Goal: Task Accomplishment & Management: Use online tool/utility

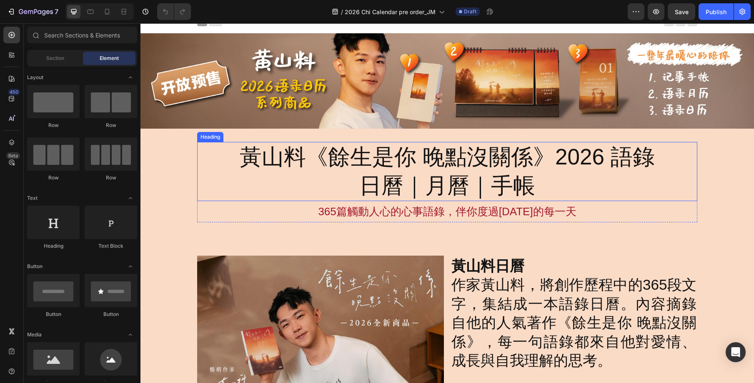
click at [393, 174] on h2 "黃山料《餘生是你 晚點沒關係》2026 語錄 日曆｜月曆｜手帳" at bounding box center [447, 171] width 416 height 59
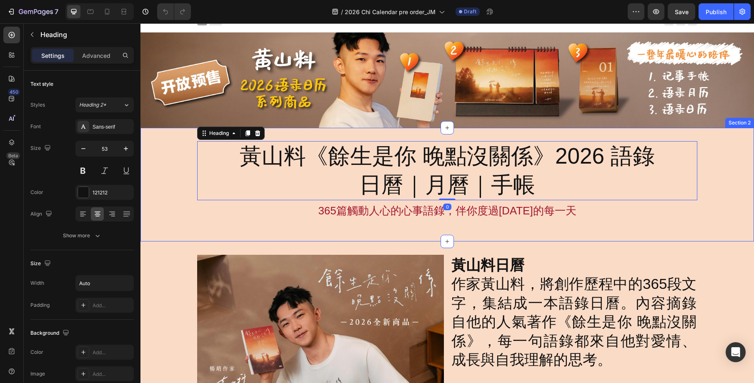
scroll to position [9, 0]
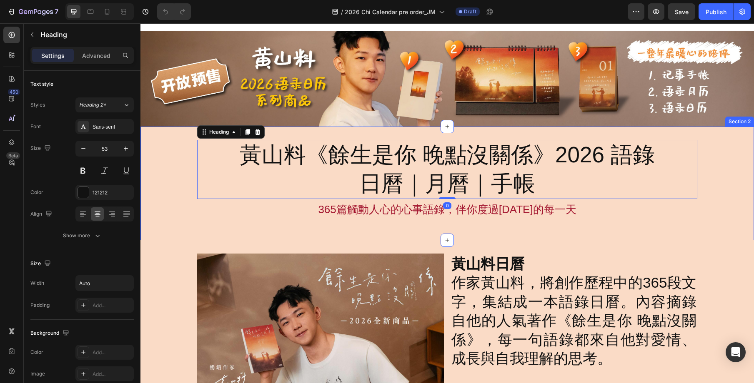
click at [383, 133] on div "黃山料《餘生是你 晚點沒關係》2026 語錄 日曆｜月曆｜手帳 Heading 0 365篇觸動人心的心事語錄，伴你度過2026年的每一天 Text Bloc…" at bounding box center [446, 184] width 613 height 114
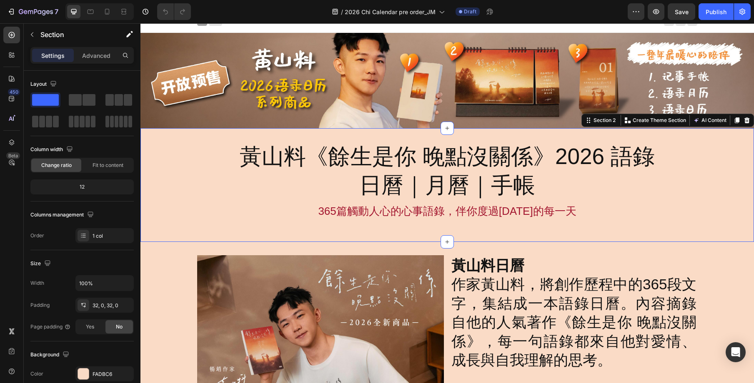
scroll to position [7, 0]
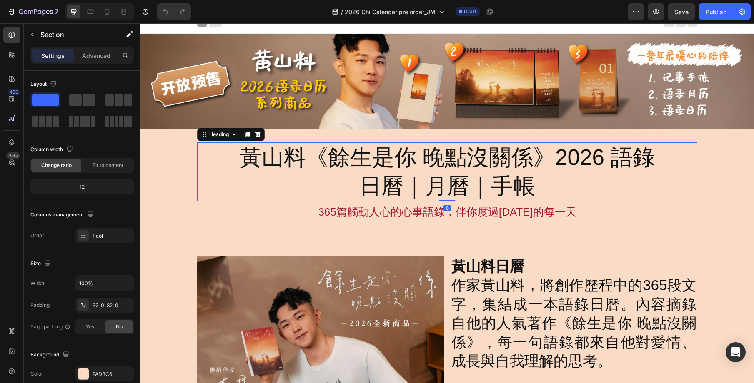
click at [381, 145] on h2 "黃山料《餘生是你 晚點沒關係》2026 語錄 日曆｜月曆｜手帳" at bounding box center [447, 172] width 416 height 59
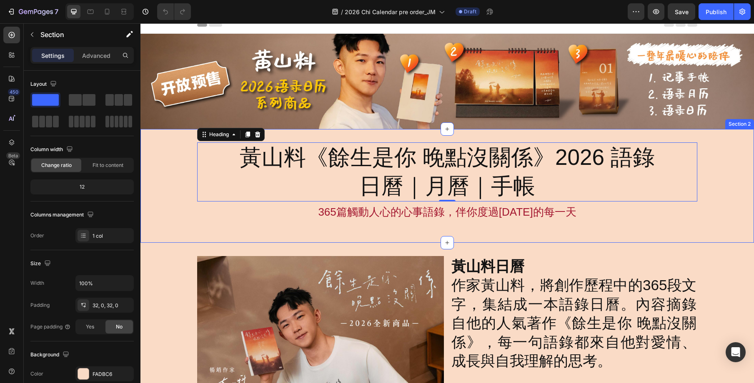
click at [373, 133] on div "黃山料《餘生是你 晚點沒關係》2026 語錄 日曆｜月曆｜手帳 Heading 0 365篇觸動人心的心事語錄，伴你度過2026年的每一天 Text Bloc…" at bounding box center [446, 186] width 613 height 114
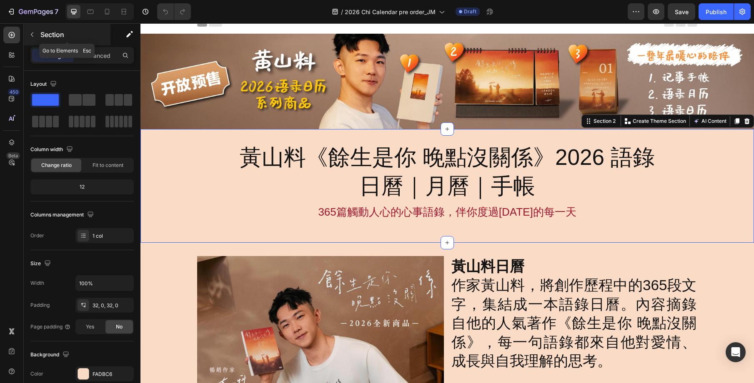
click at [35, 37] on icon "button" at bounding box center [32, 34] width 7 height 7
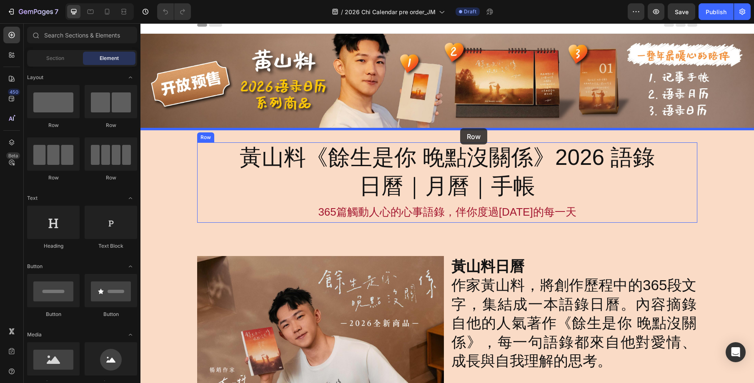
drag, startPoint x: 192, startPoint y: 128, endPoint x: 460, endPoint y: 128, distance: 268.4
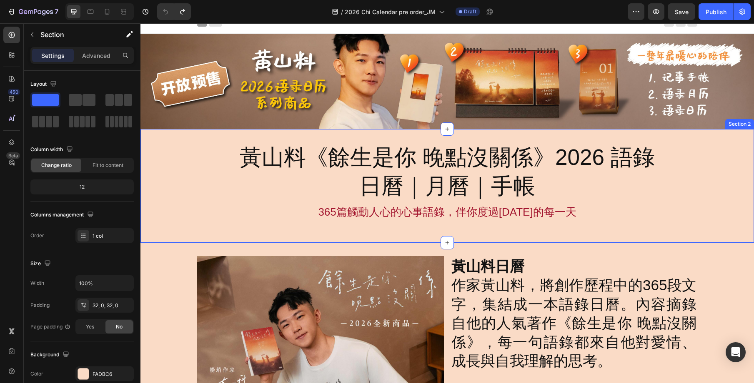
click at [503, 137] on div "黃山料《餘生是你 晚點沒關係》2026 語錄 日曆｜月曆｜手帳 Heading 365篇觸動人心的心事語錄，伴你度過2026年的每一天 Text Block …" at bounding box center [446, 186] width 613 height 114
click at [548, 110] on img at bounding box center [446, 81] width 613 height 95
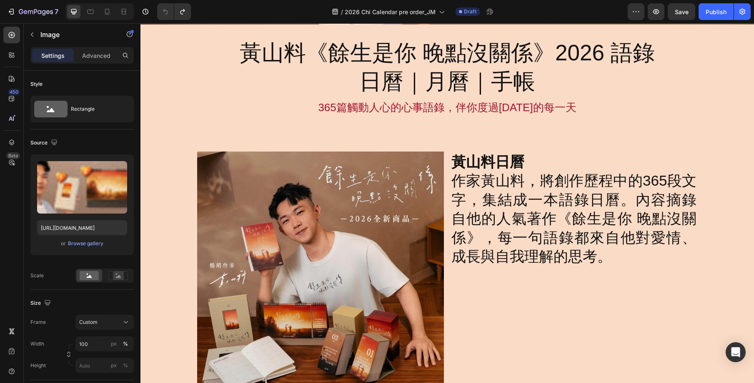
scroll to position [0, 0]
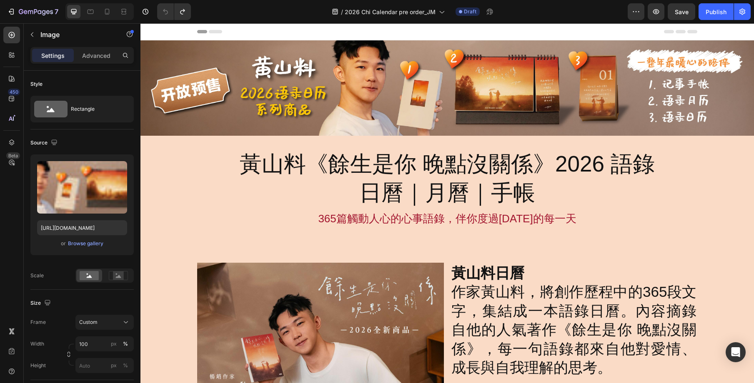
click at [729, 114] on img at bounding box center [446, 87] width 613 height 95
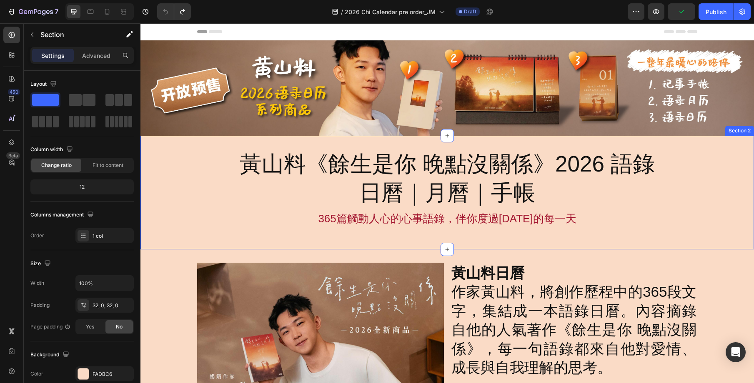
click at [731, 147] on div "黃山料《餘生是你 晚點沒關係》2026 語錄 日曆｜月曆｜手帳 Heading 365篇觸動人心的心事語錄，伴你度過2026年的每一天 Text Block …" at bounding box center [446, 193] width 613 height 114
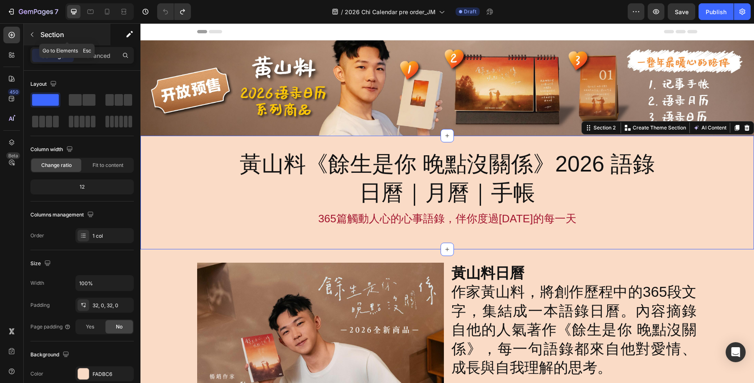
click at [33, 36] on icon "button" at bounding box center [32, 34] width 7 height 7
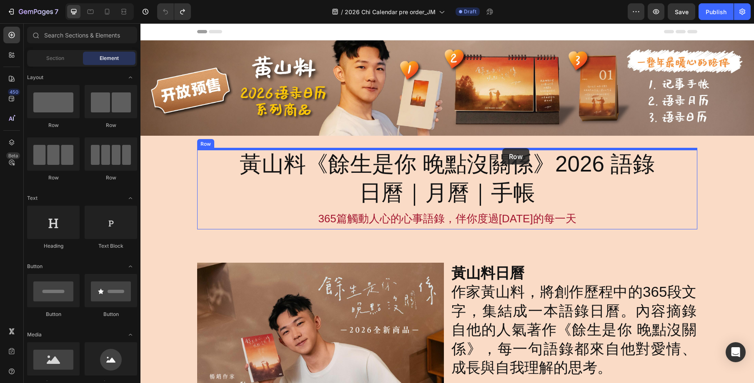
drag, startPoint x: 204, startPoint y: 130, endPoint x: 502, endPoint y: 148, distance: 299.0
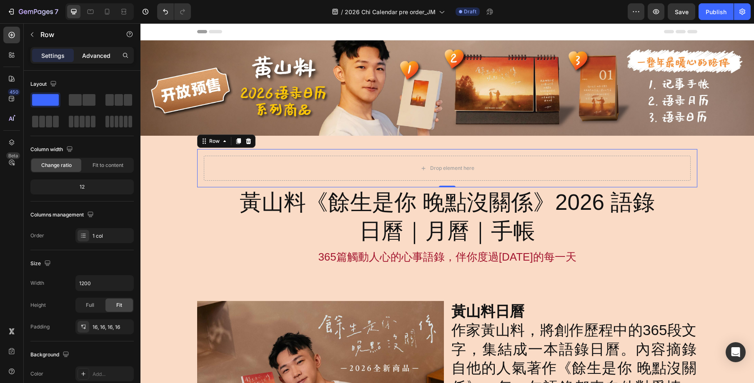
click at [109, 60] on div "Advanced" at bounding box center [96, 55] width 42 height 13
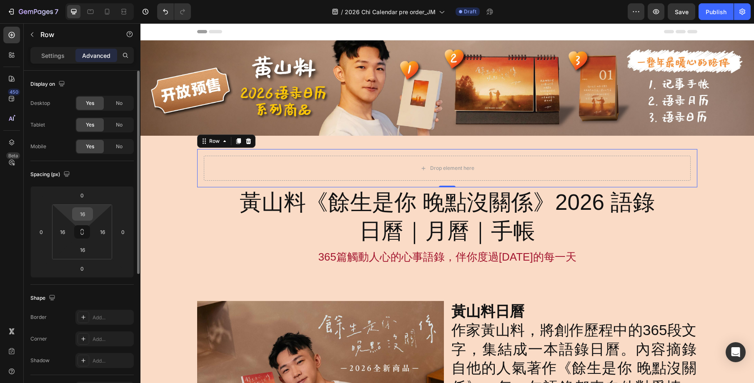
click at [83, 217] on input "16" at bounding box center [82, 214] width 17 height 13
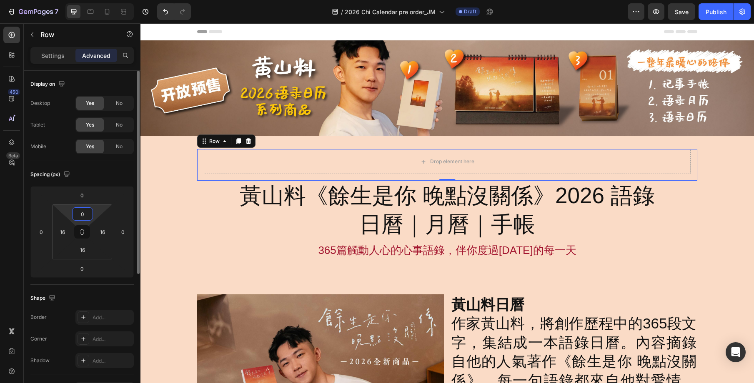
click at [84, 216] on input "0" at bounding box center [82, 214] width 17 height 13
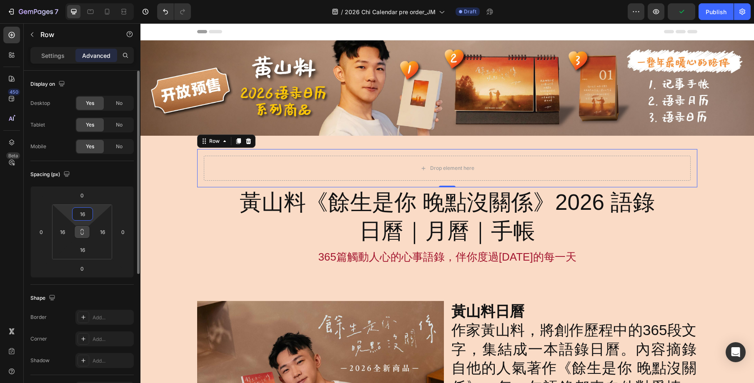
click at [85, 228] on button at bounding box center [82, 231] width 16 height 13
click at [88, 215] on input "16" at bounding box center [82, 214] width 17 height 13
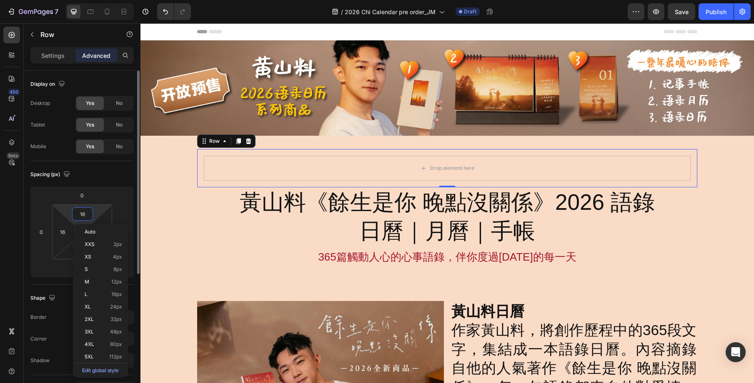
type input "0"
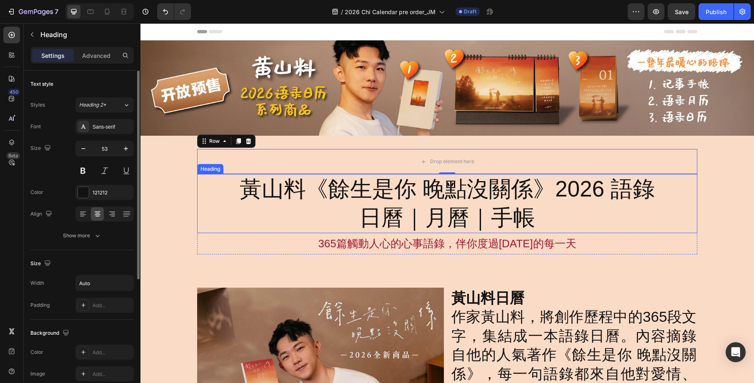
click at [674, 194] on div "黃山料《餘生是你 晚點沒關係》2026 語錄 日曆｜月曆｜手帳" at bounding box center [447, 203] width 500 height 59
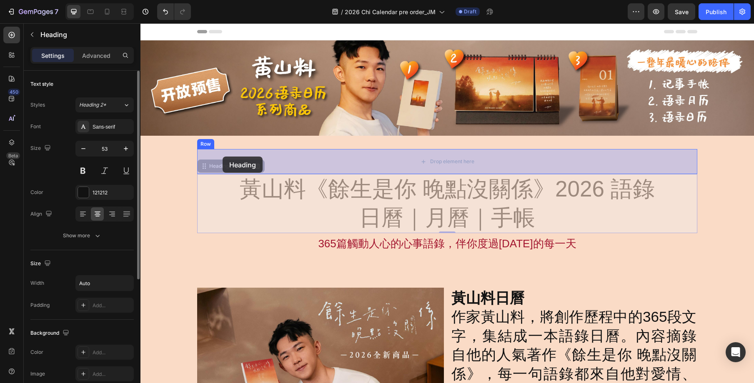
drag, startPoint x: 209, startPoint y: 166, endPoint x: 223, endPoint y: 157, distance: 16.8
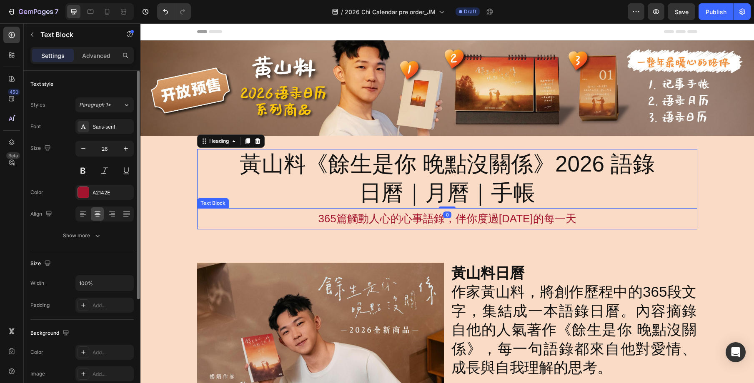
click at [381, 222] on p "365篇觸動人心的心事語錄，伴你度過[DATE]的每一天" at bounding box center [447, 219] width 498 height 20
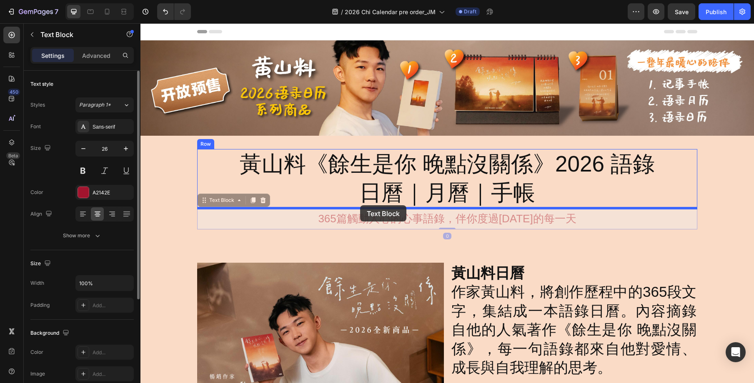
drag, startPoint x: 205, startPoint y: 202, endPoint x: 360, endPoint y: 205, distance: 155.1
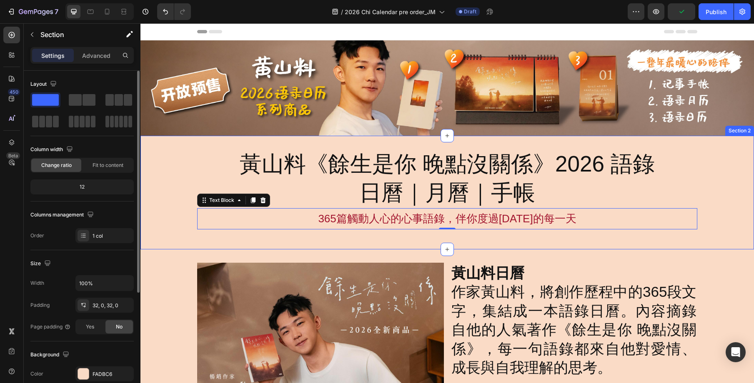
click at [708, 185] on div "黃山料《餘生是你 晚點沒關係》2026 語錄 日曆｜月曆｜手帳 Heading 365篇觸動人心的心事語錄，伴你度過2026年的每一天 Text Block …" at bounding box center [446, 192] width 613 height 87
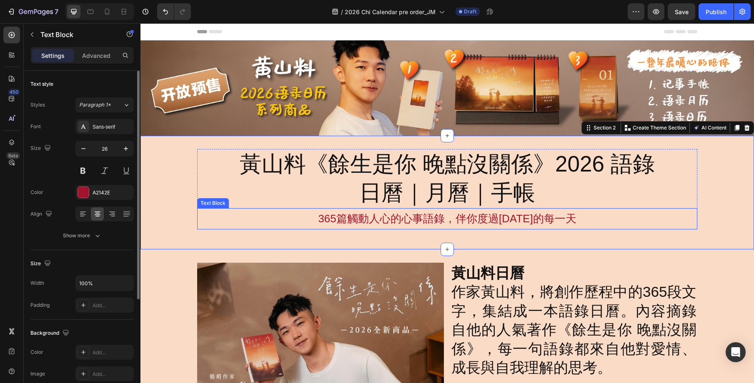
click at [665, 210] on p "365篇觸動人心的心事語錄，伴你度過[DATE]的每一天" at bounding box center [447, 219] width 498 height 20
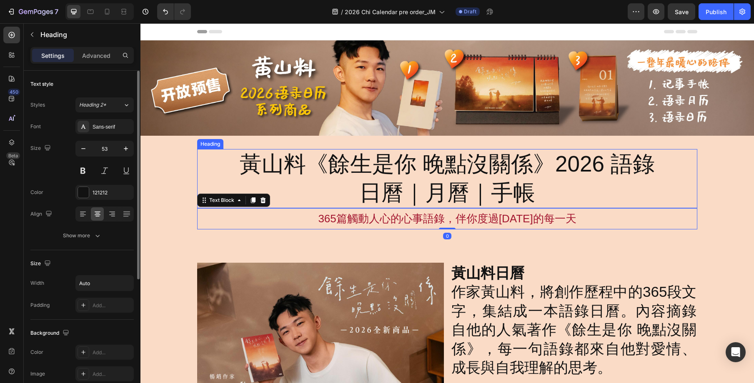
click at [654, 189] on h2 "黃山料《餘生是你 晚點沒關係》2026 語錄 日曆｜月曆｜手帳" at bounding box center [447, 178] width 416 height 59
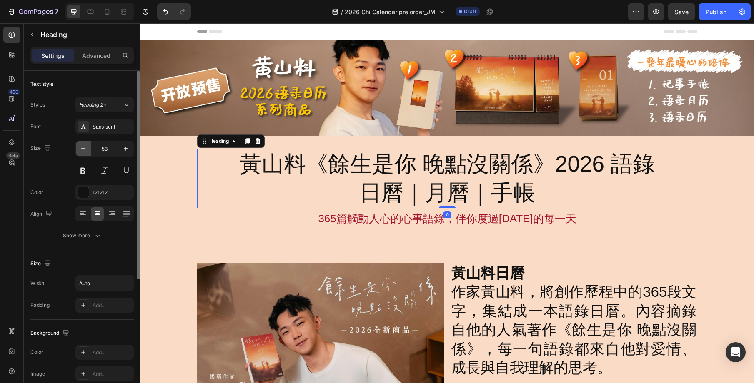
click at [86, 148] on icon "button" at bounding box center [83, 149] width 8 height 8
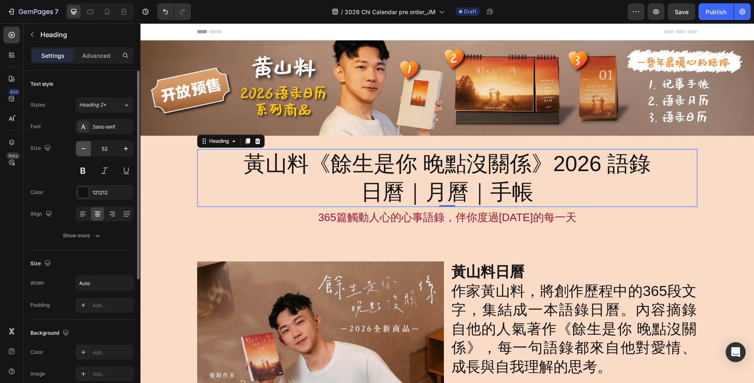
click at [86, 148] on icon "button" at bounding box center [83, 149] width 8 height 8
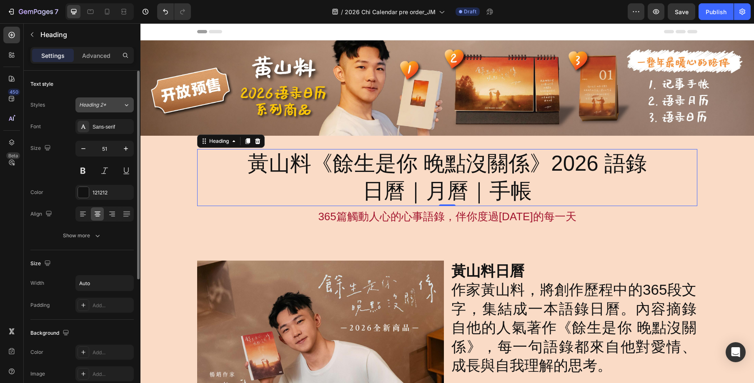
click at [126, 105] on icon at bounding box center [126, 105] width 7 height 8
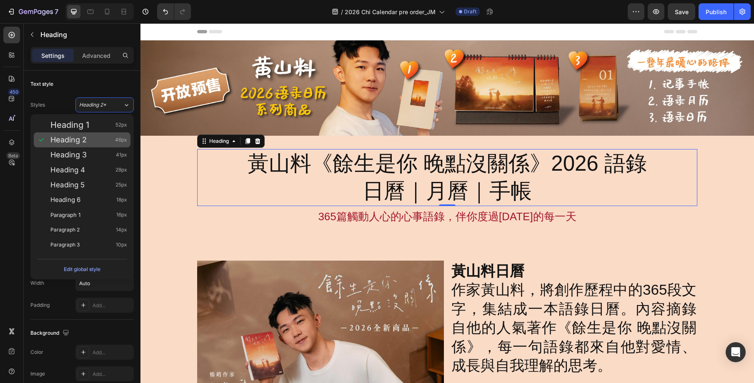
click at [106, 136] on div "Heading 2 46px" at bounding box center [88, 140] width 77 height 8
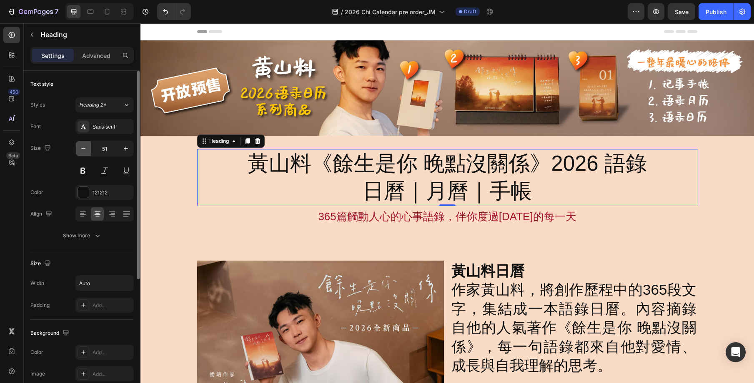
click at [85, 150] on icon "button" at bounding box center [83, 149] width 8 height 8
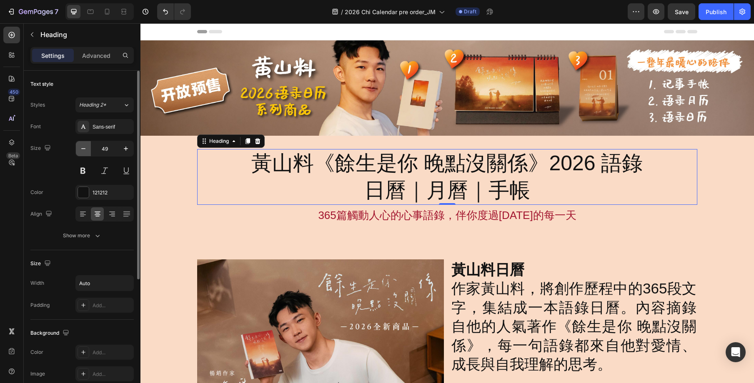
click at [85, 150] on icon "button" at bounding box center [83, 149] width 8 height 8
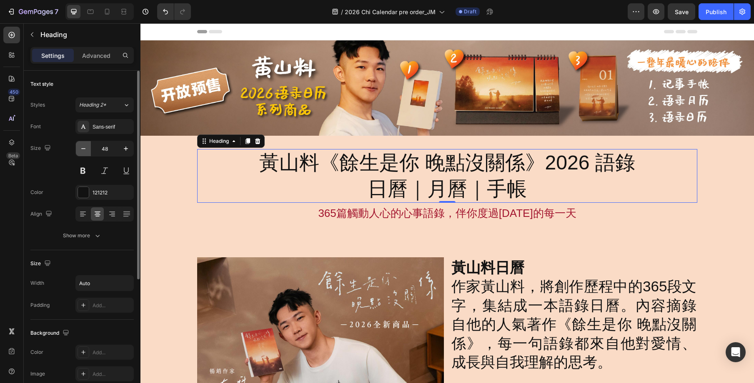
click at [85, 150] on icon "button" at bounding box center [83, 149] width 8 height 8
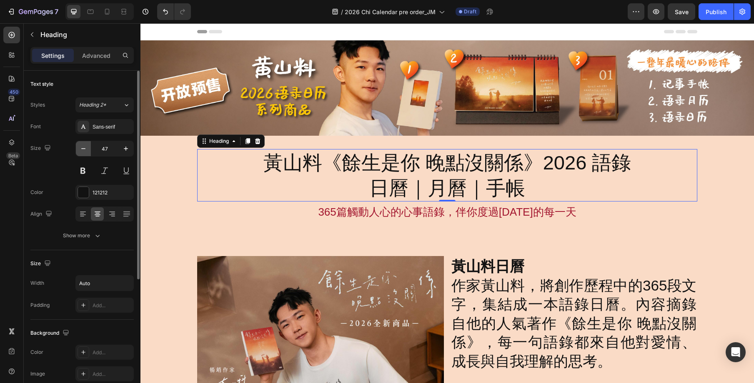
click at [85, 150] on icon "button" at bounding box center [83, 149] width 8 height 8
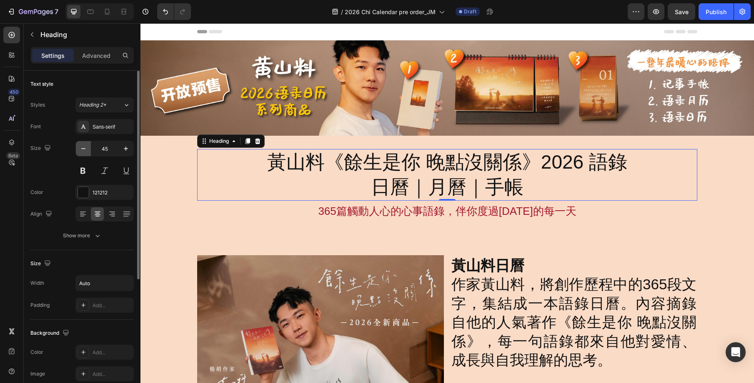
click at [85, 150] on icon "button" at bounding box center [83, 149] width 8 height 8
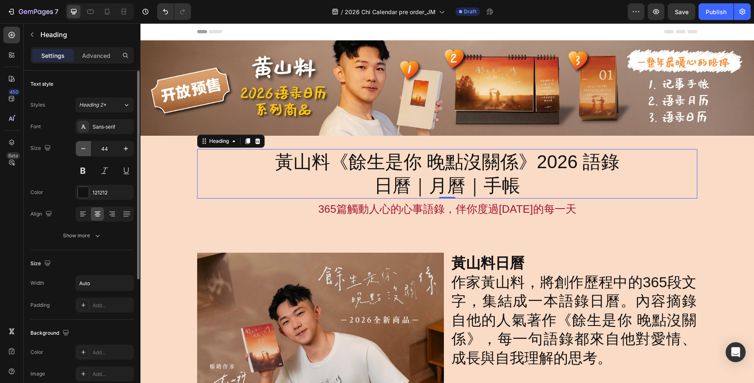
click at [85, 150] on icon "button" at bounding box center [83, 149] width 8 height 8
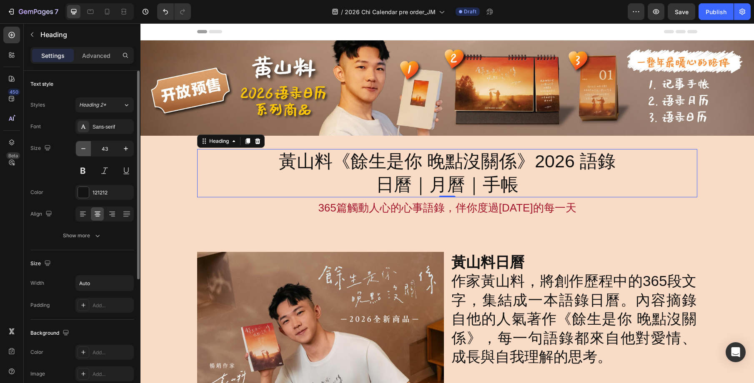
click at [85, 150] on icon "button" at bounding box center [83, 149] width 8 height 8
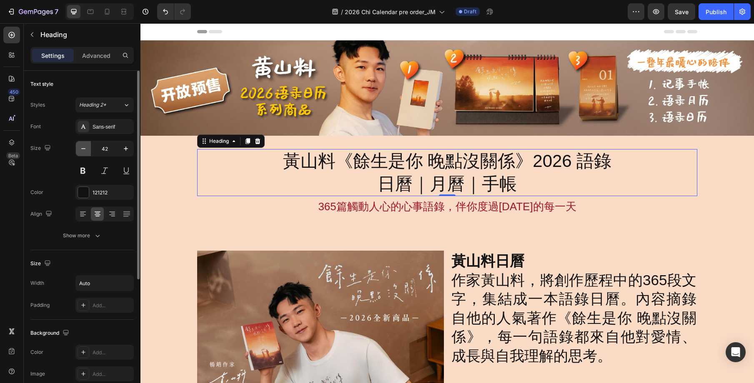
click at [85, 150] on icon "button" at bounding box center [83, 149] width 8 height 8
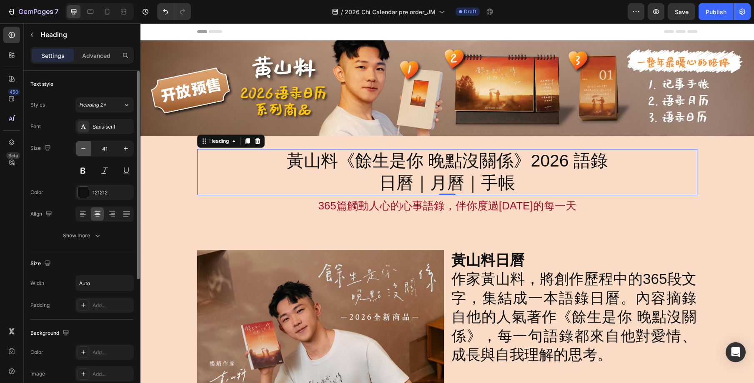
click at [85, 150] on icon "button" at bounding box center [83, 149] width 8 height 8
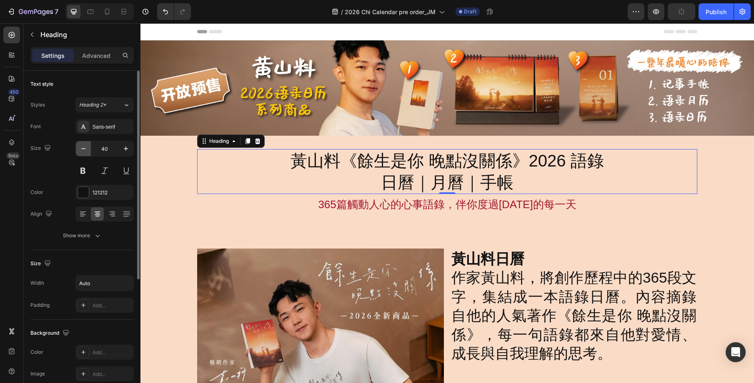
click at [85, 150] on icon "button" at bounding box center [83, 149] width 8 height 8
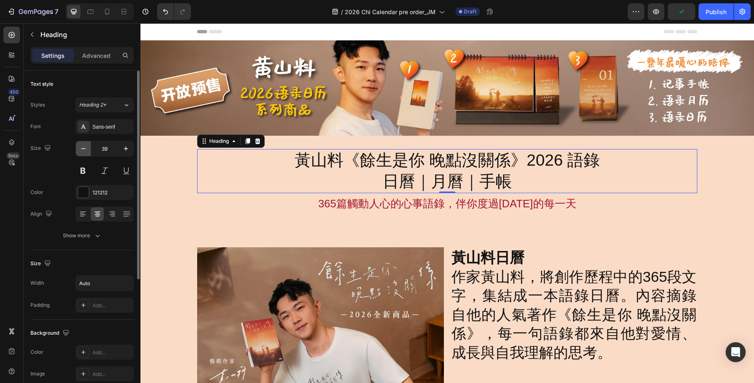
click at [85, 150] on icon "button" at bounding box center [83, 149] width 8 height 8
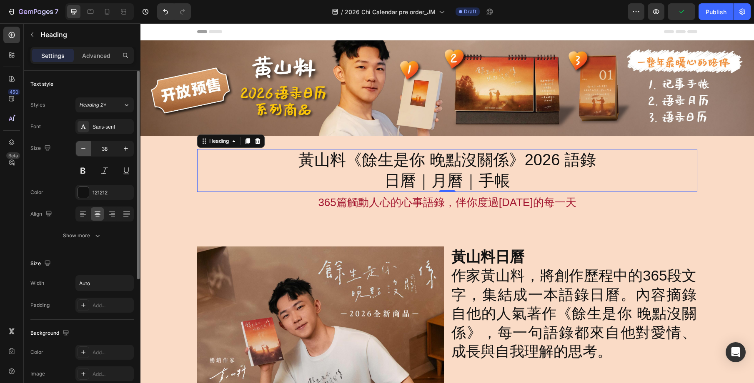
click at [85, 150] on icon "button" at bounding box center [83, 149] width 8 height 8
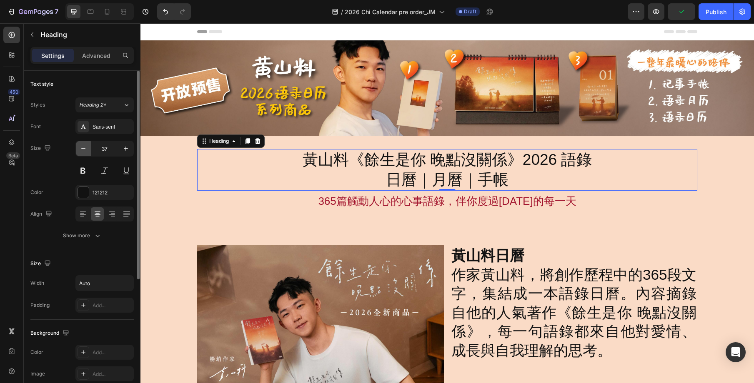
click at [85, 150] on icon "button" at bounding box center [83, 149] width 8 height 8
type input "36"
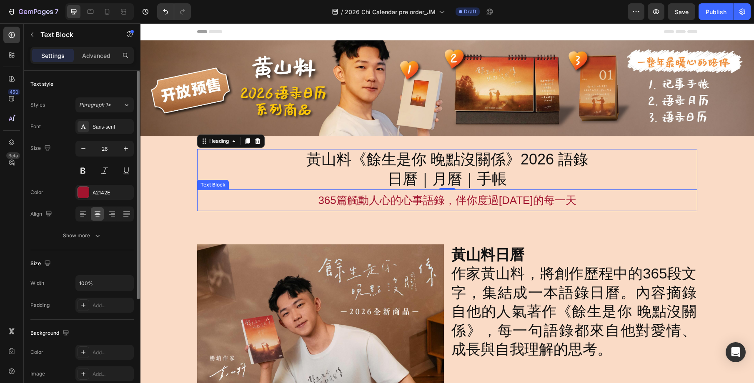
click at [545, 204] on p "365篇觸動人心的心事語錄，伴你度過[DATE]的每一天" at bounding box center [447, 201] width 498 height 20
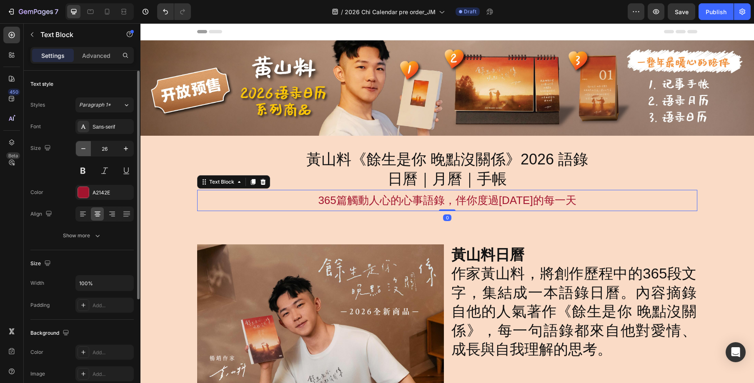
click at [85, 147] on icon "button" at bounding box center [83, 149] width 8 height 8
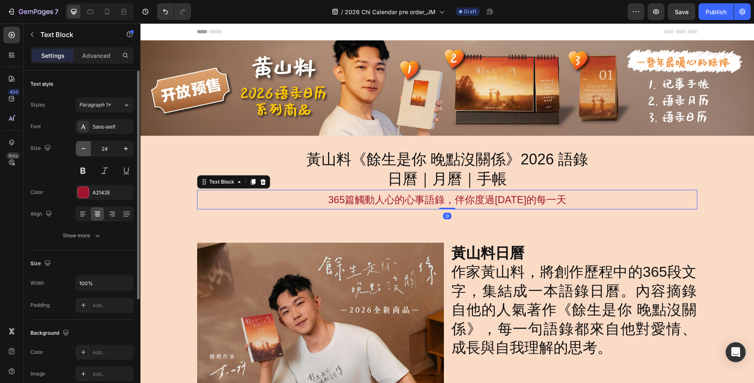
click at [85, 147] on icon "button" at bounding box center [83, 149] width 8 height 8
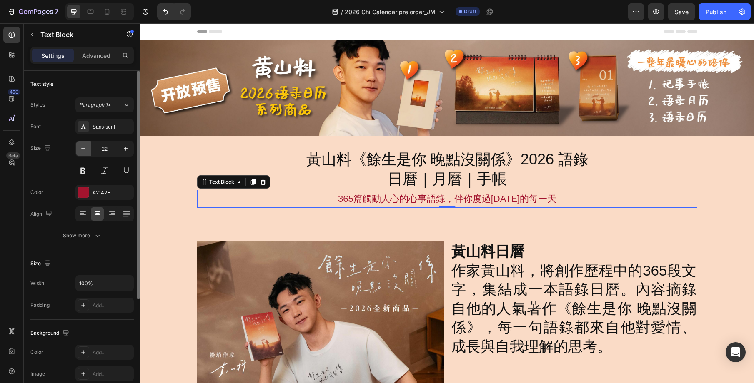
click at [85, 147] on icon "button" at bounding box center [83, 149] width 8 height 8
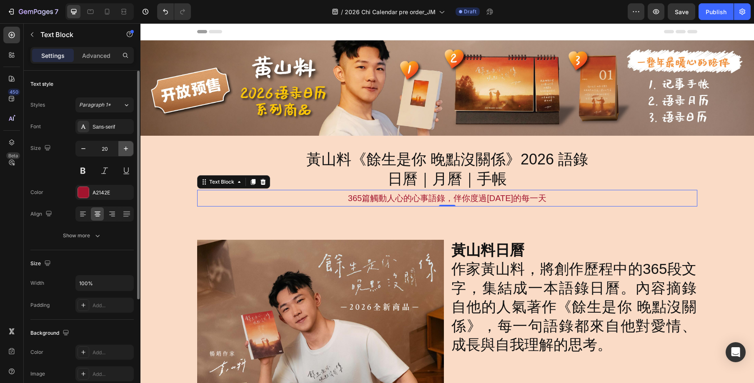
click at [126, 148] on icon "button" at bounding box center [126, 149] width 8 height 8
type input "21"
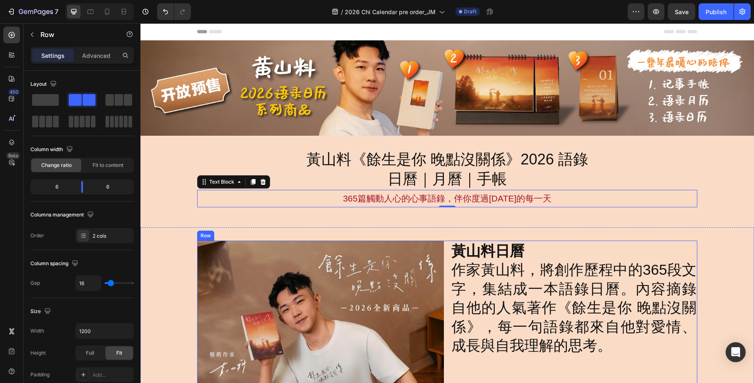
click at [449, 241] on div "Image 黃山料日曆 作家黃山料，將創作歷程中的365段文字，集結成一本語錄日曆。內容摘錄自他的人氣著作《餘生是你 晚點沒關係》，每一句語錄都來自他對愛情、…" at bounding box center [447, 364] width 500 height 247
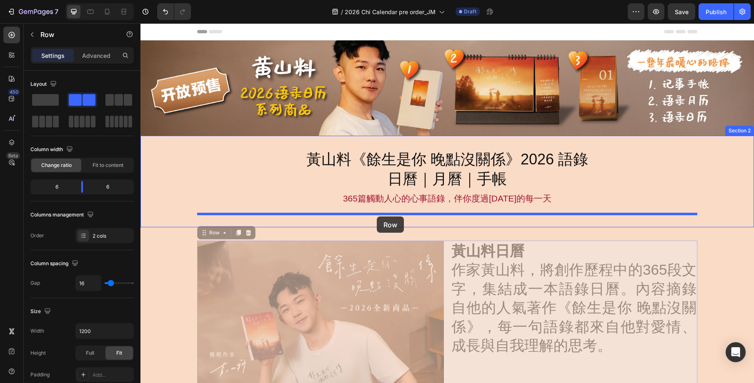
drag, startPoint x: 233, startPoint y: 235, endPoint x: 377, endPoint y: 217, distance: 145.0
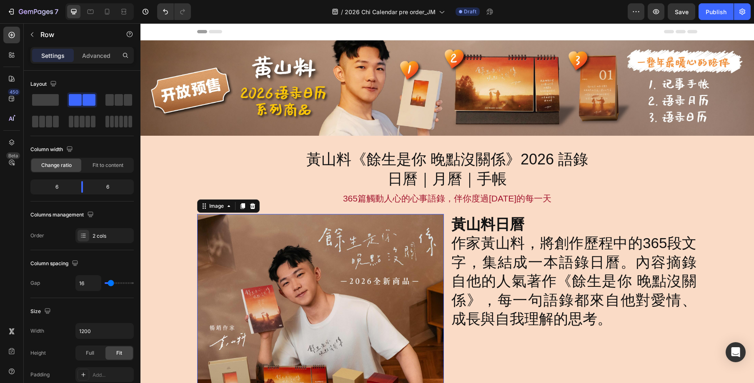
click at [420, 250] on img at bounding box center [320, 337] width 247 height 247
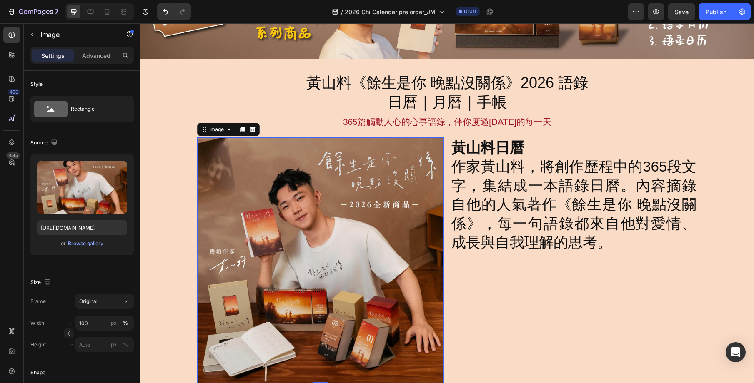
scroll to position [75, 0]
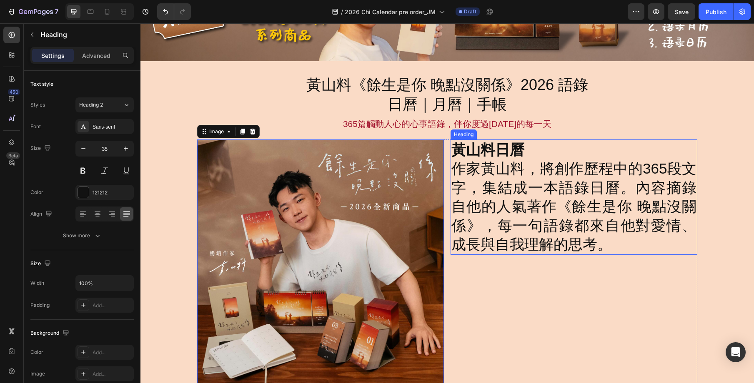
click at [471, 187] on h2 "黃山料日曆 作家黃山料，將創作歷程中的365段文字，集結成一本語錄日曆。內容摘錄自他的人氣著作《餘生是你 晚點沒關係》，每一句語錄都來自他對愛情、成長與自我理…" at bounding box center [574, 197] width 247 height 115
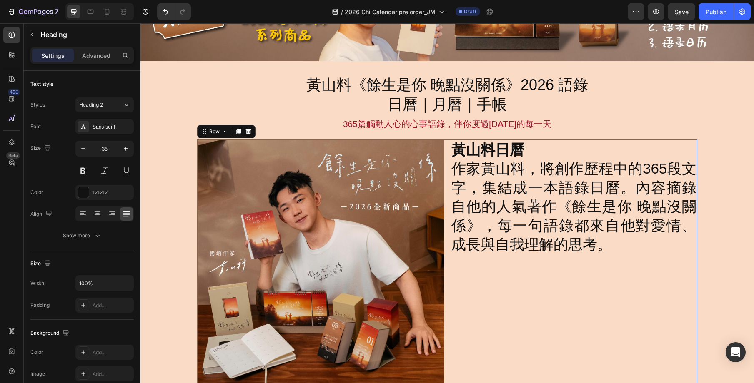
click at [446, 140] on div "Image 黃山料日曆 作家黃山料，將創作歷程中的365段文字，集結成一本語錄日曆。內容摘錄自他的人氣著作《餘生是你 晚點沒關係》，每一句語錄都來自他對愛情、…" at bounding box center [447, 263] width 500 height 247
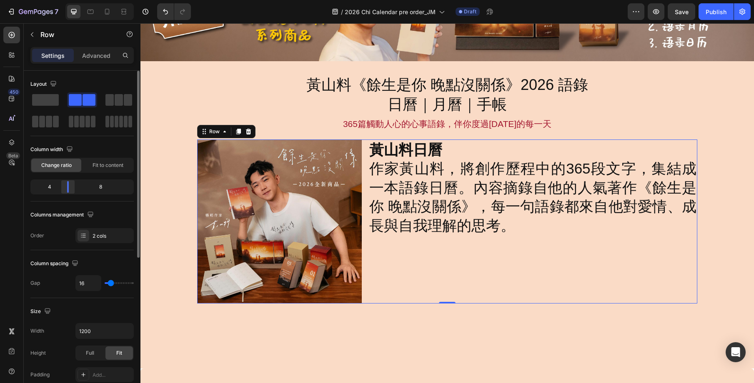
drag, startPoint x: 80, startPoint y: 187, endPoint x: 72, endPoint y: 189, distance: 8.9
click at [68, 0] on body "7 Version history / 2026 Chi Calendar pre order_JM Draft Preview Save Publish 4…" at bounding box center [377, 0] width 754 height 0
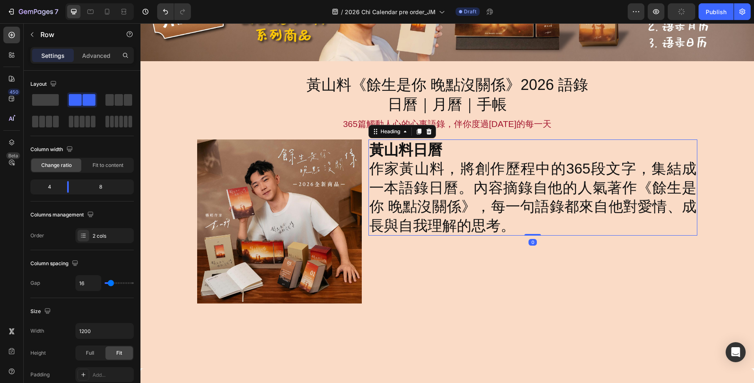
click at [461, 204] on h2 "黃山料日曆 作家黃山料，將創作歷程中的365段文字，集結成一本語錄日曆。內容摘錄自他的人氣著作《餘生是你 晚點沒關係》，每一句語錄都來自他對愛情、成長與自我理…" at bounding box center [532, 188] width 329 height 97
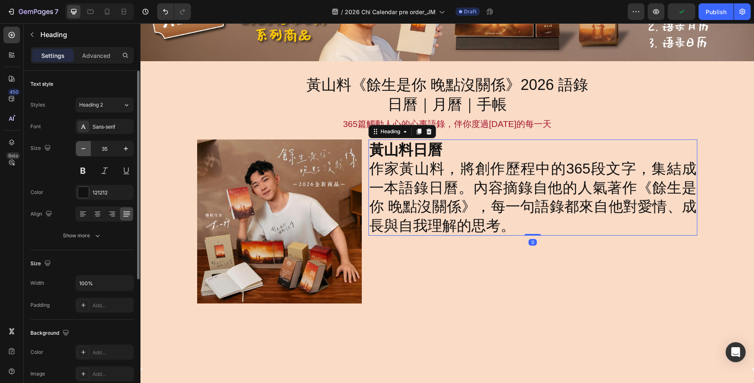
click at [85, 148] on icon "button" at bounding box center [83, 149] width 8 height 8
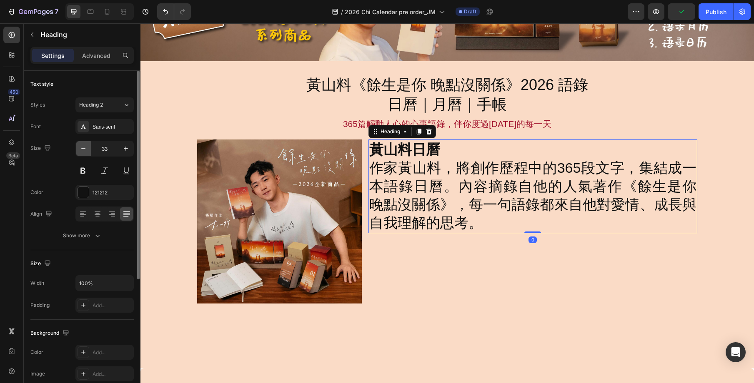
click at [85, 148] on icon "button" at bounding box center [83, 149] width 8 height 8
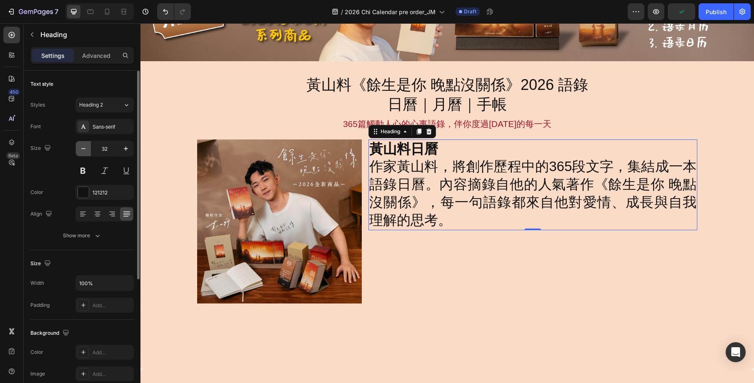
click at [85, 148] on icon "button" at bounding box center [83, 149] width 8 height 8
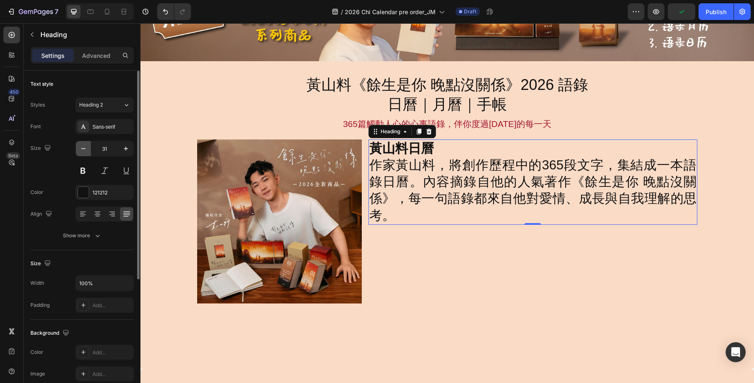
click at [85, 148] on icon "button" at bounding box center [83, 149] width 8 height 8
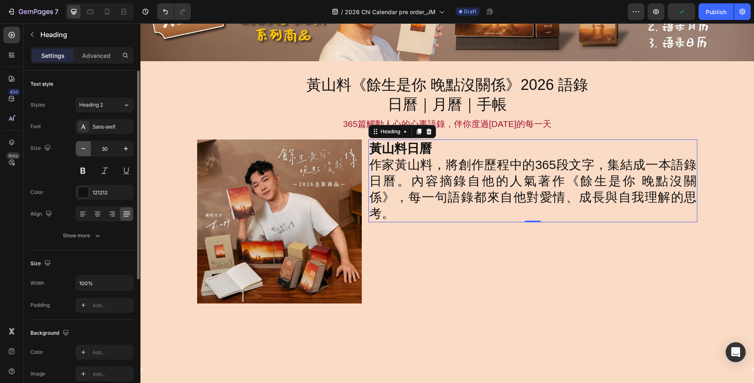
click at [85, 148] on icon "button" at bounding box center [83, 149] width 8 height 8
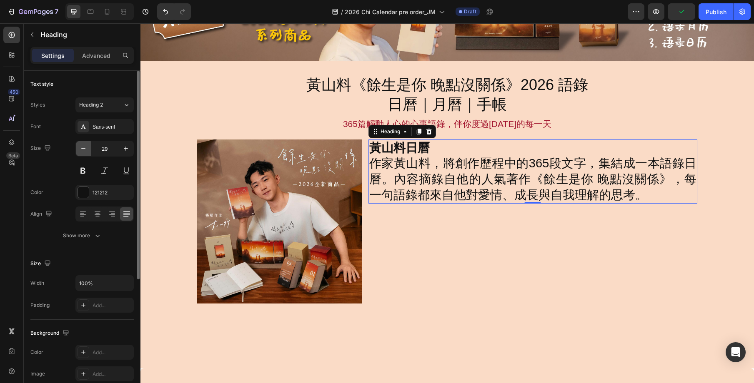
click at [85, 148] on icon "button" at bounding box center [83, 149] width 8 height 8
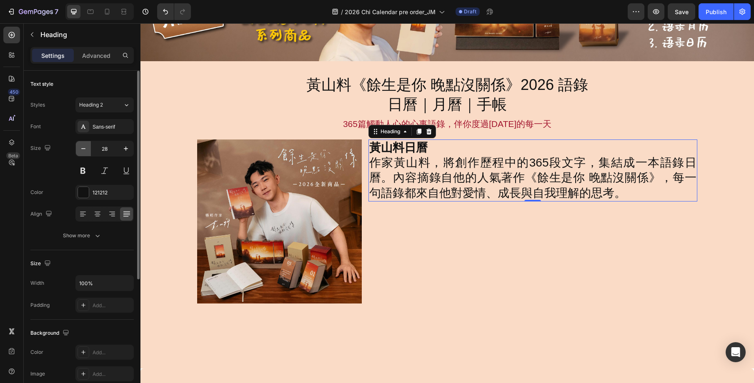
click at [85, 148] on icon "button" at bounding box center [83, 149] width 8 height 8
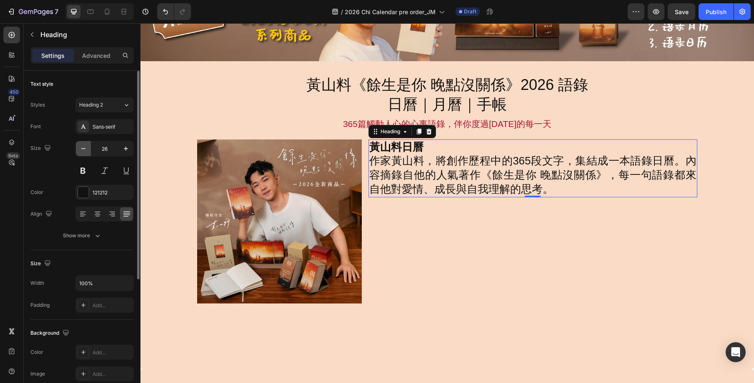
click at [85, 148] on icon "button" at bounding box center [83, 149] width 8 height 8
type input "25"
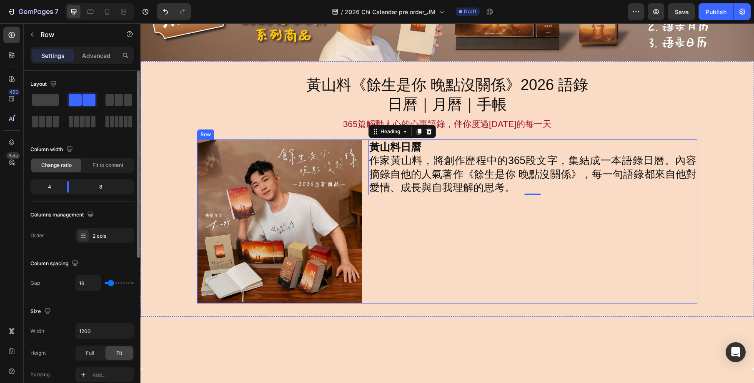
click at [592, 242] on div "黃山料日曆 作家黃山料，將創作歷程中的365段文字，集結成一本語錄日曆。內容摘錄自他的人氣著作《餘生是你 晚點沒關係》，每一句語錄都來自他對愛情、成長與自我理…" at bounding box center [532, 222] width 329 height 165
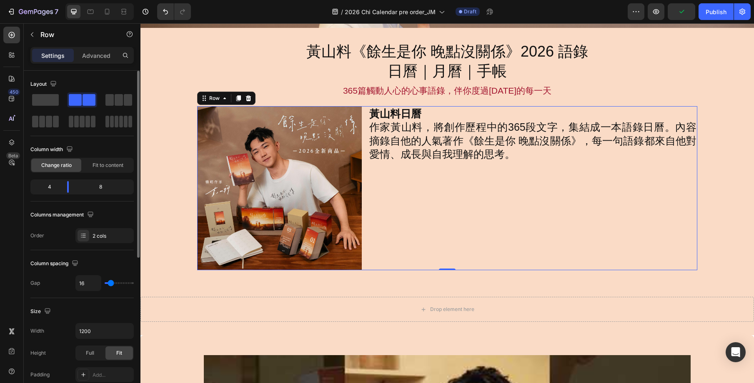
scroll to position [108, 0]
click at [576, 220] on div "黃山料日曆 作家黃山料，將創作歷程中的365段文字，集結成一本語錄日曆。內容摘錄自他的人氣著作《餘生是你 晚點沒關係》，每一句語錄都來自他對愛情、成長與自我理…" at bounding box center [532, 188] width 329 height 165
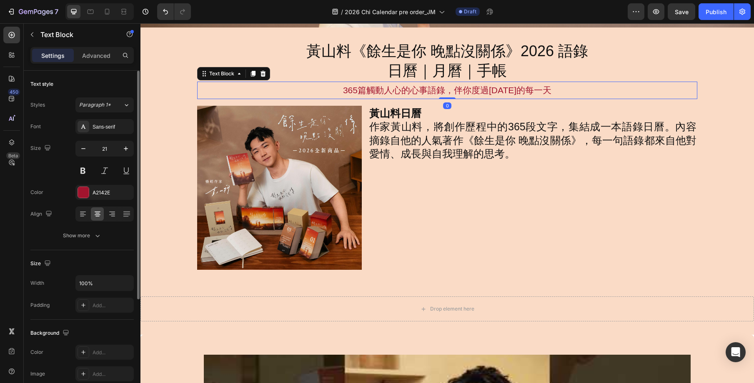
click at [463, 96] on p "365篇觸動人心的心事語錄，伴你度過[DATE]的每一天" at bounding box center [447, 91] width 498 height 16
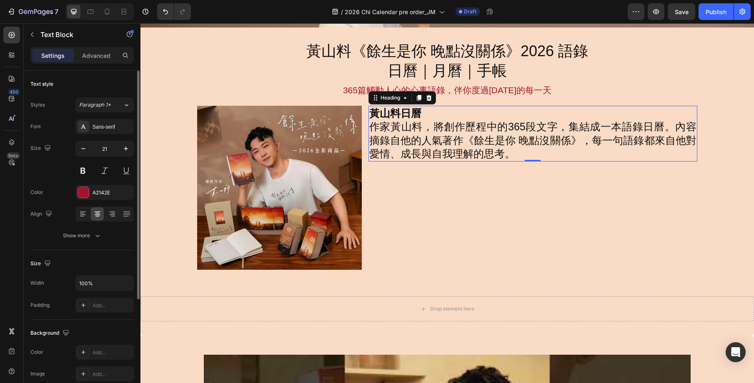
click at [485, 149] on h2 "黃山料日曆 作家黃山料，將創作歷程中的365段文字，集結成一本語錄日曆。內容摘錄自他的人氣著作《餘生是你 晚點沒關係》，每一句語錄都來自他對愛情、成長與自我理…" at bounding box center [532, 134] width 329 height 56
click at [85, 149] on icon "button" at bounding box center [83, 148] width 4 height 1
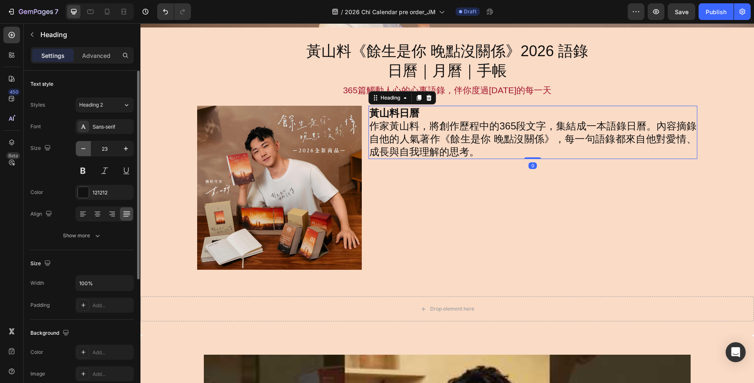
click at [85, 149] on icon "button" at bounding box center [83, 148] width 4 height 1
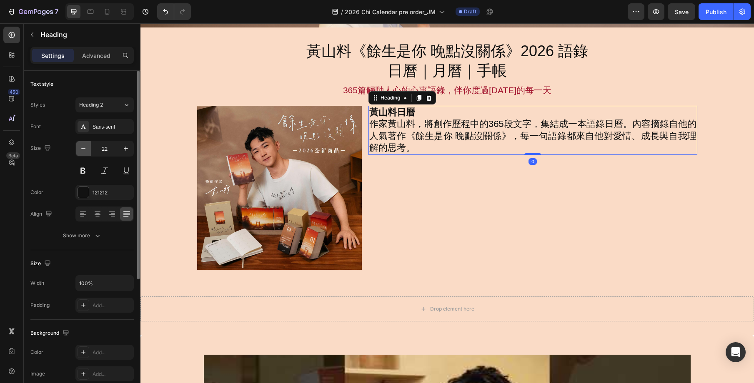
click at [85, 149] on icon "button" at bounding box center [83, 148] width 4 height 1
type input "21"
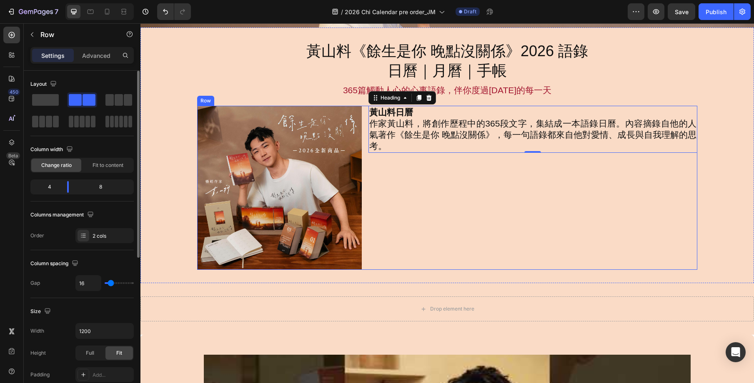
click at [409, 206] on div "黃山料日曆 作家黃山料，將創作歷程中的365段文字，集結成一本語錄日曆。內容摘錄自他的人氣著作《餘生是你 晚點沒關係》，每一句語錄都來自他對愛情、成長與自我理…" at bounding box center [532, 188] width 329 height 165
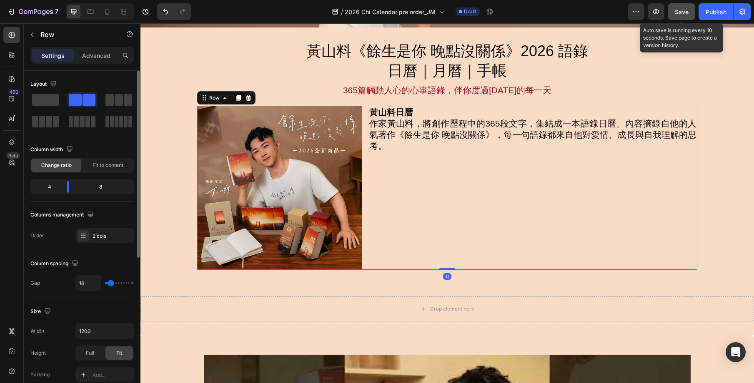
click at [681, 18] on button "Save" at bounding box center [682, 11] width 28 height 17
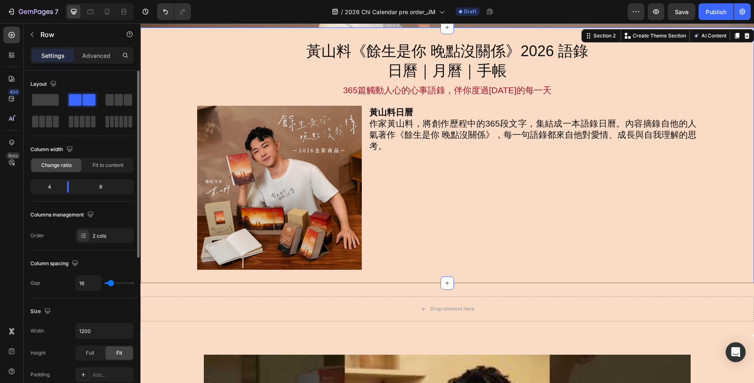
click at [703, 199] on div "黃山料《餘生是你 晚點沒關係》2026 語錄 日曆｜月曆｜手帳 Heading 365篇觸動人心的心事語錄，伴你度過2026年的每一天 Text Block …" at bounding box center [446, 155] width 613 height 229
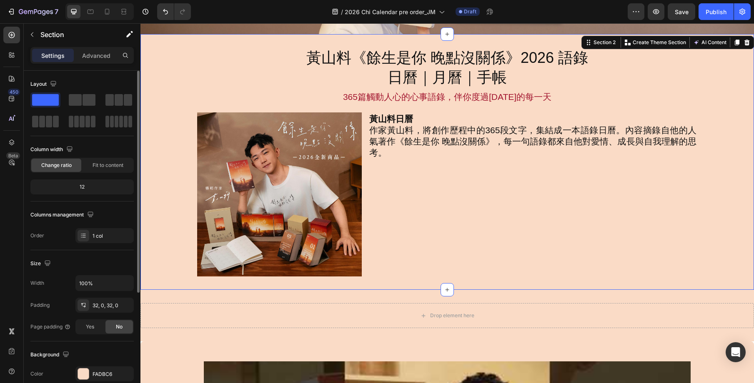
scroll to position [101, 0]
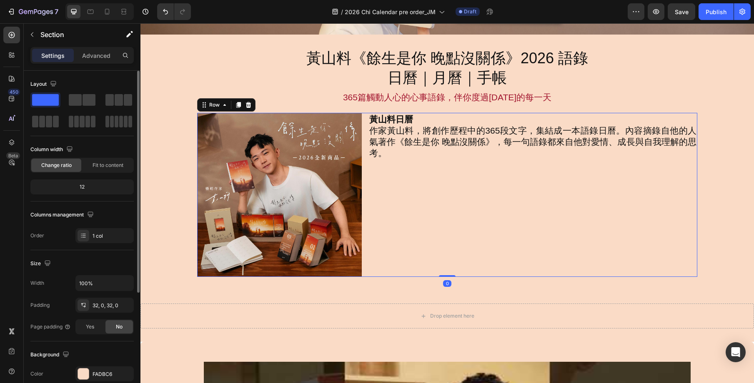
click at [570, 185] on div "黃山料日曆 作家黃山料，將創作歷程中的365段文字，集結成一本語錄日曆。內容摘錄自他的人氣著作《餘生是你 晚點沒關係》，每一句語錄都來自他對愛情、成長與自我理…" at bounding box center [532, 195] width 329 height 165
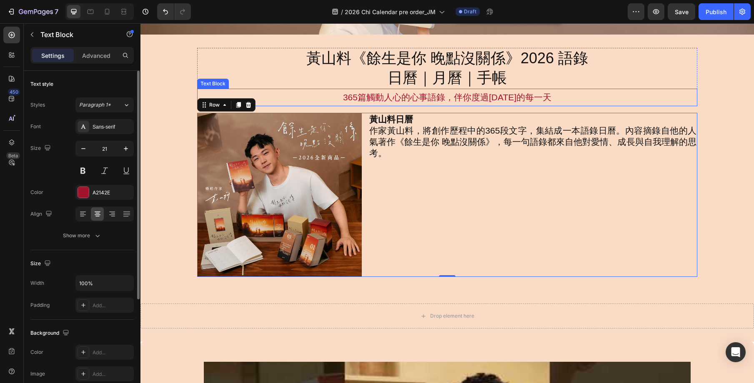
click at [613, 98] on p "365篇觸動人心的心事語錄，伴你度過[DATE]的每一天" at bounding box center [447, 98] width 498 height 16
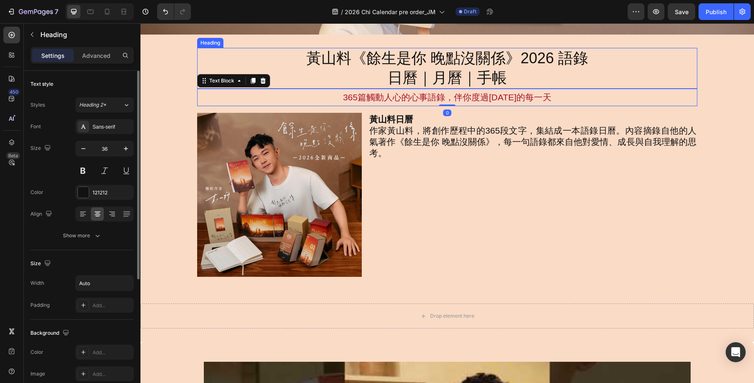
click at [651, 49] on div "黃山料《餘生是你 晚點沒關係》2026 語錄 日曆｜月曆｜手帳" at bounding box center [447, 68] width 500 height 41
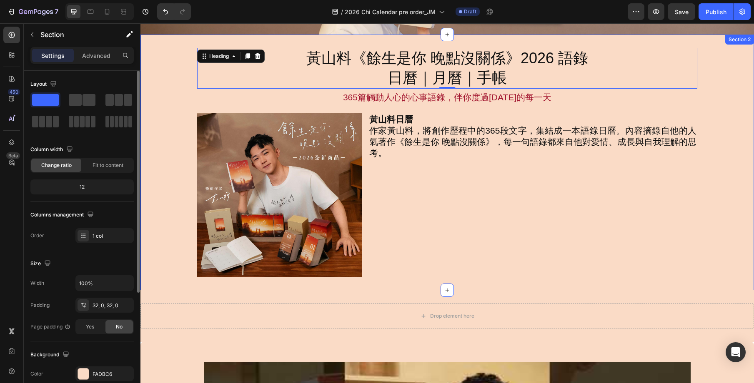
click at [665, 44] on div "黃山料《餘生是你 晚點沒關係》2026 語錄 日曆｜月曆｜手帳 Heading 0 365篇觸動人心的心事語錄，伴你度過2026年的每一天 Text Bloc…" at bounding box center [446, 163] width 613 height 256
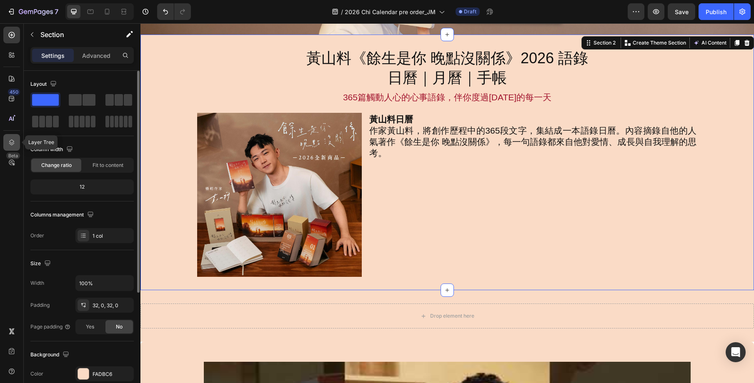
click at [13, 147] on div at bounding box center [11, 142] width 17 height 17
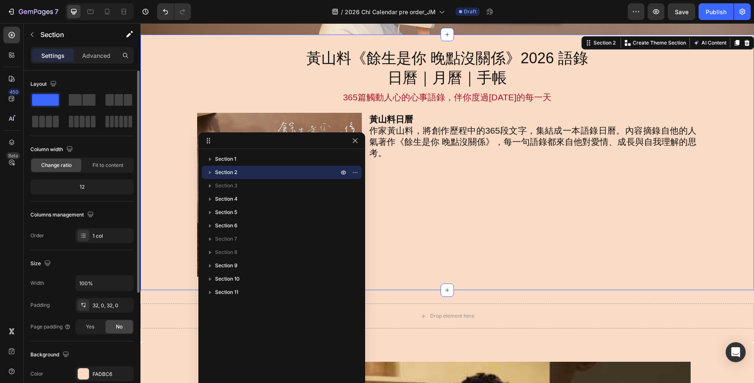
click at [210, 173] on icon "button" at bounding box center [210, 172] width 2 height 3
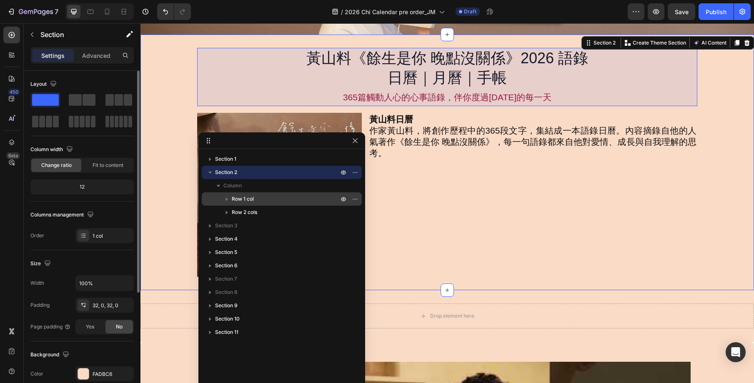
click at [235, 195] on span "Row 1 col" at bounding box center [243, 199] width 22 height 8
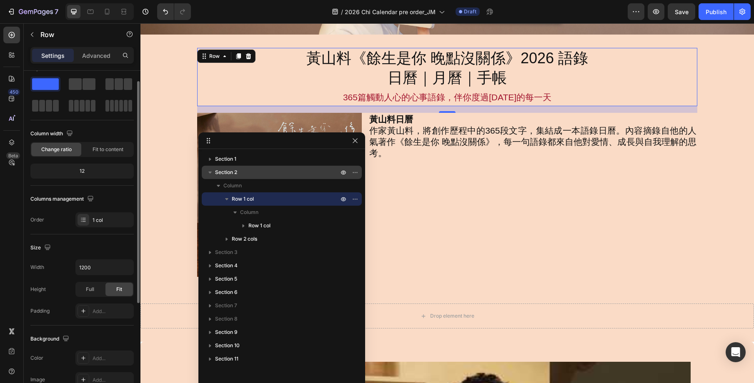
scroll to position [17, 0]
click at [94, 267] on input "1200" at bounding box center [105, 266] width 58 height 15
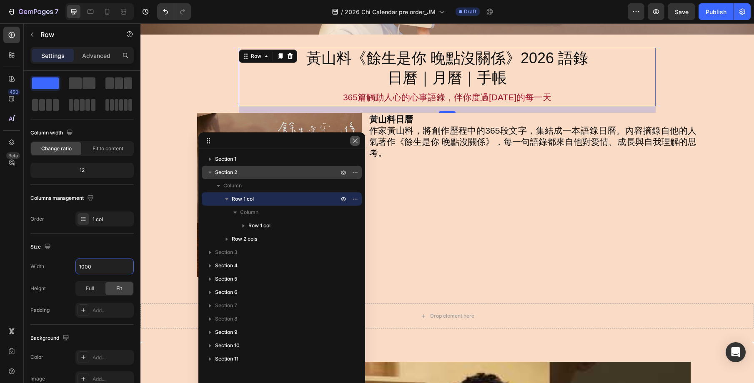
type input "1000"
click at [359, 141] on button "button" at bounding box center [355, 141] width 10 height 10
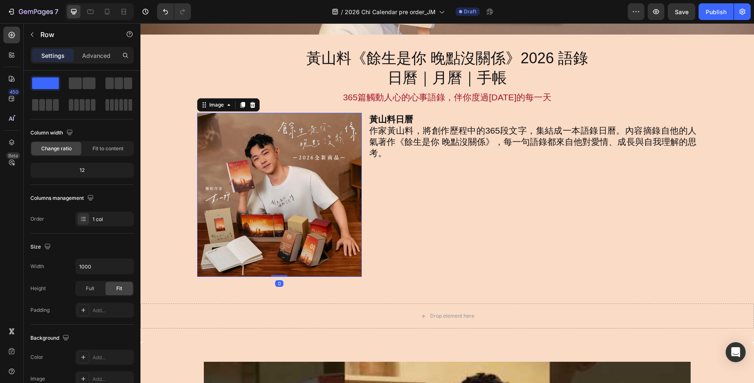
click at [218, 113] on img at bounding box center [279, 195] width 165 height 165
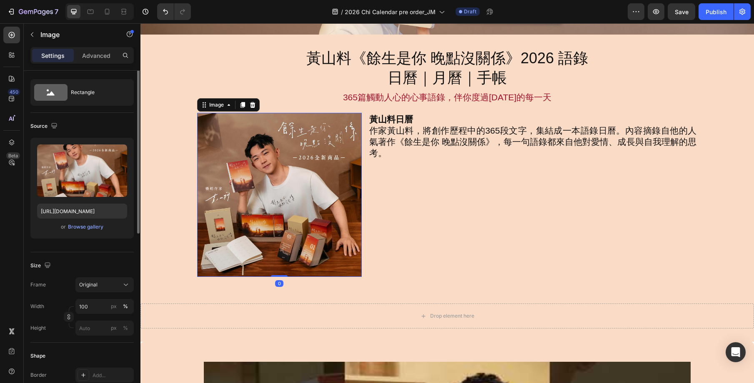
scroll to position [0, 0]
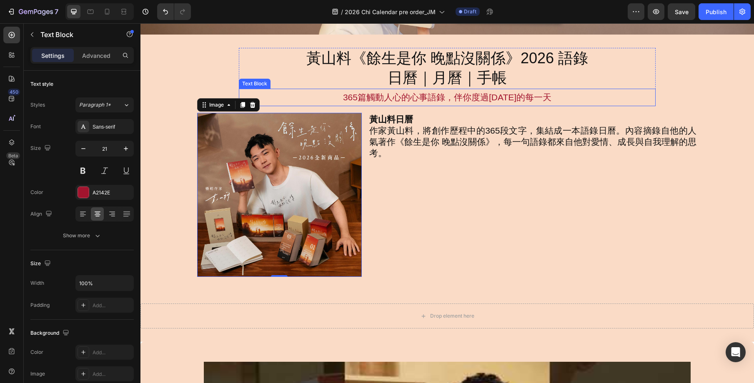
click at [583, 96] on p "365篇觸動人心的心事語錄，伴你度過[DATE]的每一天" at bounding box center [447, 98] width 415 height 16
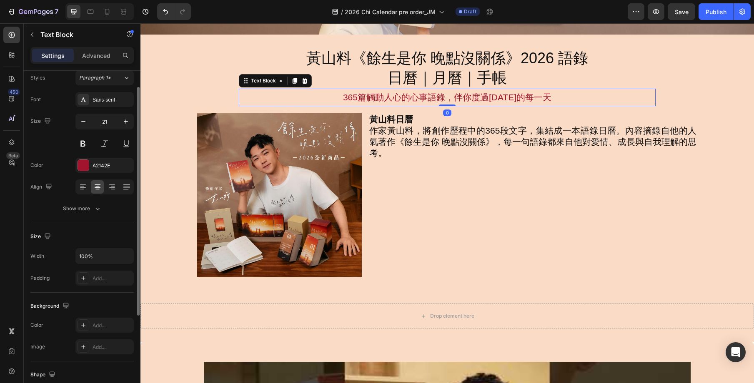
scroll to position [25, 0]
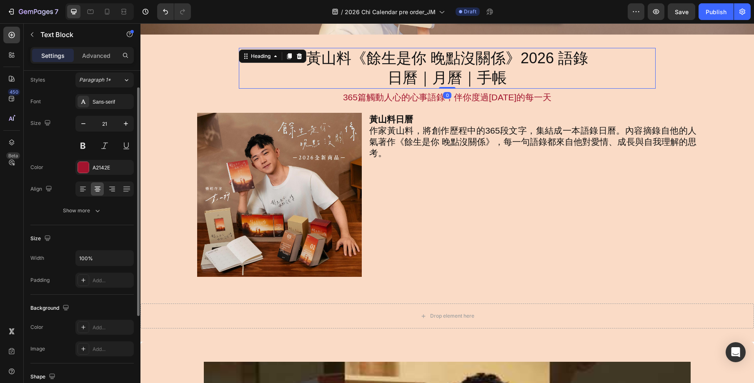
click at [595, 60] on div "黃山料《餘生是你 晚點沒關係》2026 語錄 日曆｜月曆｜手帳" at bounding box center [447, 68] width 417 height 41
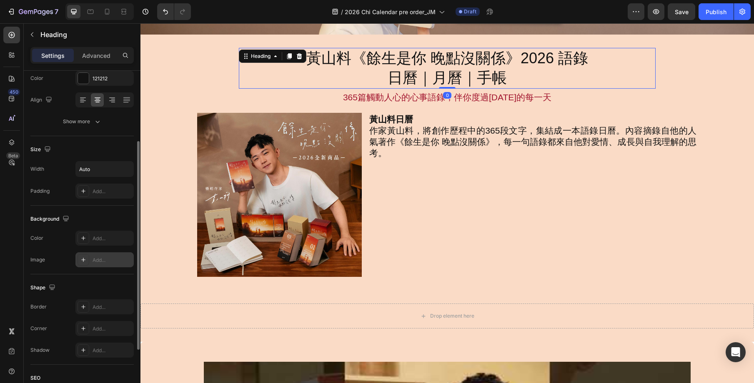
scroll to position [113, 0]
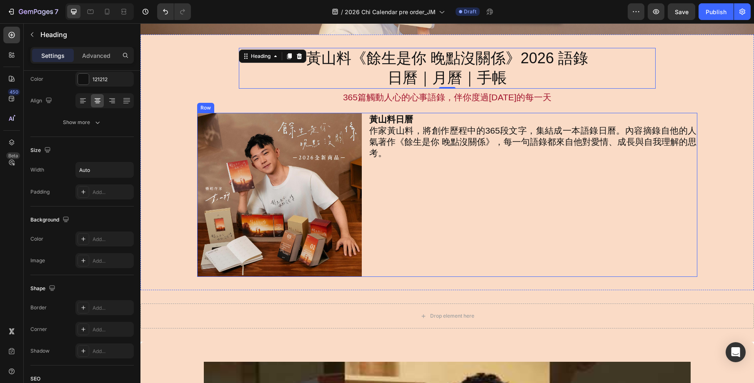
click at [366, 115] on div "Image 黃山料日曆 作家黃山料，將創作歷程中的365段文字，集結成一本語錄日曆。內容摘錄自他的人氣著作《餘生是你 晚點沒關係》，每一句語錄都來自他對愛情、…" at bounding box center [447, 195] width 500 height 165
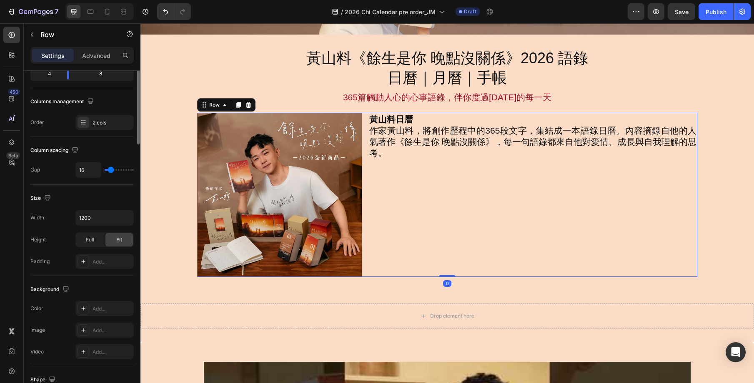
scroll to position [0, 0]
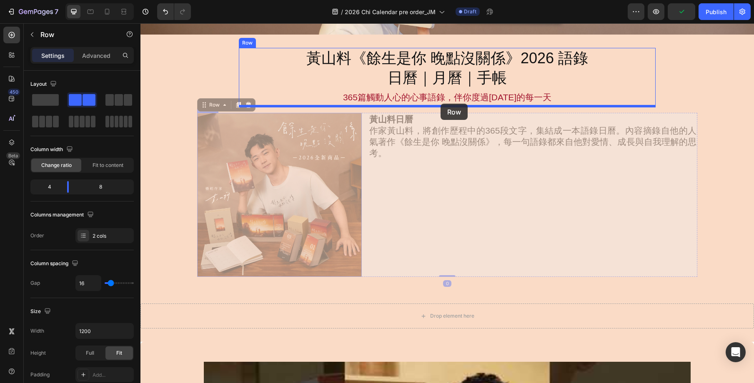
drag, startPoint x: 205, startPoint y: 103, endPoint x: 441, endPoint y: 104, distance: 235.1
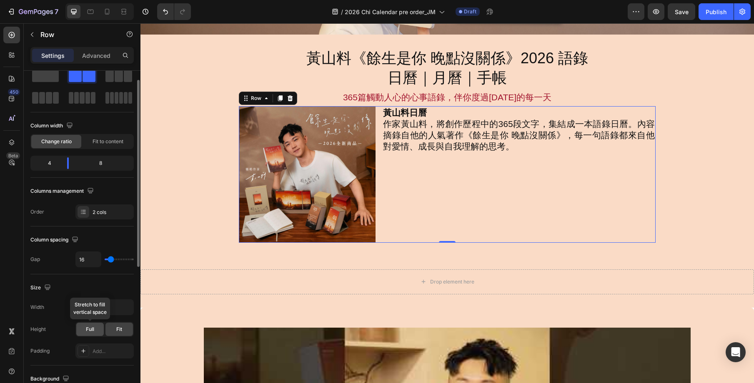
click at [96, 327] on div "Full" at bounding box center [90, 329] width 28 height 13
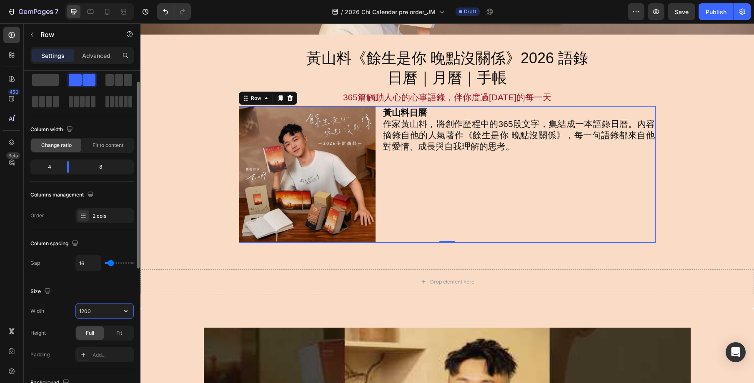
click at [100, 312] on input "1200" at bounding box center [105, 311] width 58 height 15
click at [113, 332] on div "Fit" at bounding box center [119, 332] width 28 height 13
click at [96, 328] on div "Full" at bounding box center [90, 332] width 28 height 13
click at [130, 312] on button "button" at bounding box center [125, 310] width 15 height 15
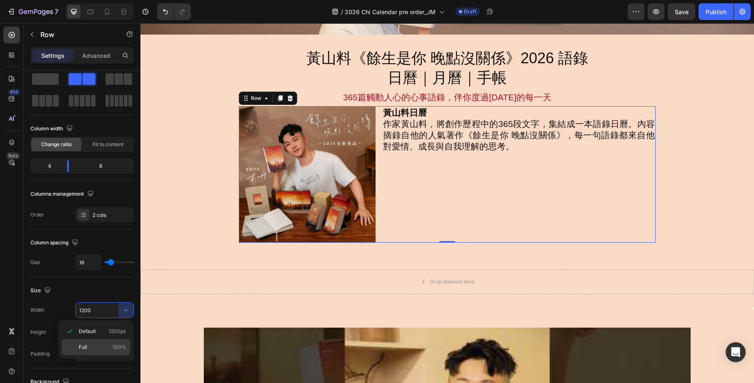
click at [98, 342] on div "Full 100%" at bounding box center [96, 348] width 68 height 16
type input "100%"
click at [508, 230] on div "黃山料日曆 作家黃山料，將創作歷程中的365段文字，集結成一本語錄日曆。內容摘錄自他的人氣著作《餘生是你 晚點沒關係》，每一句語錄都來自他對愛情、成長與自我理…" at bounding box center [518, 174] width 273 height 137
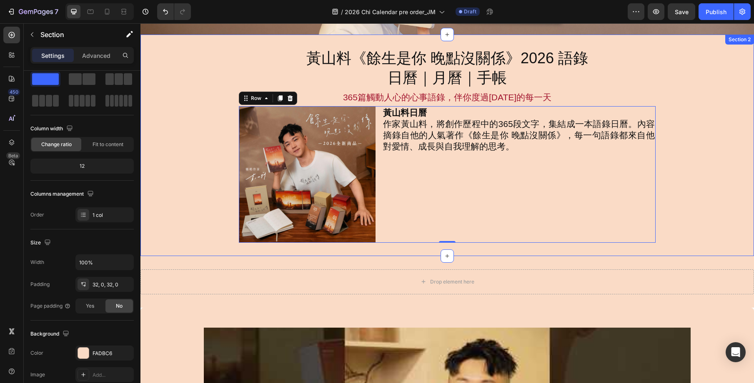
click at [708, 215] on div "黃山料《餘生是你 晚點沒關係》2026 語錄 日曆｜月曆｜手帳 Heading 365篇觸動人心的心事語錄，伴你度過2026年的每一天 Text Block …" at bounding box center [446, 145] width 613 height 195
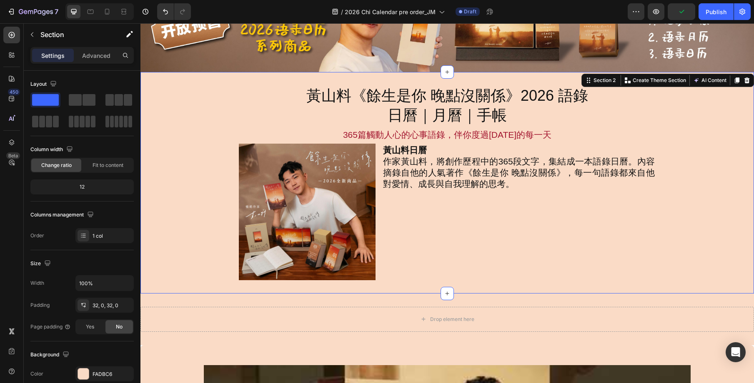
scroll to position [63, 0]
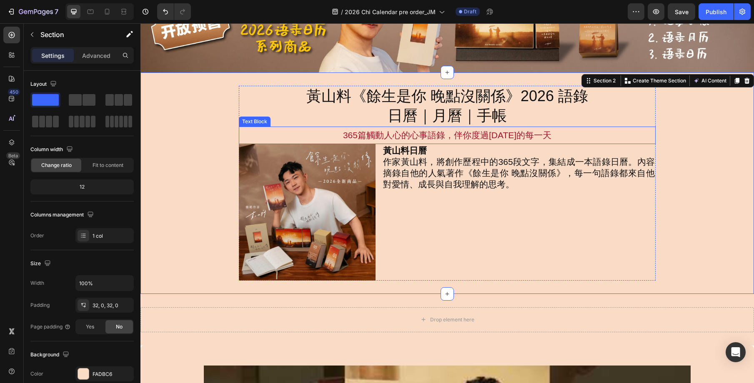
click at [576, 135] on p "365篇觸動人心的心事語錄，伴你度過[DATE]的每一天" at bounding box center [447, 136] width 415 height 16
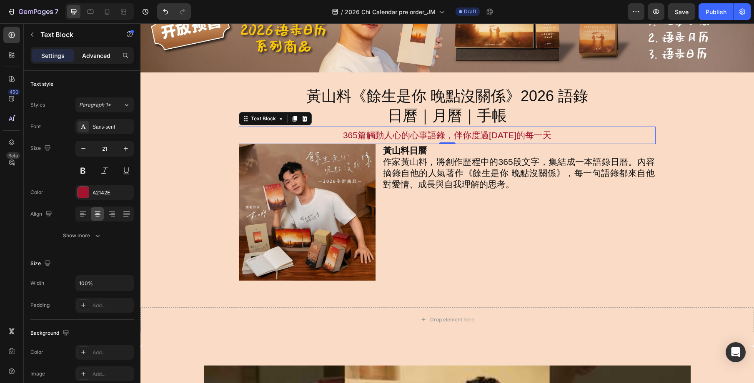
click at [96, 59] on p "Advanced" at bounding box center [96, 55] width 28 height 9
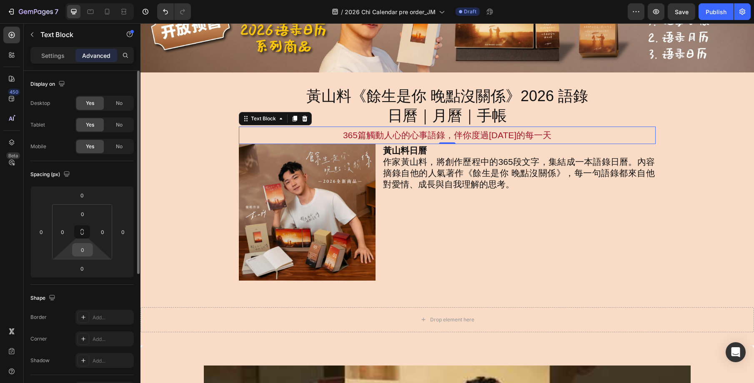
click at [83, 253] on input "0" at bounding box center [82, 250] width 17 height 13
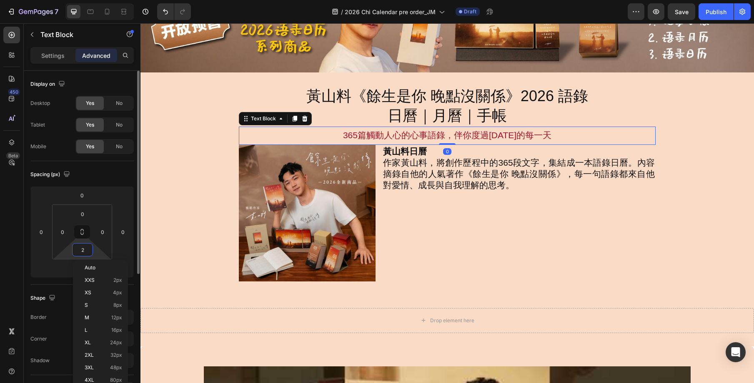
type input "20"
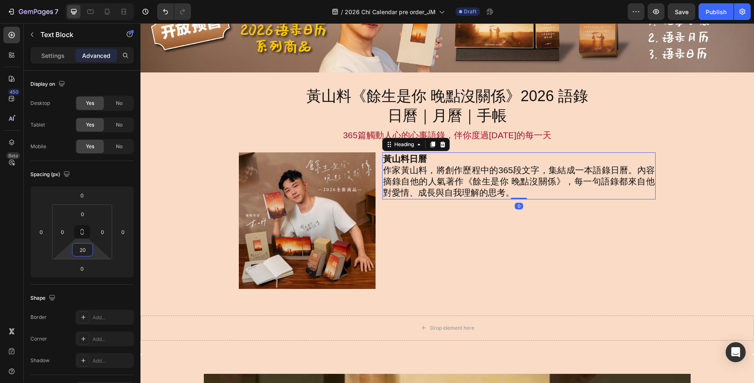
click at [611, 198] on h2 "黃山料日曆 作家黃山料，將創作歷程中的365段文字，集結成一本語錄日曆。內容摘錄自他的人氣著作《餘生是你 晚點沒關係》，每一句語錄都來自他對愛情、成長與自我理…" at bounding box center [518, 176] width 273 height 47
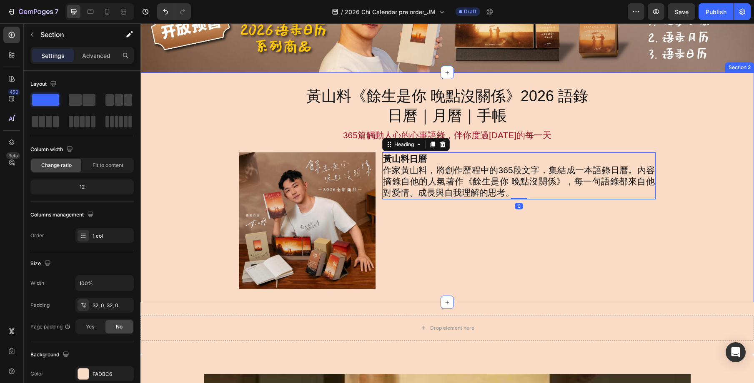
click at [676, 226] on div "黃山料《餘生是你 晚點沒關係》2026 語錄 日曆｜月曆｜手帳 Heading 365篇觸動人心的心事語錄，伴你度過2026年的每一天 Text Block …" at bounding box center [446, 187] width 613 height 203
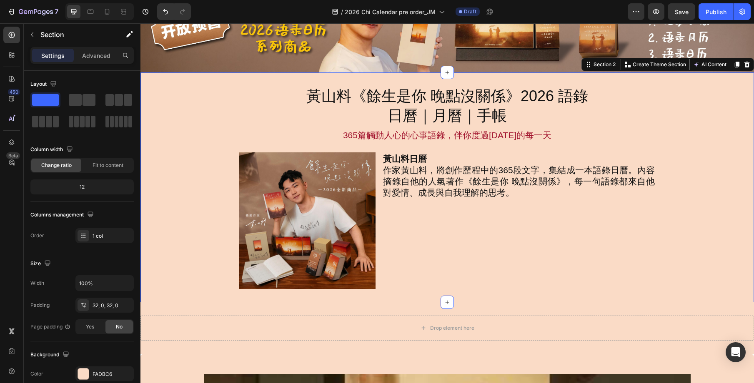
scroll to position [148, 0]
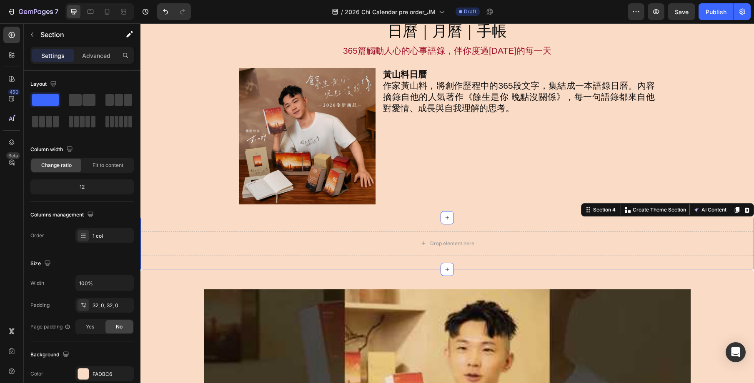
click at [541, 227] on div "Drop element here Section 4 You can create reusable sections Create Theme Secti…" at bounding box center [446, 244] width 613 height 52
click at [747, 212] on icon at bounding box center [746, 210] width 5 height 6
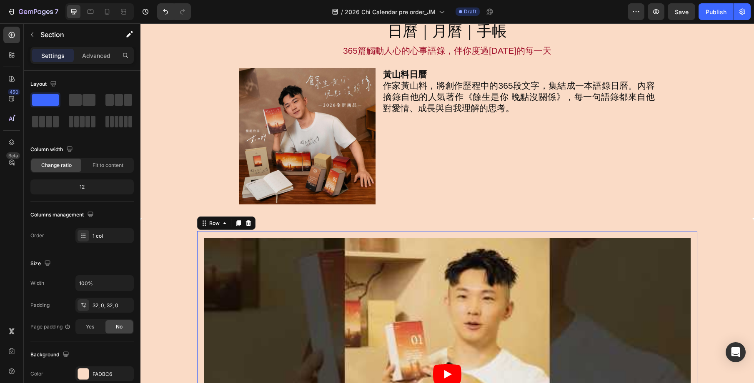
click at [246, 237] on div "Video Row 0" at bounding box center [447, 374] width 500 height 287
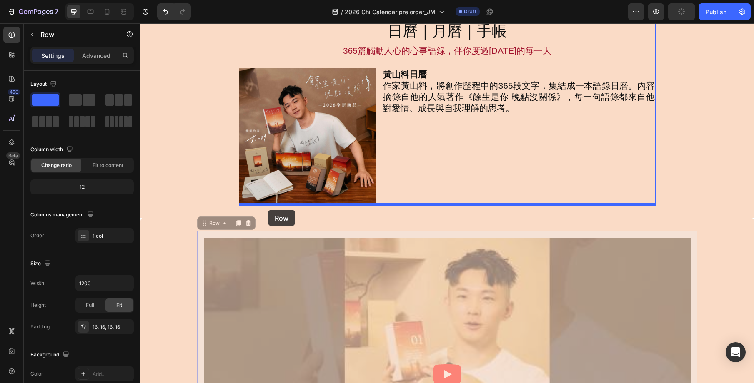
drag, startPoint x: 208, startPoint y: 224, endPoint x: 268, endPoint y: 210, distance: 62.1
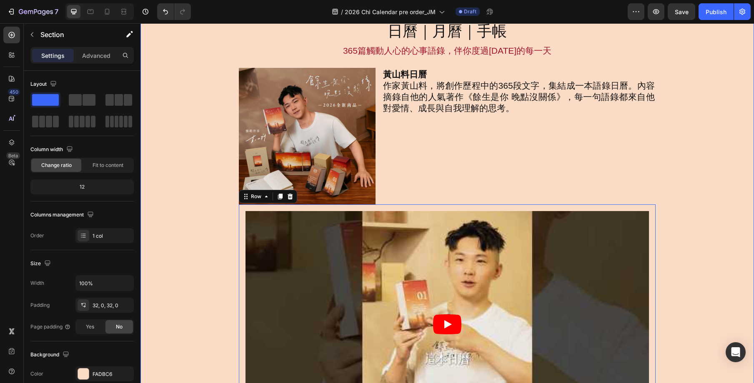
click at [708, 196] on div "黃山料《餘生是你 晚點沒關係》2026 語錄 日曆｜月曆｜手帳 Heading 365篇觸動人心的心事語錄，伴你度過2026年的每一天 Text Block …" at bounding box center [446, 222] width 613 height 443
click at [643, 210] on div "Video Row" at bounding box center [447, 325] width 417 height 240
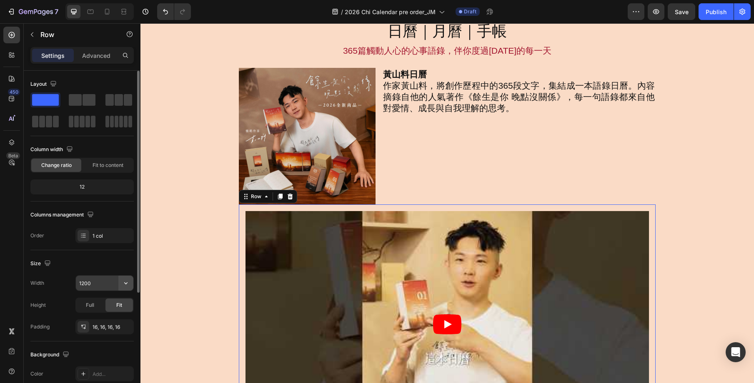
click at [128, 285] on icon "button" at bounding box center [126, 283] width 8 height 8
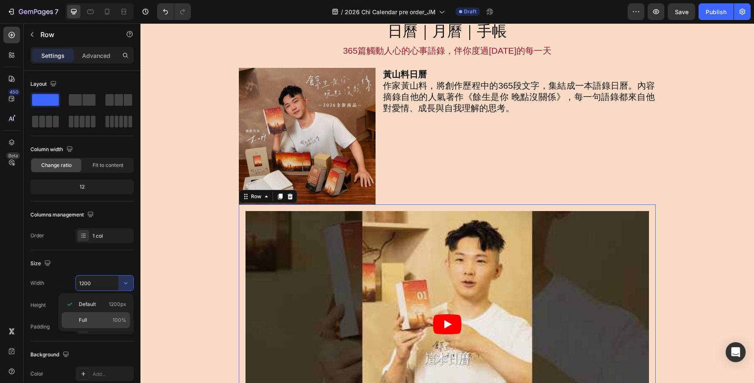
click at [98, 318] on p "Full 100%" at bounding box center [103, 321] width 48 height 8
type input "100%"
click at [104, 47] on div "Settings Advanced" at bounding box center [81, 55] width 103 height 17
click at [104, 52] on p "Advanced" at bounding box center [96, 55] width 28 height 9
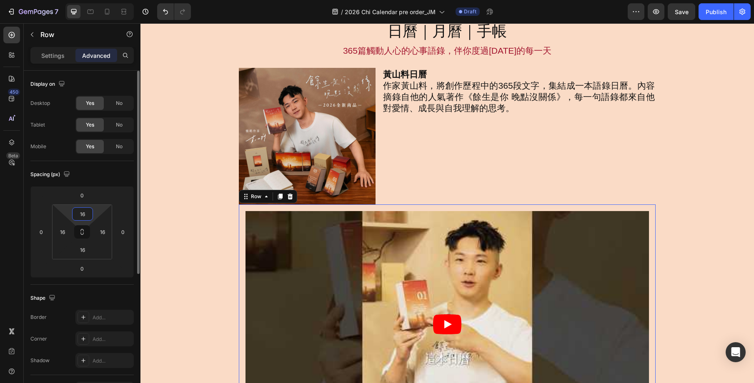
click at [81, 215] on input "16" at bounding box center [82, 214] width 17 height 13
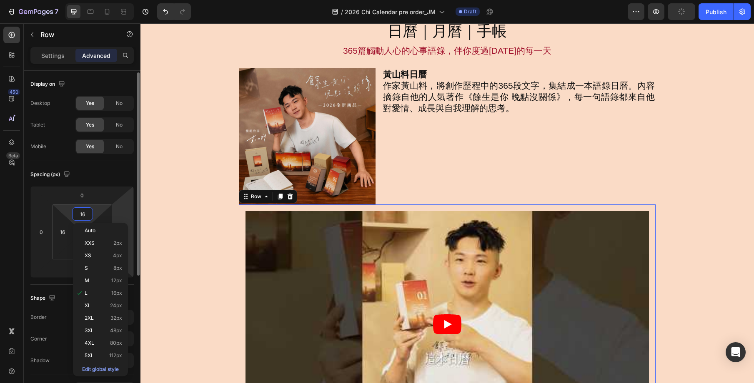
scroll to position [1, 0]
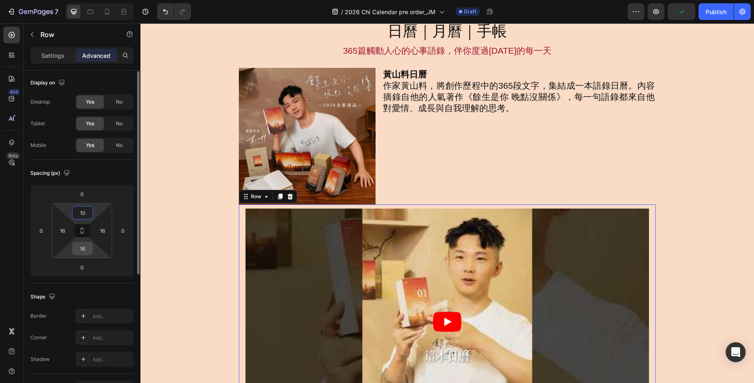
type input "10"
click at [84, 251] on input "16" at bounding box center [82, 249] width 17 height 13
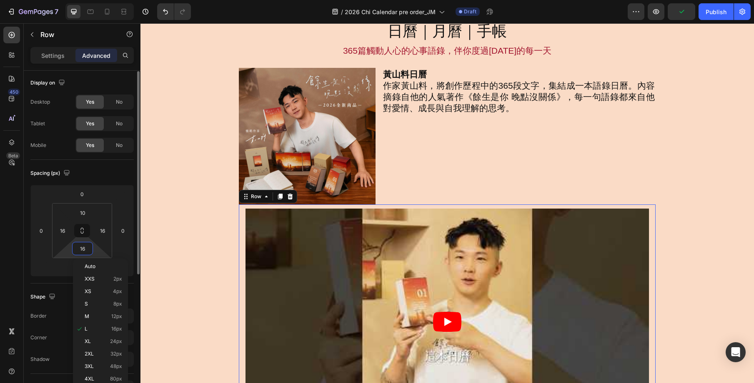
click at [84, 251] on input "16" at bounding box center [82, 249] width 17 height 13
type input "10"
click at [66, 234] on input "16" at bounding box center [62, 231] width 13 height 13
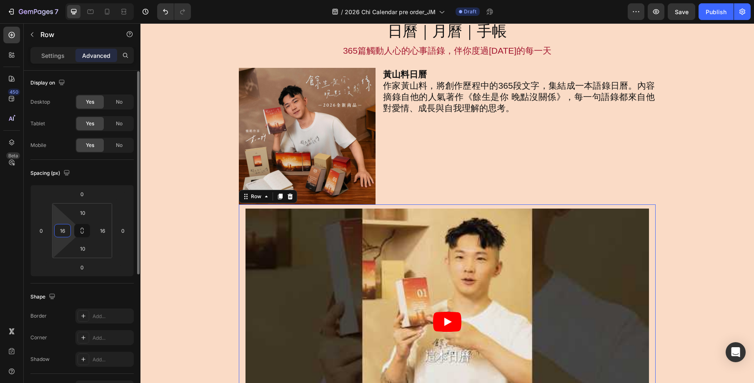
click at [66, 234] on input "16" at bounding box center [62, 231] width 13 height 13
type input "0"
click at [102, 230] on input "16" at bounding box center [102, 231] width 13 height 13
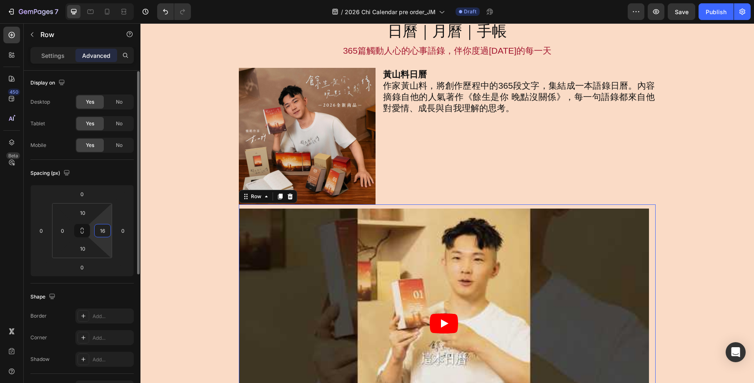
click at [102, 230] on input "16" at bounding box center [102, 231] width 13 height 13
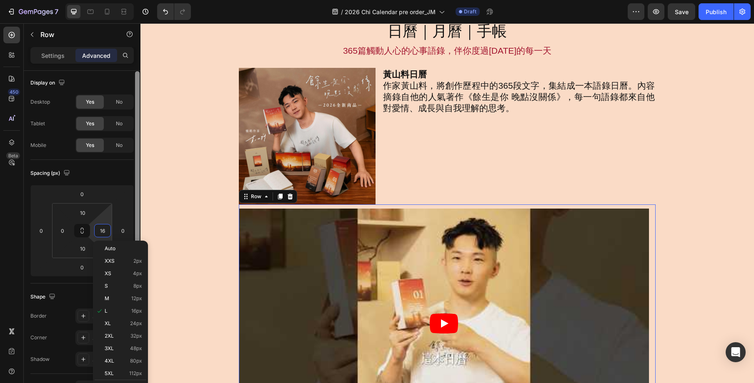
type input "0"
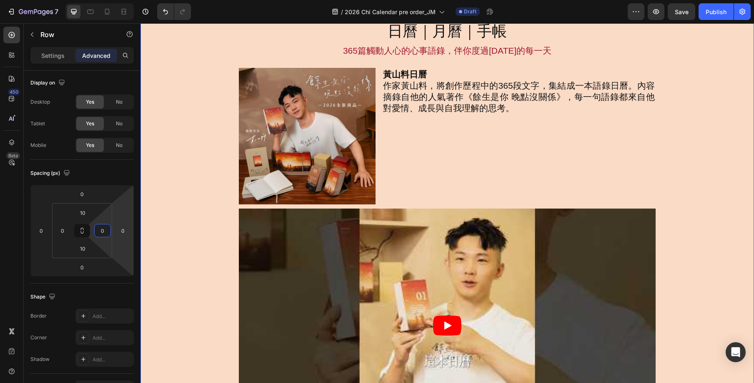
click at [679, 161] on div "黃山料《餘生是你 晚點沒關係》2026 語錄 日曆｜月曆｜手帳 Heading 365篇觸動人心的心事語錄，伴你度過2026年的每一天 Text Block …" at bounding box center [446, 224] width 613 height 446
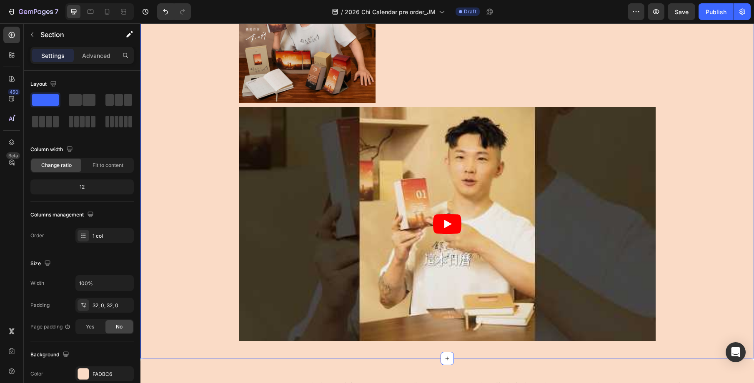
scroll to position [231, 0]
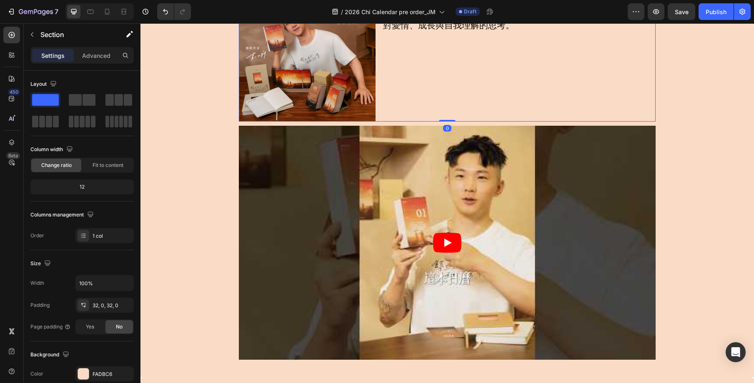
click at [390, 115] on div "黃山料日曆 作家黃山料，將創作歷程中的365段文字，集結成一本語錄日曆。內容摘錄自他的人氣著作《餘生是你 晚點沒關係》，每一句語錄都來自他對愛情、成長與自我理…" at bounding box center [518, 53] width 273 height 137
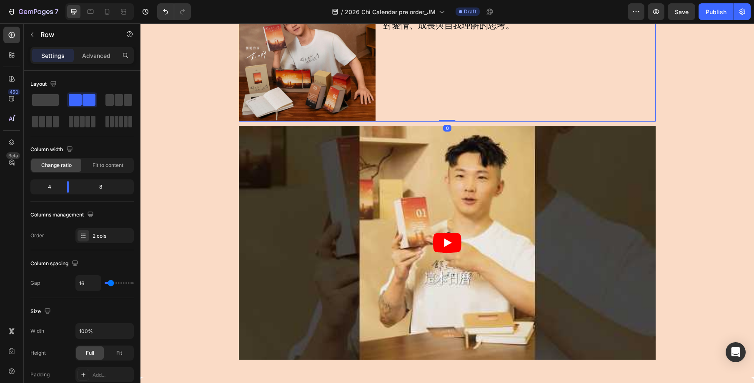
scroll to position [231, 0]
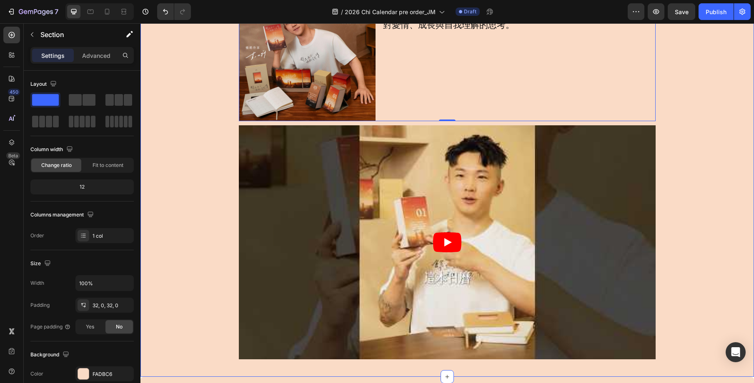
click at [691, 171] on div "黃山料《餘生是你 晚點沒關係》2026 語錄 日曆｜月曆｜手帳 Heading 365篇觸動人心的心事語錄，伴你度過2026年的每一天 Text Block …" at bounding box center [446, 141] width 613 height 446
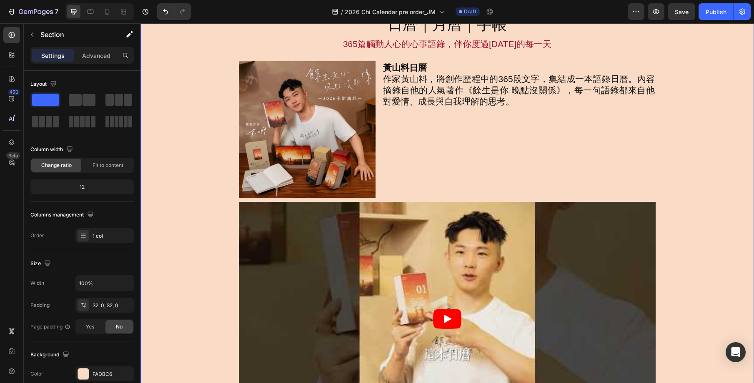
scroll to position [201, 0]
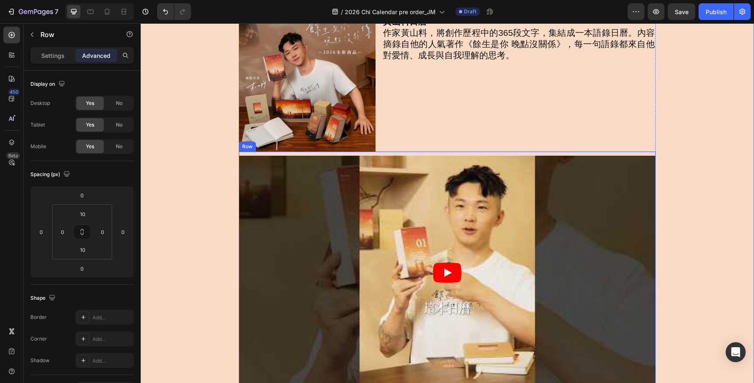
click at [381, 154] on div "Video Row" at bounding box center [447, 273] width 417 height 243
click at [83, 215] on input "10" at bounding box center [82, 214] width 17 height 13
type input "20"
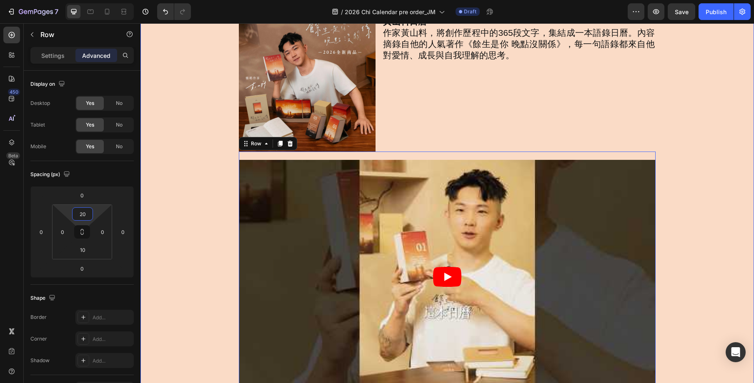
click at [691, 195] on div "黃山料《餘生是你 晚點沒關係》2026 語錄 日曆｜月曆｜手帳 Heading 365篇觸動人心的心事語錄，伴你度過2026年的每一天 Text Block …" at bounding box center [446, 173] width 613 height 450
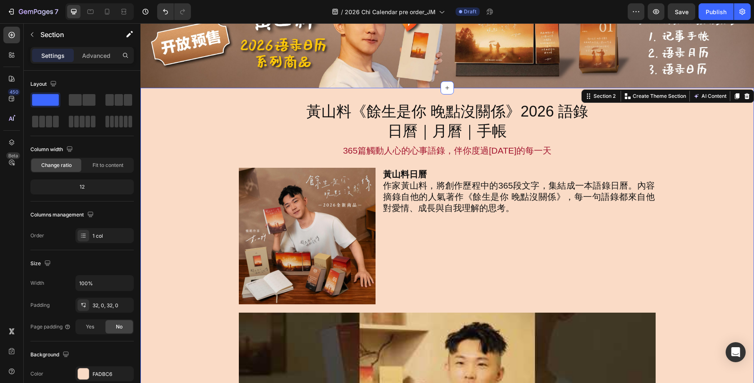
scroll to position [46, 0]
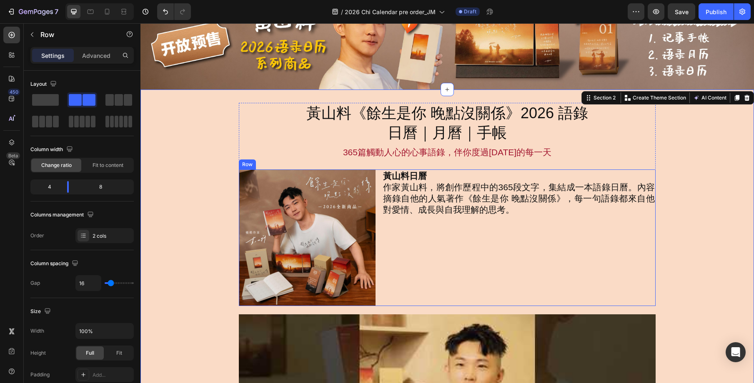
click at [575, 266] on div "黃山料日曆 作家黃山料，將創作歷程中的365段文字，集結成一本語錄日曆。內容摘錄自他的人氣著作《餘生是你 晚點沒關係》，每一句語錄都來自他對愛情、成長與自我理…" at bounding box center [518, 238] width 273 height 137
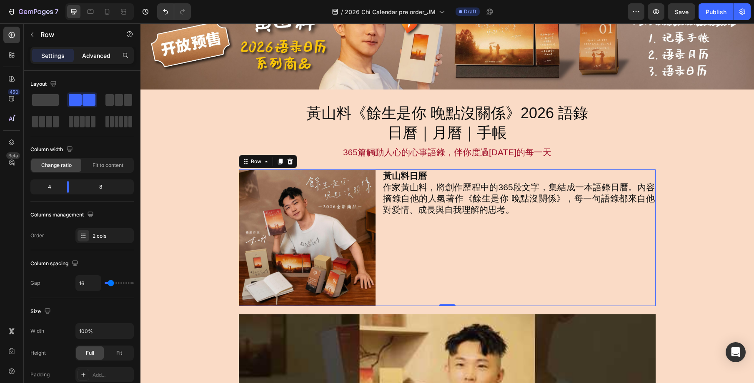
click at [95, 55] on p "Advanced" at bounding box center [96, 55] width 28 height 9
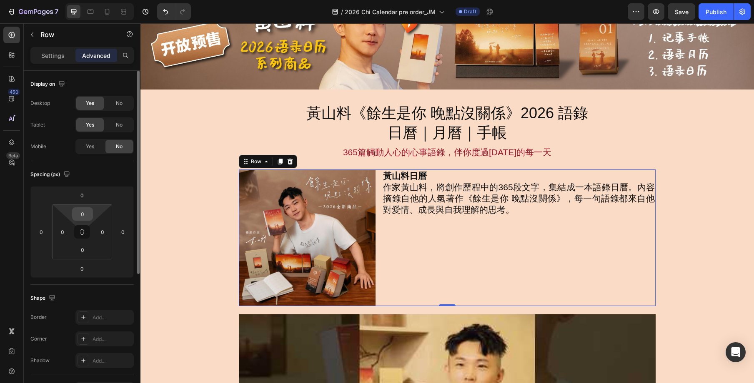
click at [82, 214] on input "0" at bounding box center [82, 214] width 17 height 13
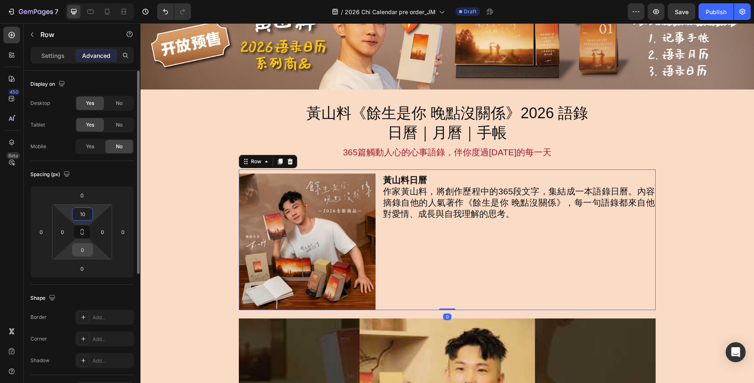
type input "10"
click at [83, 251] on input "0" at bounding box center [82, 250] width 17 height 13
type input "10"
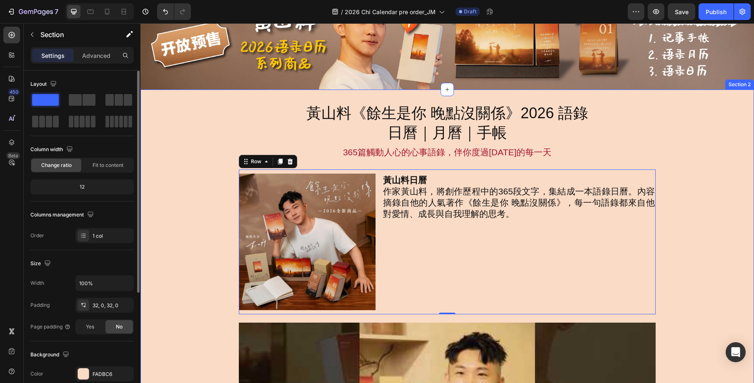
click at [681, 228] on div "黃山料《餘生是你 晚點沒關係》2026 語錄 日曆｜月曆｜手帳 Heading 365篇觸動人心的心事語錄，伴你度過2026年的每一天 Text Block …" at bounding box center [446, 332] width 613 height 458
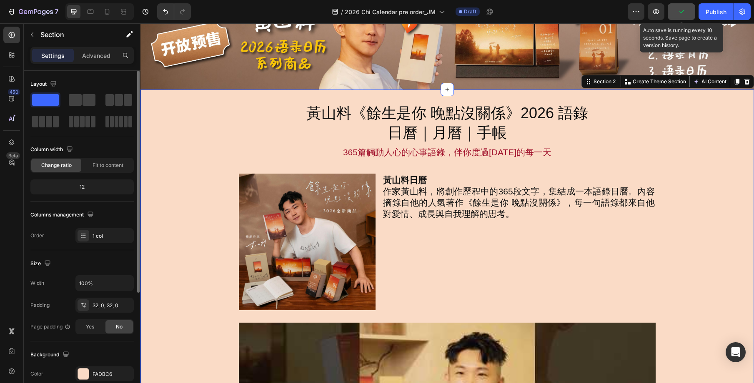
click at [676, 14] on button "button" at bounding box center [682, 11] width 28 height 17
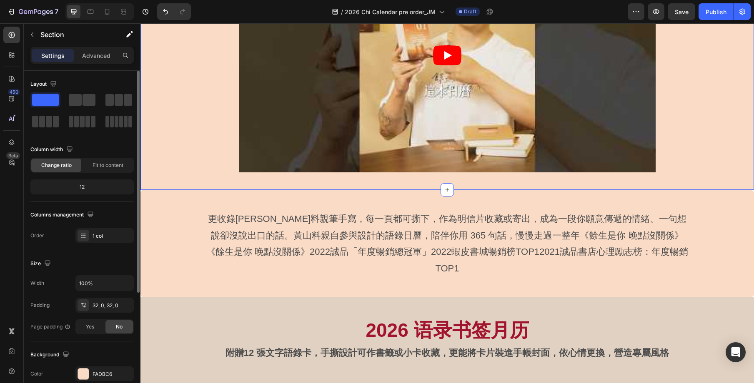
scroll to position [431, 0]
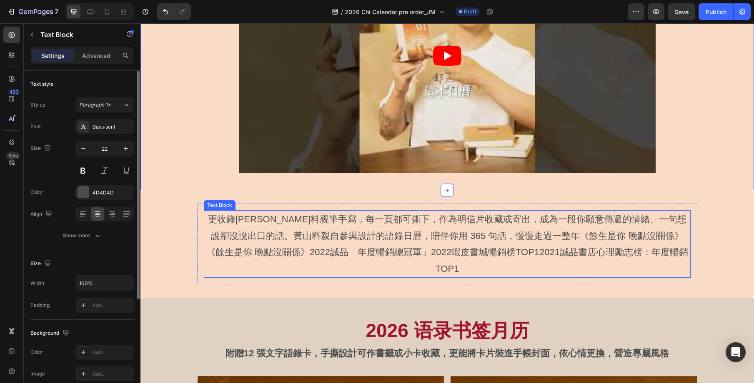
click at [326, 230] on p "更收錄[PERSON_NAME]料親筆手寫，每一頁都可撕下，作為明信片收藏或寄出，成為一段你願意傳遞的情緒、一句想說卻沒說出口的話。黃山料親自參與設計的語錄日…" at bounding box center [447, 244] width 485 height 66
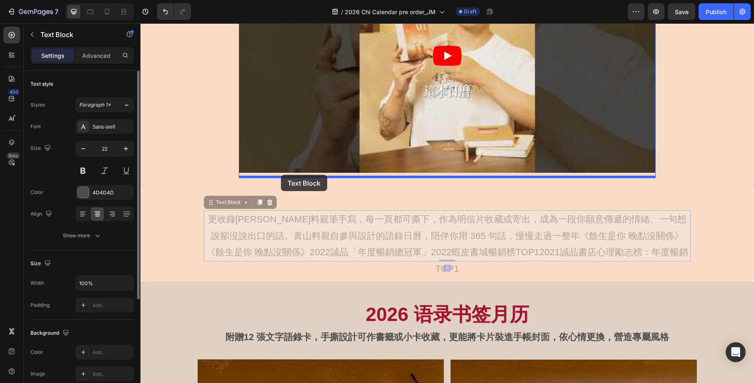
drag, startPoint x: 215, startPoint y: 203, endPoint x: 281, endPoint y: 175, distance: 71.0
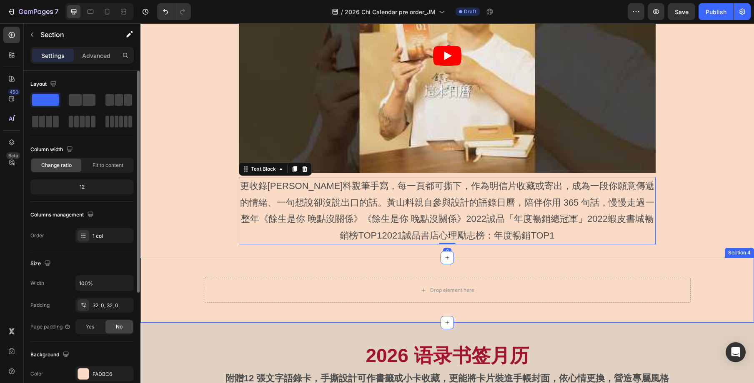
click at [412, 267] on div "Drop element here Row Section 4" at bounding box center [446, 290] width 613 height 65
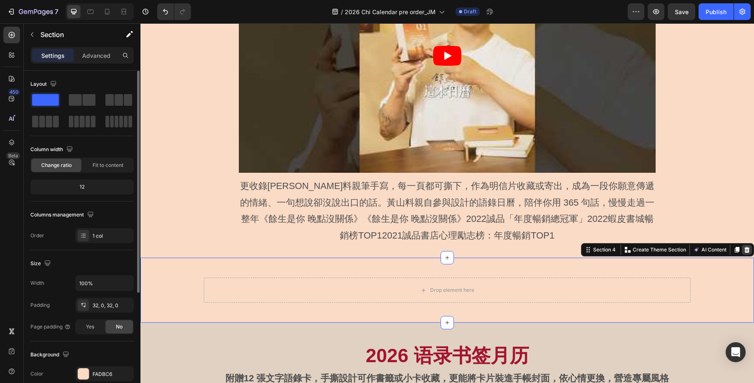
click at [746, 253] on icon at bounding box center [746, 250] width 5 height 6
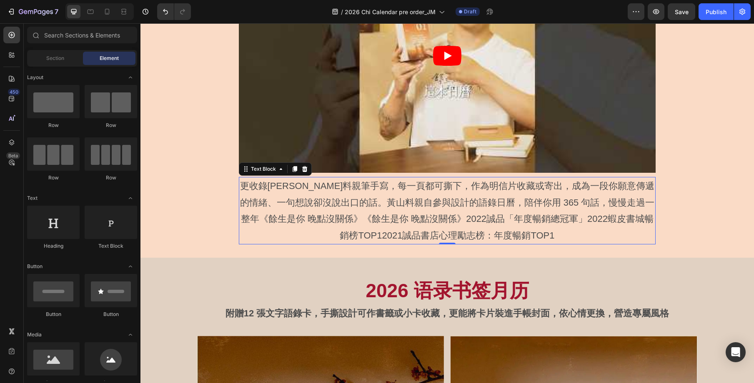
click at [577, 230] on p "更收錄[PERSON_NAME]料親筆手寫，每一頁都可撕下，作為明信片收藏或寄出，成為一段你願意傳遞的情緒、一句想說卻沒說出口的話。黃山料親自參與設計的語錄日…" at bounding box center [447, 211] width 415 height 66
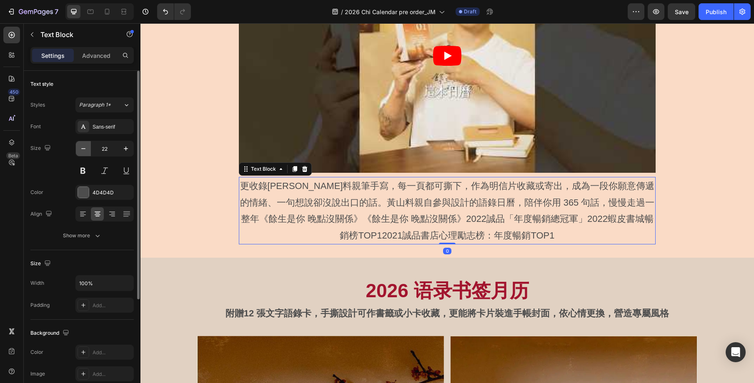
click at [82, 150] on icon "button" at bounding box center [83, 149] width 8 height 8
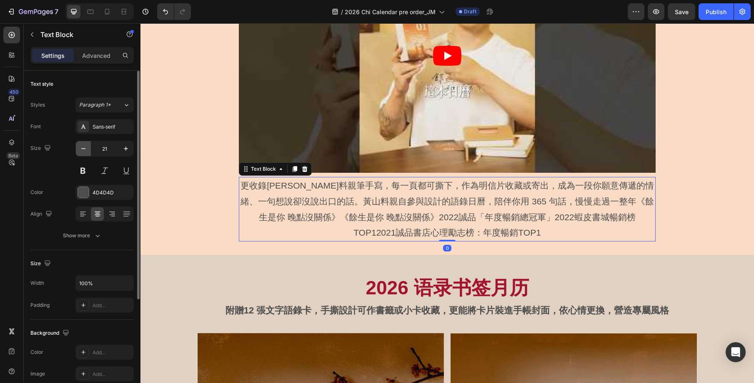
click at [82, 150] on icon "button" at bounding box center [83, 149] width 8 height 8
type input "20"
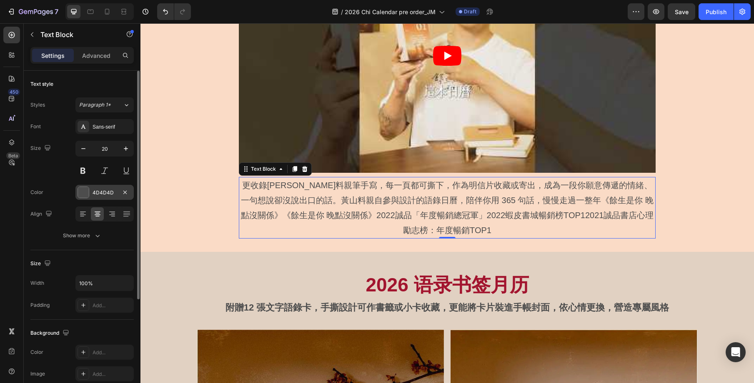
click at [108, 188] on div "4D4D4D" at bounding box center [104, 192] width 58 height 15
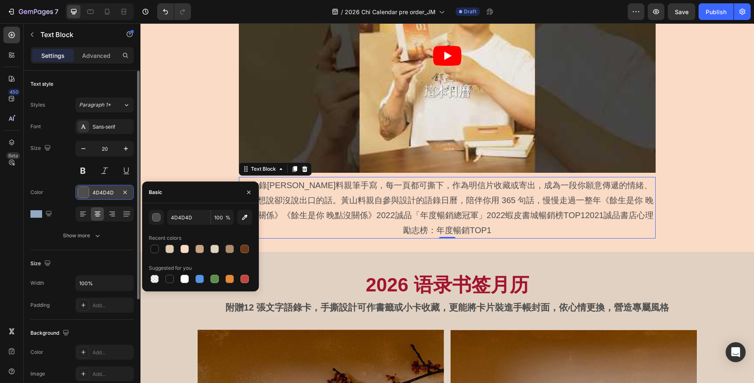
click at [108, 188] on div "4D4D4D" at bounding box center [104, 192] width 58 height 15
click at [110, 194] on div "4D4D4D" at bounding box center [105, 193] width 24 height 8
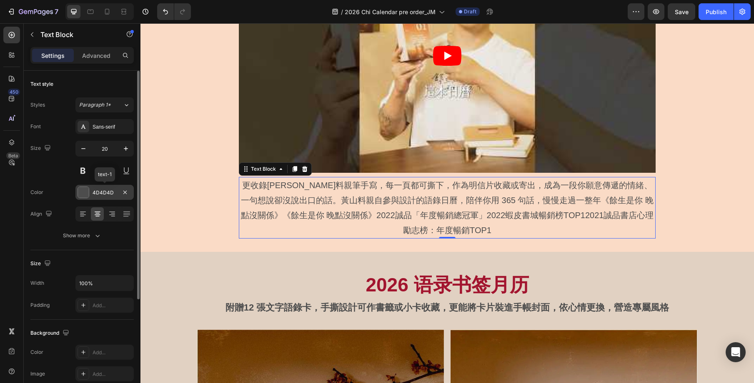
click at [110, 194] on div "4D4D4D" at bounding box center [105, 193] width 24 height 8
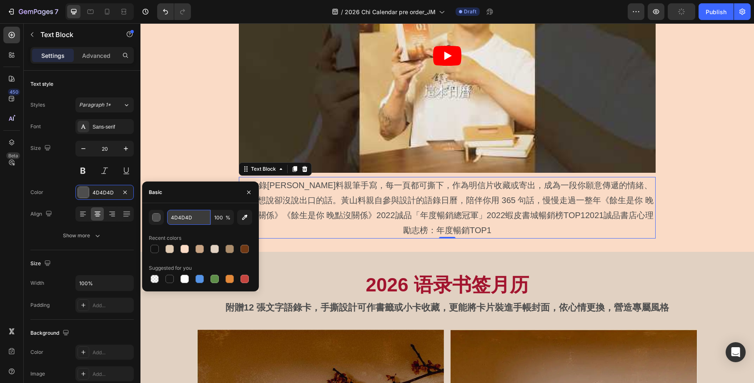
click at [181, 221] on input "4D4D4D" at bounding box center [188, 217] width 43 height 15
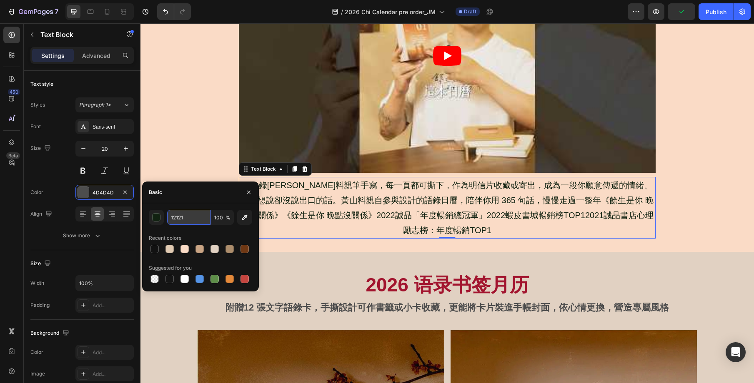
type input "121212"
click at [439, 205] on p "更收錄[PERSON_NAME]料親筆手寫，每一頁都可撕下，作為明信片收藏或寄出，成為一段你願意傳遞的情緒、一句想說卻沒說出口的話。黃山料親自參與設計的語錄日…" at bounding box center [447, 208] width 415 height 60
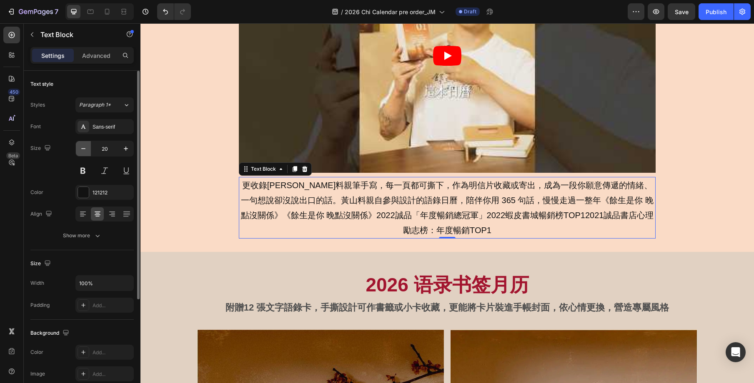
click at [88, 150] on button "button" at bounding box center [83, 148] width 15 height 15
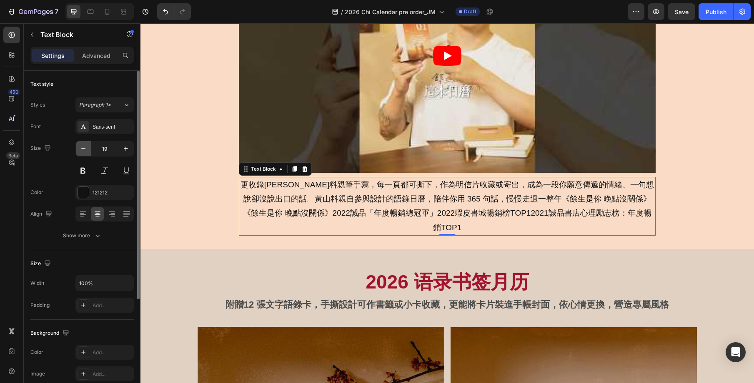
click at [88, 150] on button "button" at bounding box center [83, 148] width 15 height 15
type input "18"
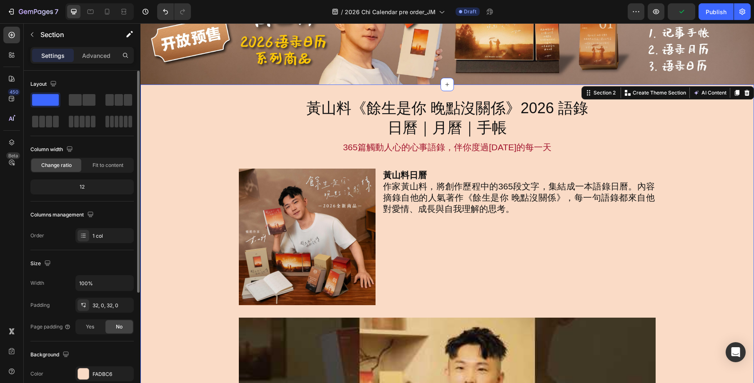
scroll to position [53, 0]
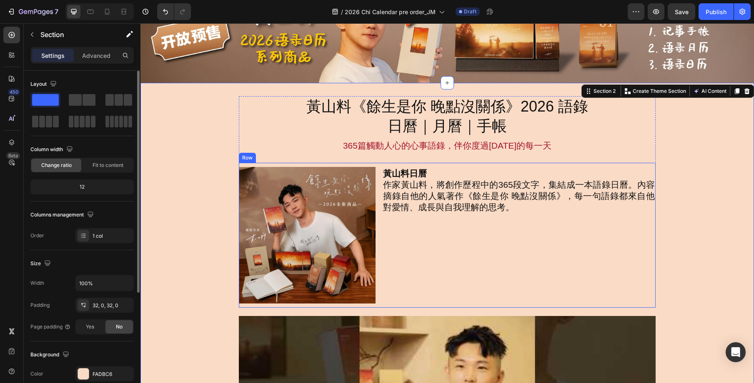
click at [486, 166] on div "Image 黃山料日曆 作家黃山料，將創作歷程中的365段文字，集結成一本語錄日曆。內容摘錄自他的人氣著作《餘生是你 晚點沒關係》，每一句語錄都來自他對愛情、…" at bounding box center [447, 235] width 417 height 145
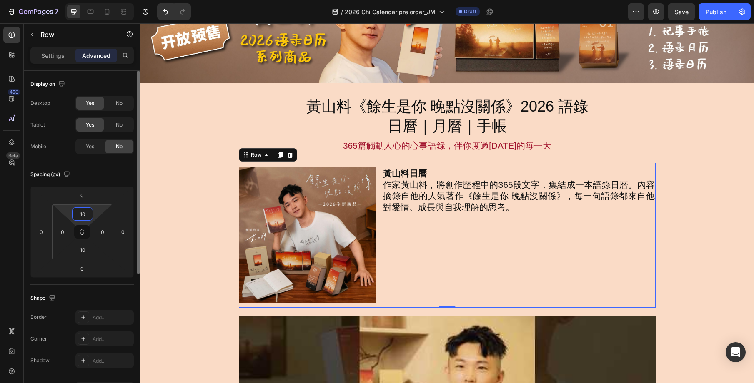
click at [78, 216] on input "10" at bounding box center [82, 214] width 17 height 13
click at [79, 213] on input "10" at bounding box center [82, 214] width 17 height 13
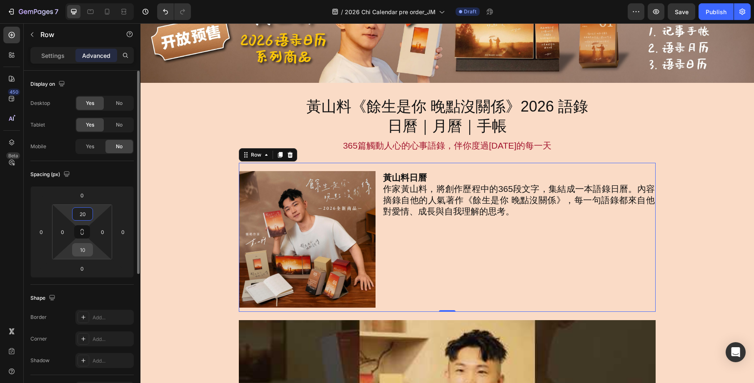
type input "20"
click at [73, 248] on div "10" at bounding box center [82, 249] width 21 height 13
drag, startPoint x: 83, startPoint y: 248, endPoint x: 78, endPoint y: 248, distance: 5.0
click at [78, 248] on input "10" at bounding box center [82, 250] width 17 height 13
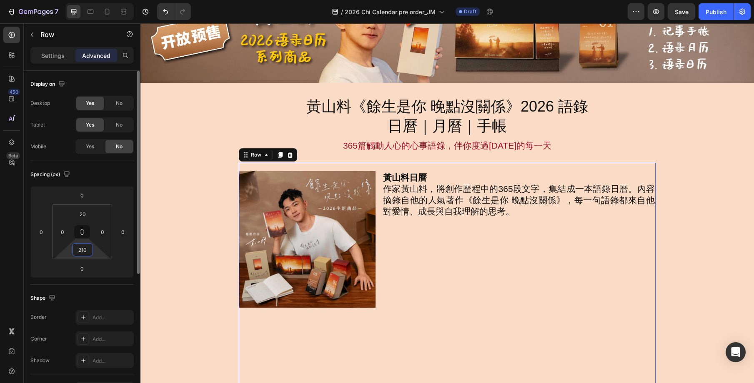
drag, startPoint x: 84, startPoint y: 250, endPoint x: 79, endPoint y: 251, distance: 4.6
click at [79, 251] on input "210" at bounding box center [82, 250] width 17 height 13
type input "20"
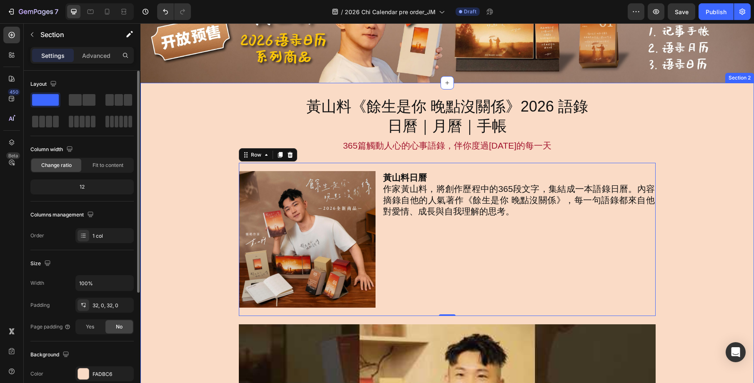
click at [210, 275] on div "黃山料《餘生是你 晚點沒關係》2026 語錄 日曆｜月曆｜手帳 Heading 365篇觸動人心的心事語錄，伴你度過2026年的每一天 Text Block …" at bounding box center [446, 350] width 613 height 509
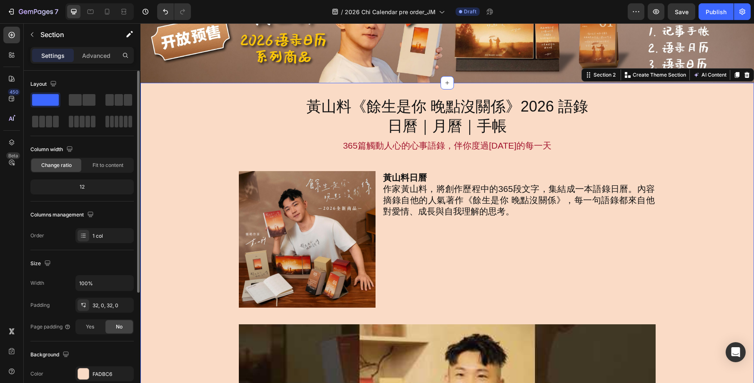
click at [710, 281] on div "黃山料《餘生是你 晚點沒關係》2026 語錄 日曆｜月曆｜手帳 Heading 365篇觸動人心的心事語錄，伴你度過2026年的每一天 Text Block …" at bounding box center [446, 350] width 613 height 509
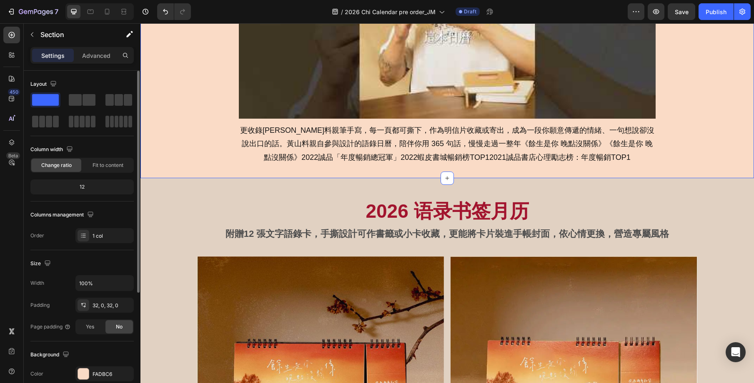
scroll to position [448, 0]
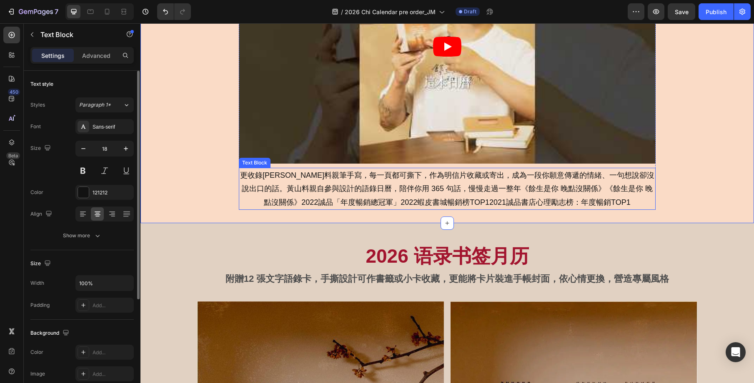
click at [527, 201] on p "更收錄[PERSON_NAME]料親筆手寫，每一頁都可撕下，作為明信片收藏或寄出，成為一段你願意傳遞的情緒、一句想說卻沒說出口的話。黃山料親自參與設計的語錄日…" at bounding box center [447, 189] width 415 height 40
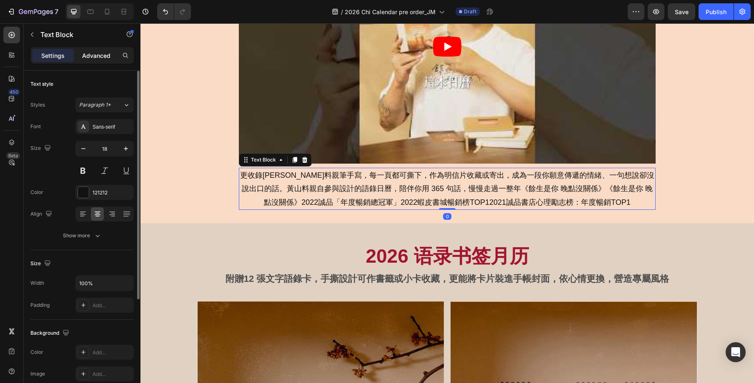
click at [104, 50] on div "Advanced" at bounding box center [96, 55] width 42 height 13
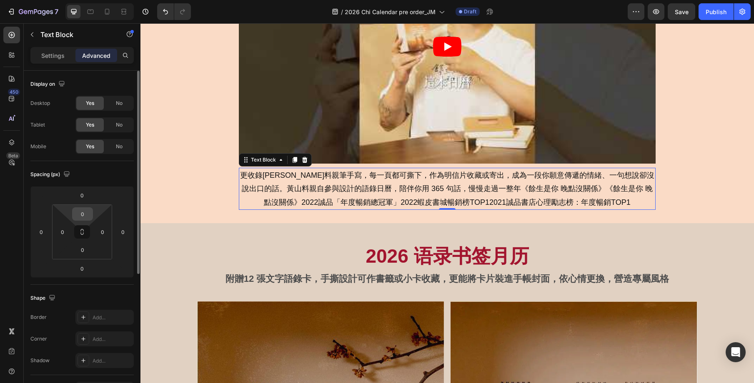
click at [83, 216] on input "0" at bounding box center [82, 214] width 17 height 13
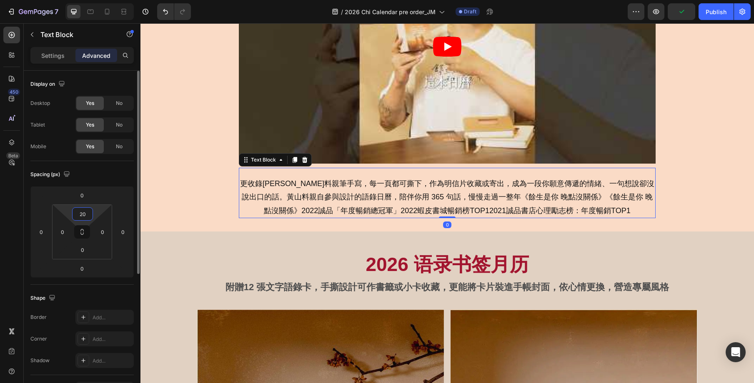
scroll to position [8, 0]
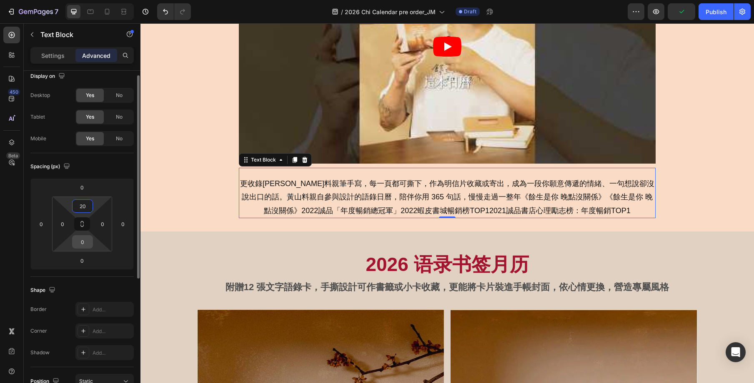
type input "20"
click at [82, 242] on input "0" at bounding box center [82, 242] width 17 height 13
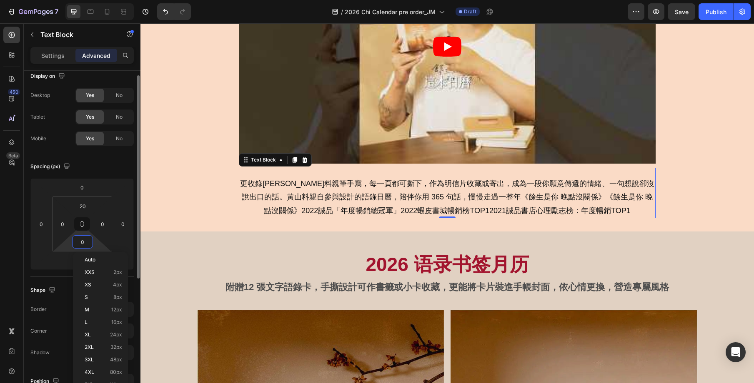
type input "20"
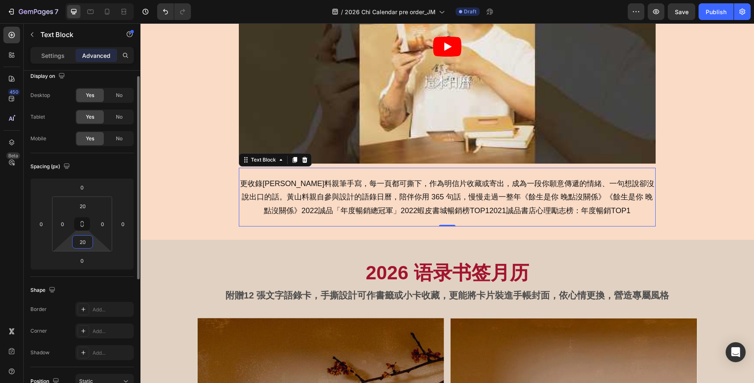
scroll to position [8, 0]
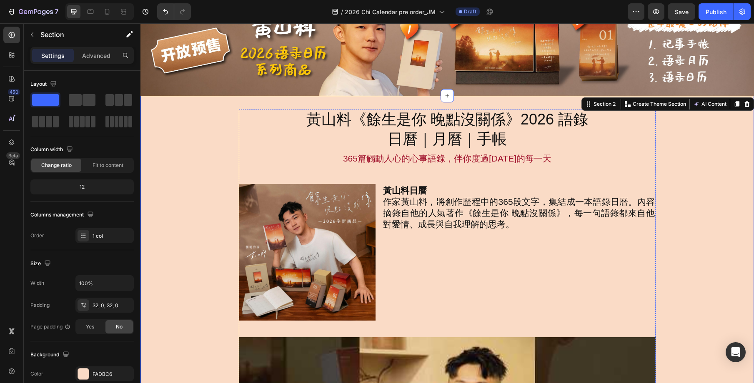
scroll to position [48, 0]
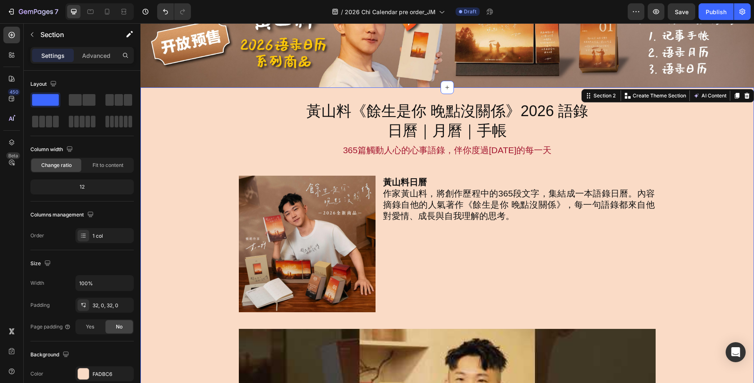
click at [696, 167] on div "黃山料《餘生是你 晚點沒關係》2026 語錄 日曆｜月曆｜手帳 Heading 365篇觸動人心的心事語錄，伴你度過2026年的每一天 Text Block …" at bounding box center [446, 364] width 613 height 526
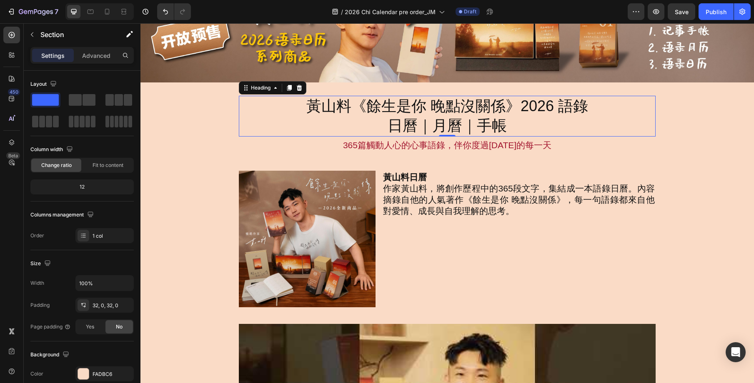
click at [654, 126] on div "黃山料《餘生是你 晚點沒關係》2026 語錄 日曆｜月曆｜手帳" at bounding box center [447, 116] width 417 height 41
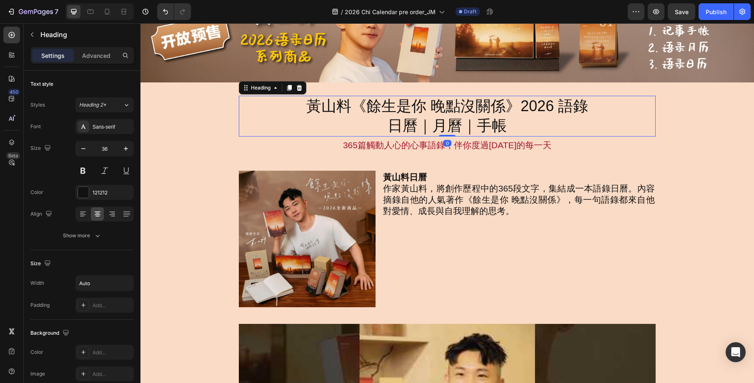
click at [679, 155] on div "黃山料《餘生是你 晚點沒關係》2026 語錄 日曆｜月曆｜手帳 Heading 0 365篇觸動人心的心事語錄，伴你度過2026年的每一天 Text Bloc…" at bounding box center [446, 359] width 613 height 526
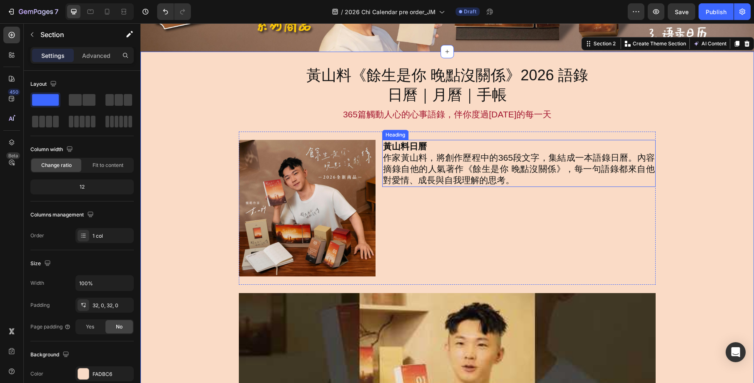
scroll to position [84, 0]
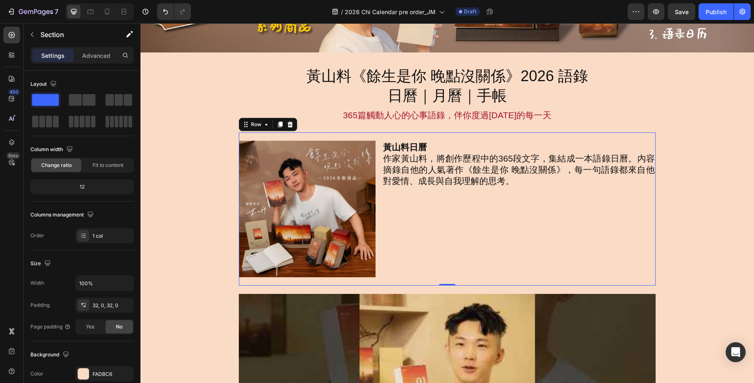
click at [390, 201] on div "黃山料日曆 作家黃山料，將創作歷程中的365段文字，集結成一本語錄日曆。內容摘錄自他的人氣著作《餘生是你 晚點沒關係》，每一句語錄都來自他對愛情、成長與自我理…" at bounding box center [518, 209] width 273 height 137
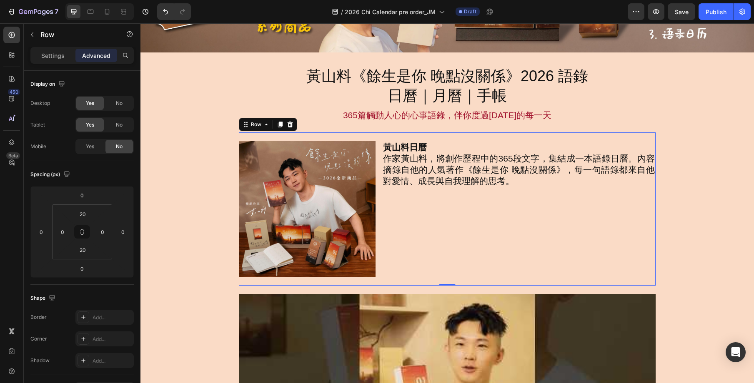
scroll to position [85, 0]
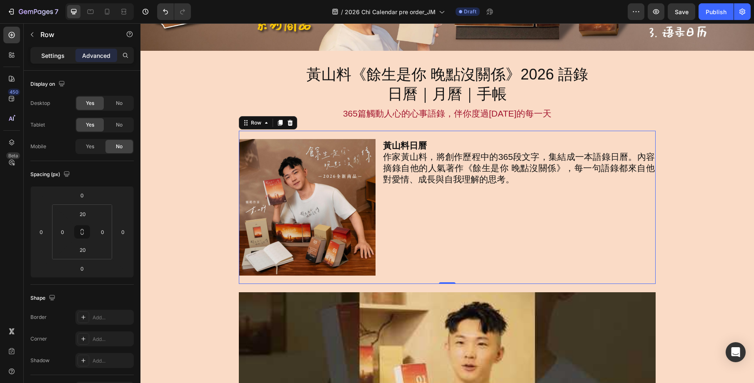
click at [59, 55] on p "Settings" at bounding box center [52, 55] width 23 height 9
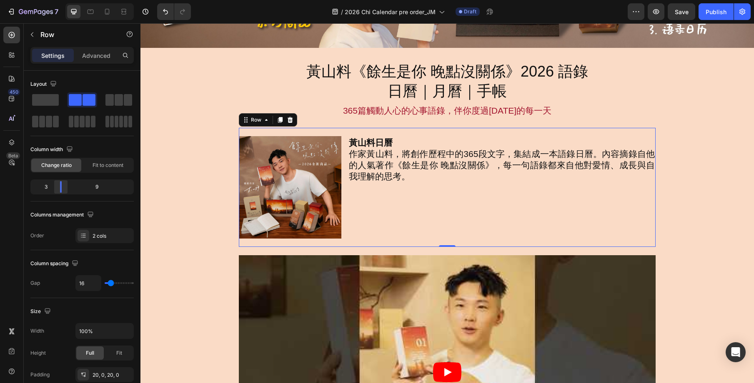
drag, startPoint x: 68, startPoint y: 188, endPoint x: 59, endPoint y: 188, distance: 9.6
click at [58, 0] on body "7 Version history / 2026 Chi Calendar pre order_JM Draft Preview Save Publish 4…" at bounding box center [377, 0] width 754 height 0
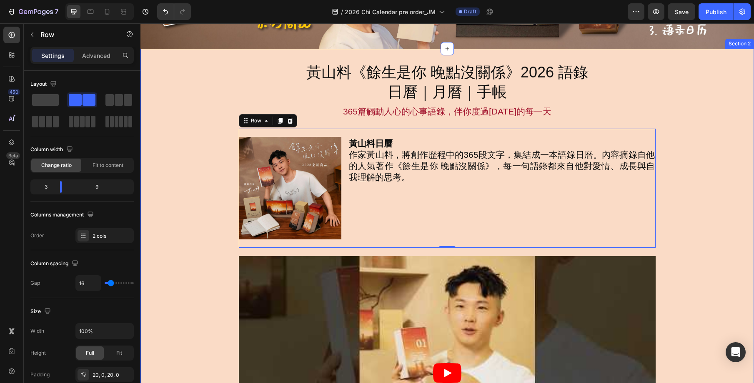
click at [689, 212] on div "黃山料《餘生是你 晚點沒關係》2026 語錄 日曆｜月曆｜手帳 Heading 365篇觸動人心的心事語錄，伴你度過2026年的每一天 Text Block …" at bounding box center [446, 307] width 613 height 491
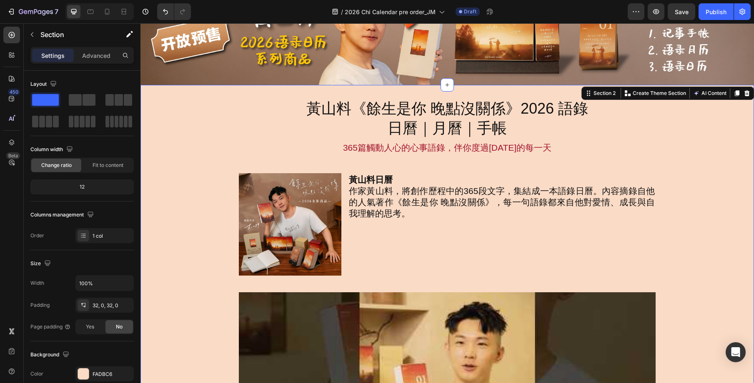
scroll to position [47, 0]
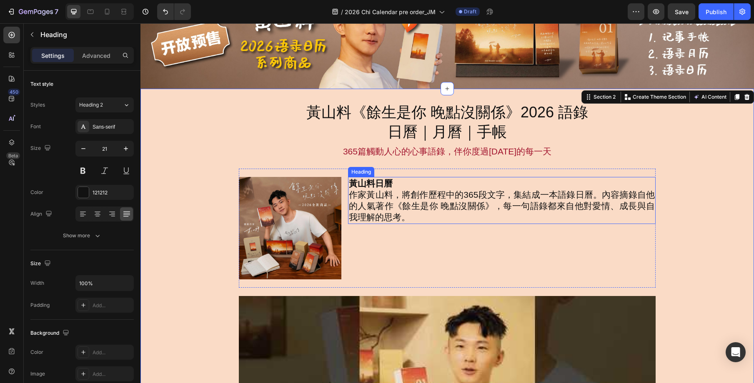
click at [534, 209] on h2 "黃山料日曆 作家黃山料，將創作歷程中的365段文字，集結成一本語錄日曆。內容摘錄自他的人氣著作《餘生是你 晚點沒關係》，每一句語錄都來自他對愛情、成長與自我理…" at bounding box center [502, 200] width 308 height 47
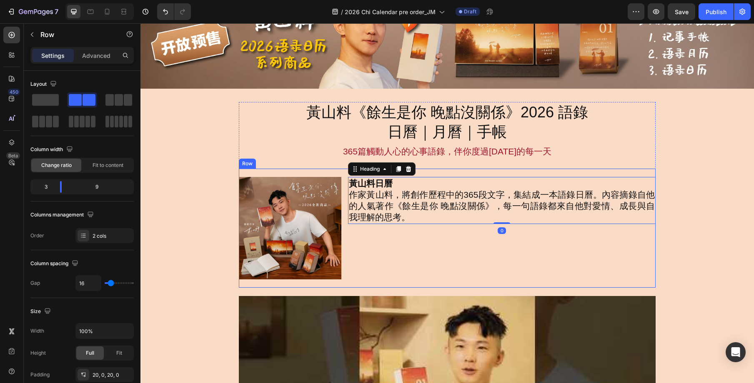
click at [513, 241] on div "黃山料日曆 作家黃山料，將創作歷程中的365段文字，集結成一本語錄日曆。內容摘錄自他的人氣著作《餘生是你 晚點沒關係》，每一句語錄都來自他對愛情、成長與自我理…" at bounding box center [502, 228] width 308 height 103
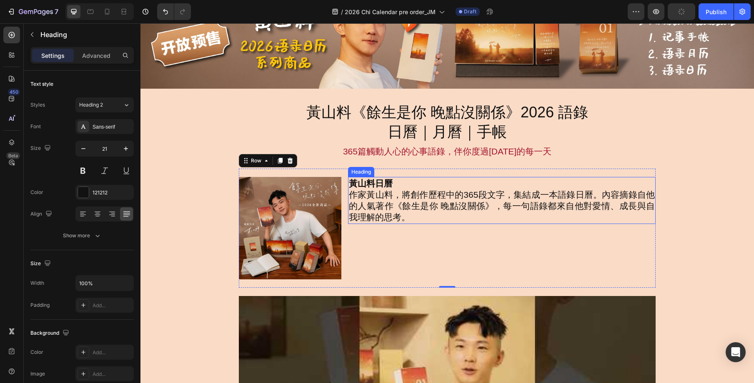
click at [559, 211] on h2 "黃山料日曆 作家黃山料，將創作歷程中的365段文字，集結成一本語錄日曆。內容摘錄自他的人氣著作《餘生是你 晚點沒關係》，每一句語錄都來自他對愛情、成長與自我理…" at bounding box center [502, 200] width 308 height 47
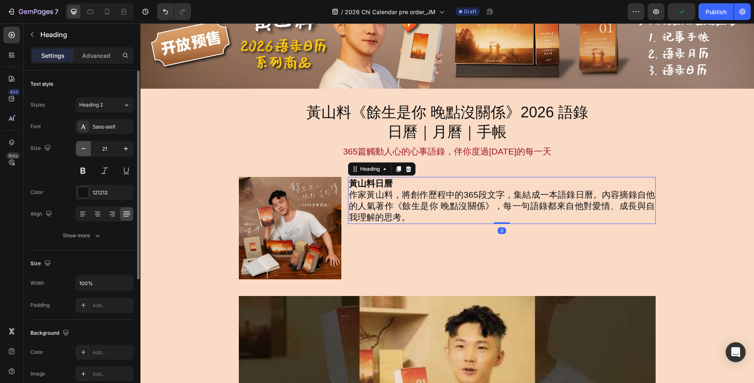
click at [84, 150] on icon "button" at bounding box center [83, 149] width 8 height 8
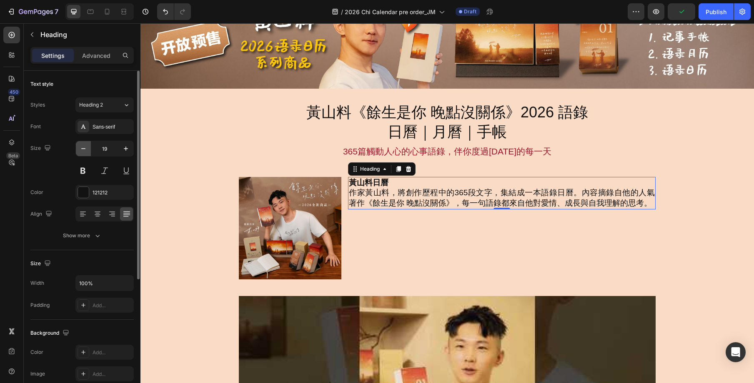
click at [84, 150] on icon "button" at bounding box center [83, 149] width 8 height 8
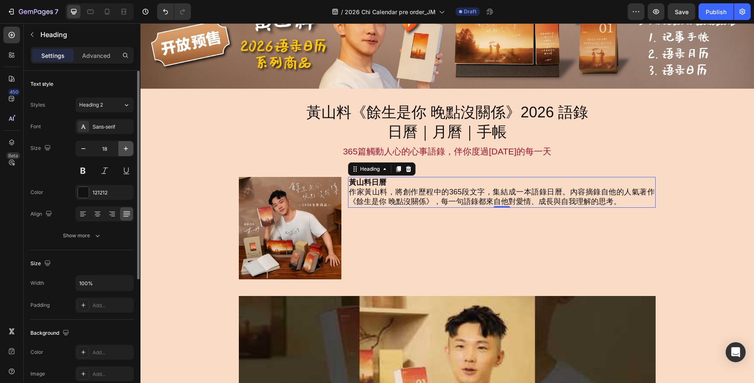
click at [128, 148] on icon "button" at bounding box center [126, 149] width 8 height 8
type input "20"
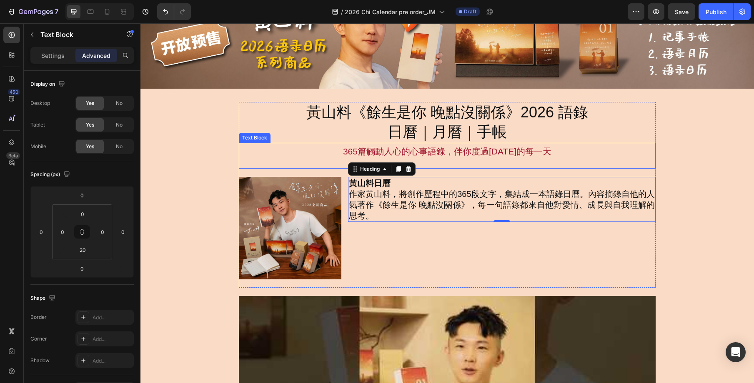
click at [415, 148] on p "365篇觸動人心的心事語錄，伴你度過[DATE]的每一天" at bounding box center [447, 152] width 415 height 16
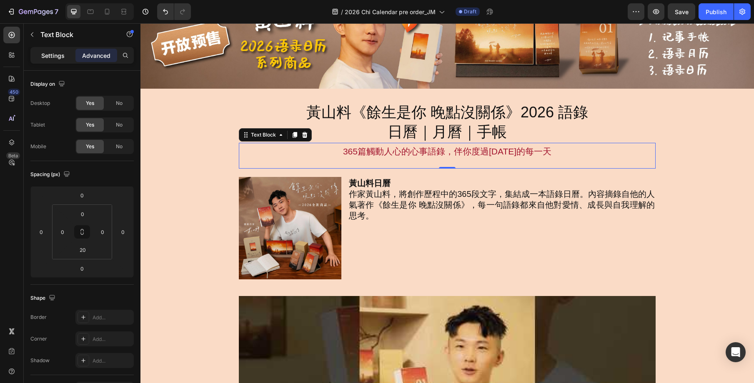
click at [57, 60] on div "Settings" at bounding box center [53, 55] width 42 height 13
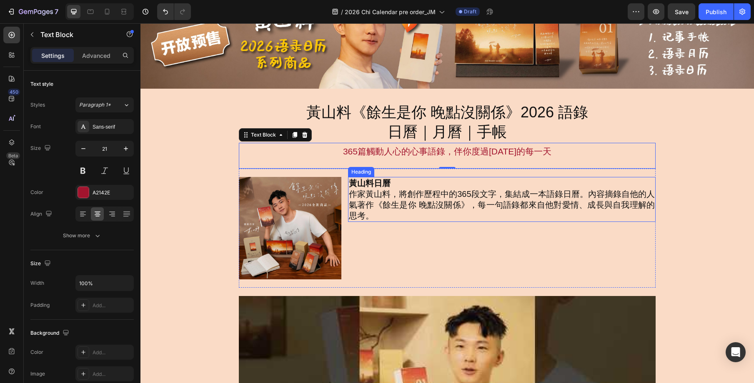
click at [539, 193] on h2 "黃山料日曆 作家黃山料，將創作歷程中的365段文字，集結成一本語錄日曆。內容摘錄自他的人氣著作《餘生是你 晚點沒關係》，每一句語錄都來自他對愛情、成長與自我理…" at bounding box center [502, 199] width 308 height 45
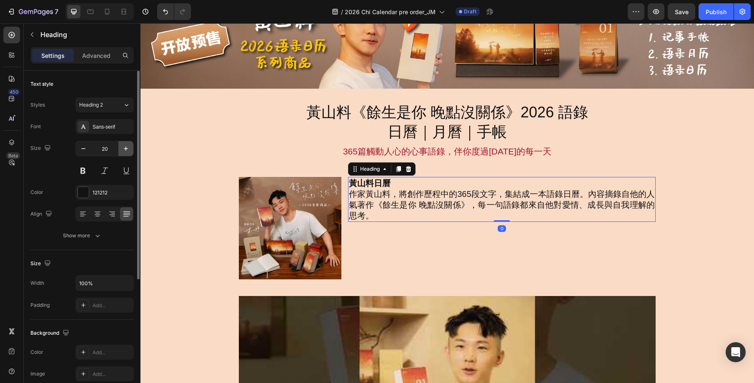
click at [124, 145] on icon "button" at bounding box center [126, 149] width 8 height 8
type input "21"
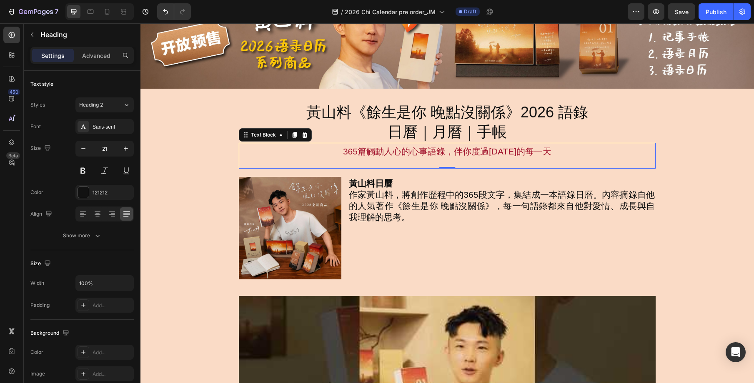
click at [507, 157] on p "365篇觸動人心的心事語錄，伴你度過[DATE]的每一天" at bounding box center [447, 152] width 415 height 16
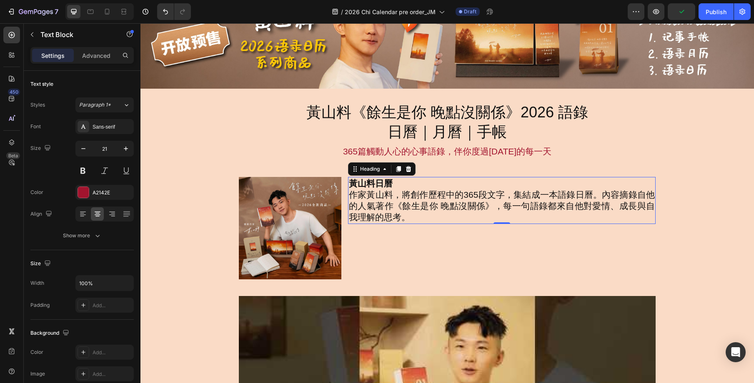
click at [540, 195] on h2 "黃山料日曆 作家黃山料，將創作歷程中的365段文字，集結成一本語錄日曆。內容摘錄自他的人氣著作《餘生是你 晚點沒關係》，每一句語錄都來自他對愛情、成長與自我理…" at bounding box center [502, 200] width 308 height 47
click at [85, 145] on icon "button" at bounding box center [83, 149] width 8 height 8
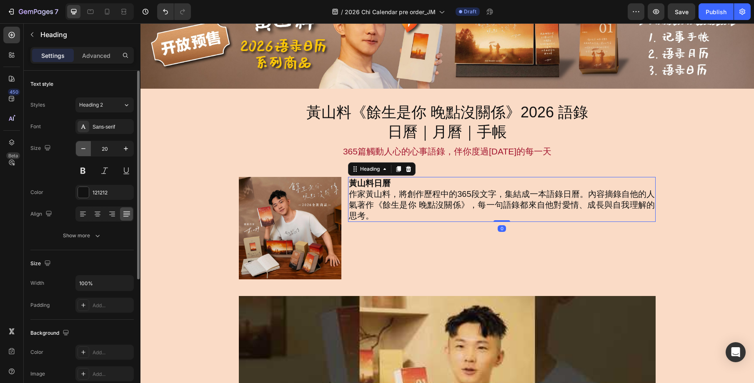
click at [85, 145] on icon "button" at bounding box center [83, 149] width 8 height 8
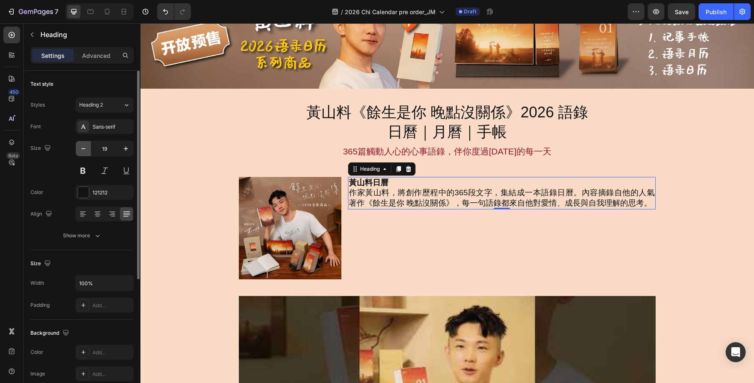
click at [85, 145] on icon "button" at bounding box center [83, 149] width 8 height 8
type input "18"
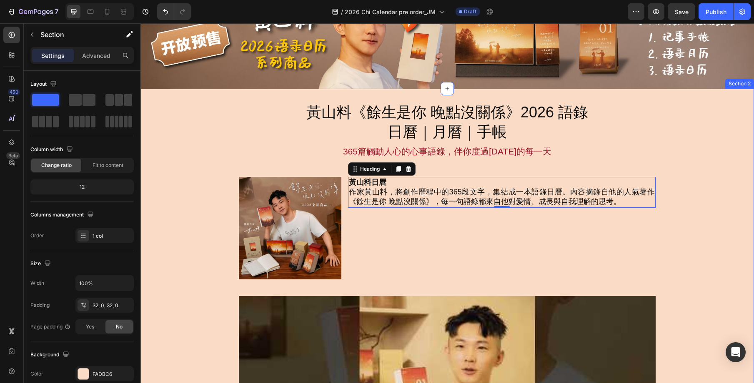
click at [689, 210] on div "黃山料《餘生是你 晚點沒關係》2026 語錄 日曆｜月曆｜手帳 Heading 365篇觸動人心的心事語錄，伴你度過2026年的每一天 Text Block …" at bounding box center [446, 347] width 613 height 491
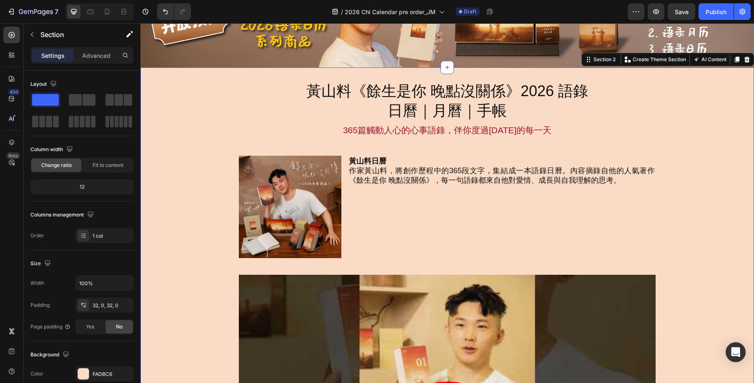
scroll to position [70, 0]
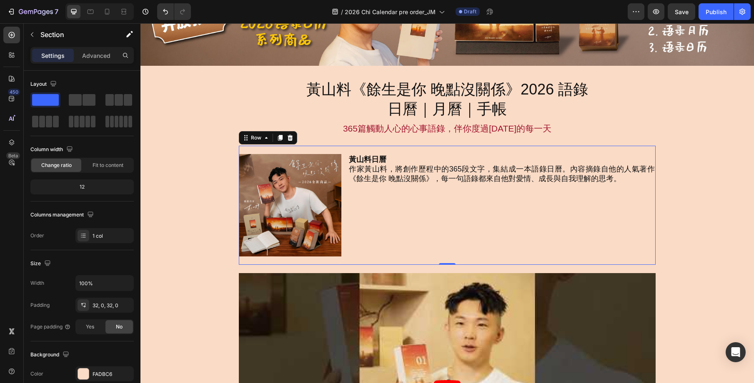
click at [456, 151] on div "Image 黃山料日曆 作家黃山料，將創作歷程中的365段文字，集結成一本語錄日曆。內容摘錄自他的人氣著作《餘生是你 晚點沒關係》，每一句語錄都來自他對愛情、…" at bounding box center [447, 205] width 417 height 119
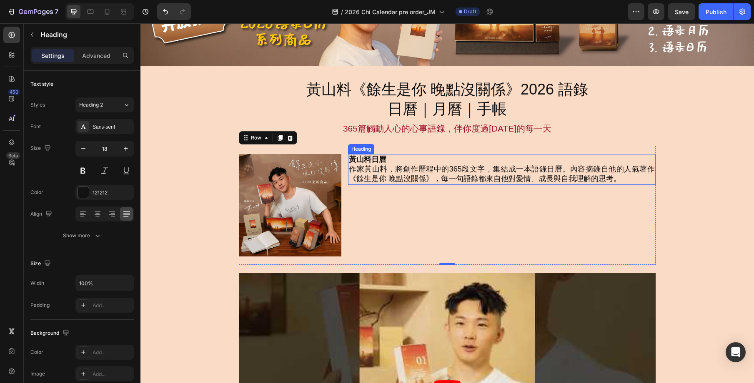
click at [457, 158] on h2 "黃山料日曆 作家黃山料，將創作歷程中的365段文字，集結成一本語錄日曆。內容摘錄自他的人氣著作《餘生是你 晚點沒關係》，每一句語錄都來自他對愛情、成長與自我理…" at bounding box center [502, 169] width 308 height 31
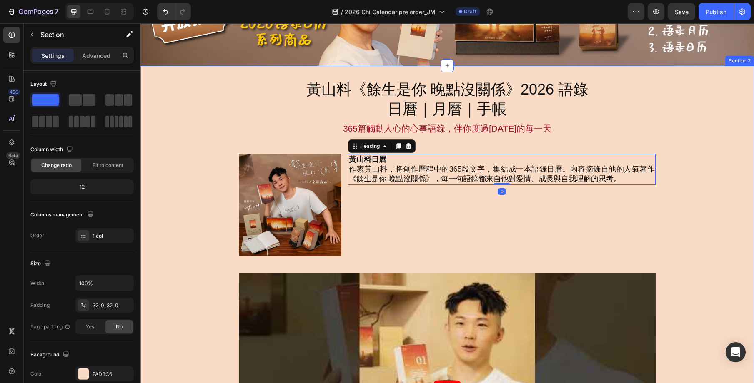
click at [694, 227] on div "黃山料《餘生是你 晚點沒關係》2026 語錄 日曆｜月曆｜手帳 Heading 365篇觸動人心的心事語錄，伴你度過2026年的每一天 Text Block …" at bounding box center [446, 324] width 613 height 491
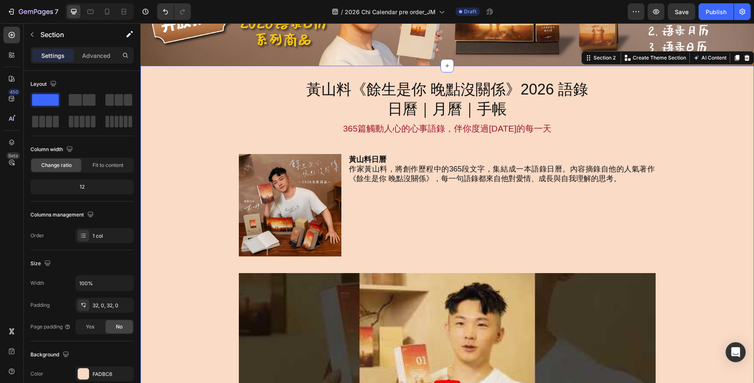
click at [692, 173] on div "黃山料《餘生是你 晚點沒關係》2026 語錄 日曆｜月曆｜手帳 Heading 365篇觸動人心的心事語錄，伴你度過2026年的每一天 Text Block …" at bounding box center [446, 324] width 613 height 491
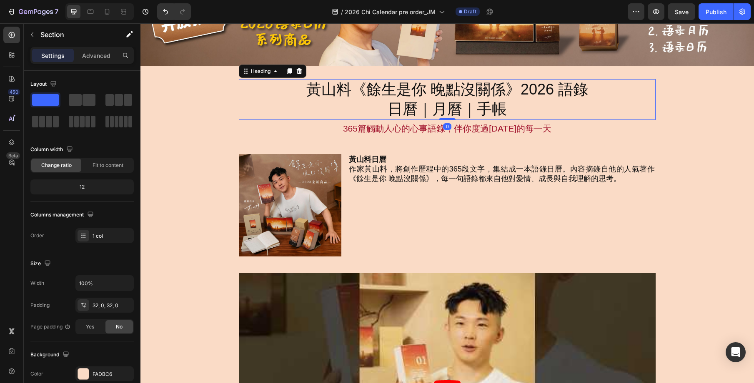
click at [531, 94] on h2 "黃山料《餘生是你 晚點沒關係》2026 語錄 日曆｜月曆｜手帳" at bounding box center [446, 99] width 283 height 41
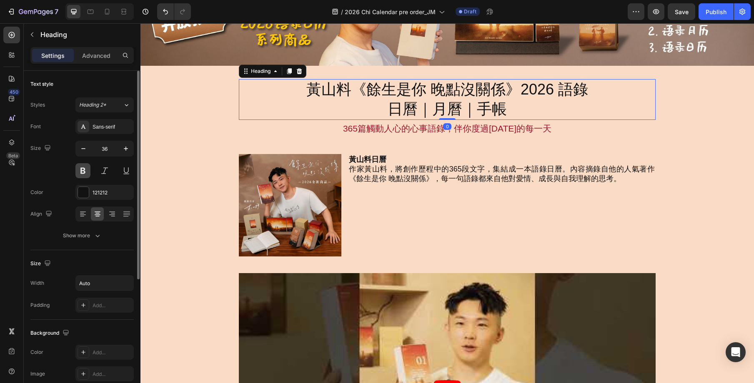
click at [85, 175] on button at bounding box center [82, 170] width 15 height 15
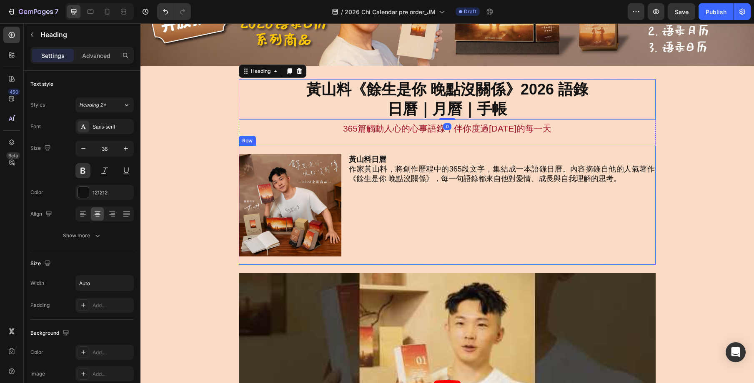
click at [634, 192] on div "黃山料日曆 作家黃山料，將創作歷程中的365段文字，集結成一本語錄日曆。內容摘錄自他的人氣著作《餘生是你 晚點沒關係》，每一句語錄都來自他對愛情、成長與自我理…" at bounding box center [502, 205] width 308 height 103
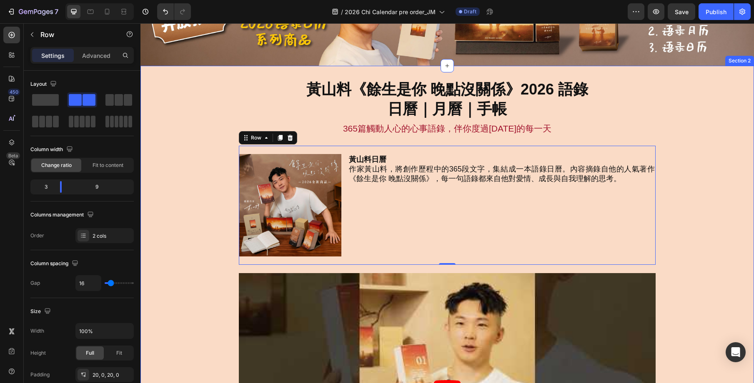
scroll to position [67, 0]
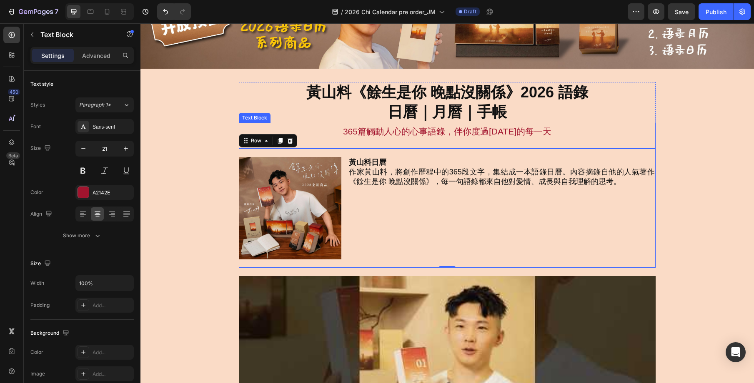
click at [598, 142] on div "365篇觸動人心的心事語錄，伴你度過2026年的每一天 Text Block" at bounding box center [447, 136] width 417 height 26
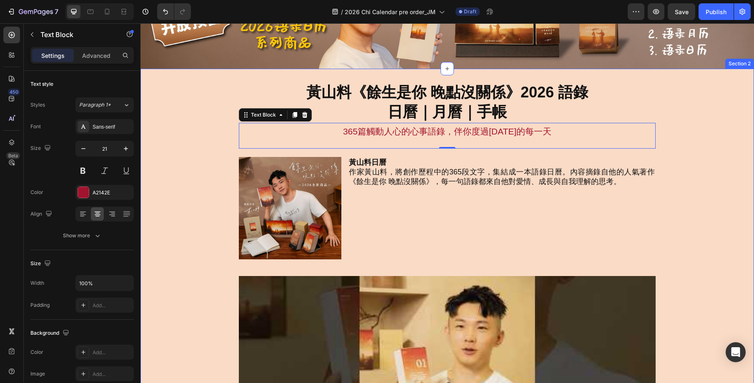
click at [660, 178] on div "黃山料《餘生是你 晚點沒關係》2026 語錄 日曆｜月曆｜手帳 Heading 365篇觸動人心的心事語錄，伴你度過2026年的每一天 Text Block …" at bounding box center [446, 327] width 613 height 491
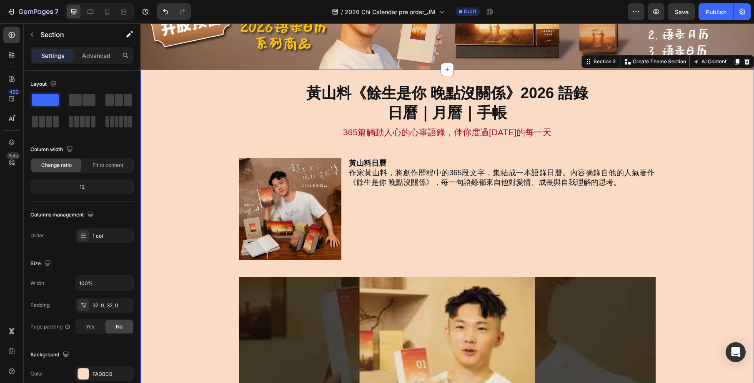
scroll to position [0, 0]
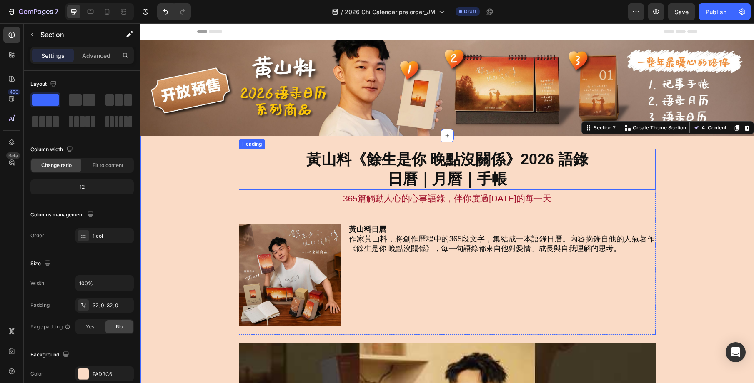
click at [633, 150] on div "黃山料《餘生是你 晚點沒關係》2026 語錄 日曆｜月曆｜手帳" at bounding box center [447, 169] width 417 height 41
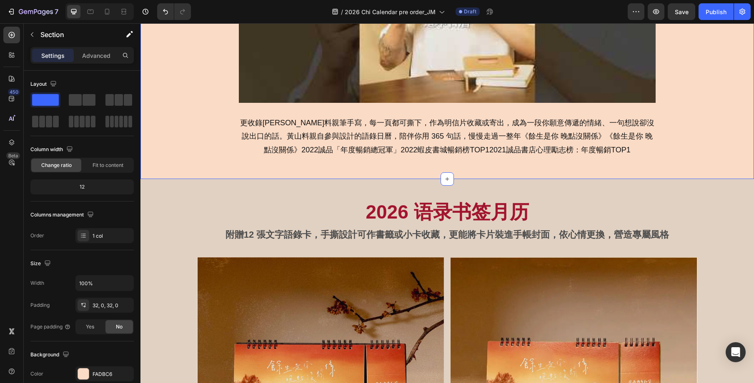
scroll to position [505, 0]
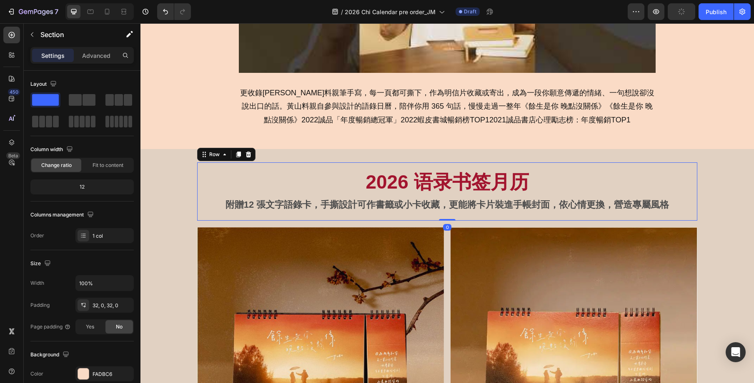
click at [688, 163] on div "2026 语录书签月历 Heading 附贈12 張文字語錄卡，手撕設計可作書籤或小卡收藏，更能將卡片裝進手帳封面，依心情更換，營造專屬風格 Text Blo…" at bounding box center [447, 192] width 500 height 58
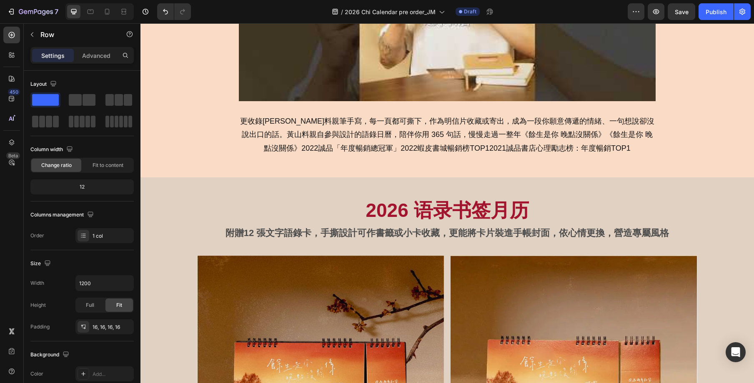
scroll to position [477, 0]
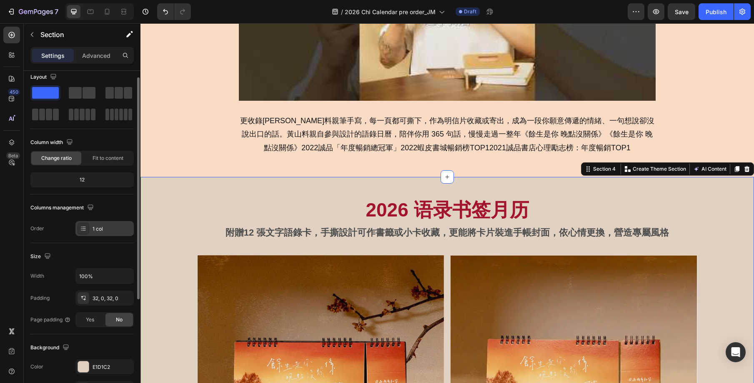
scroll to position [0, 0]
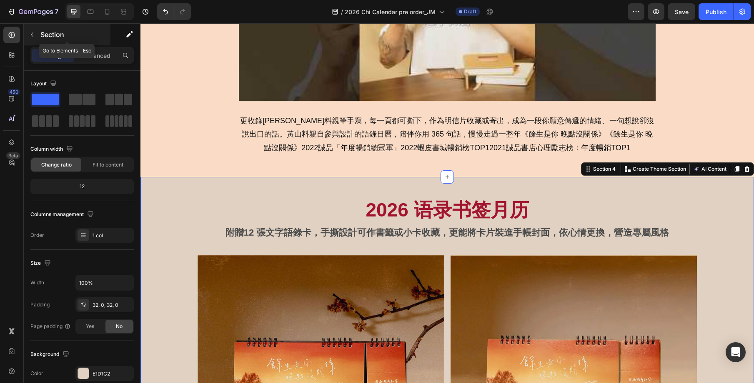
click at [37, 33] on button "button" at bounding box center [31, 34] width 13 height 13
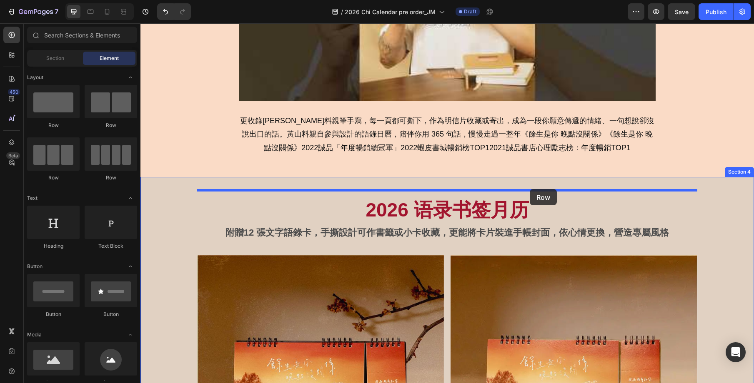
drag, startPoint x: 194, startPoint y: 133, endPoint x: 530, endPoint y: 189, distance: 340.1
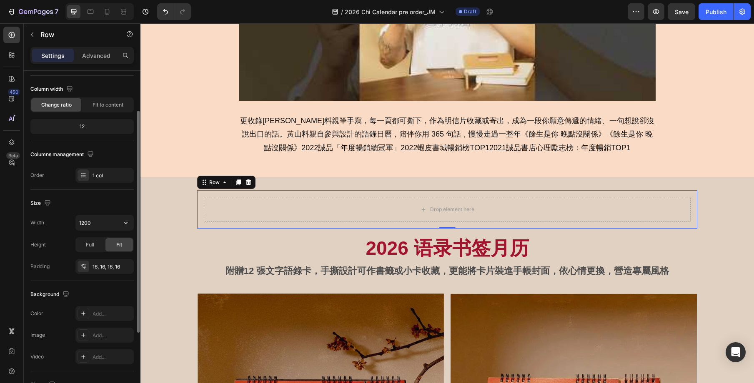
scroll to position [57, 0]
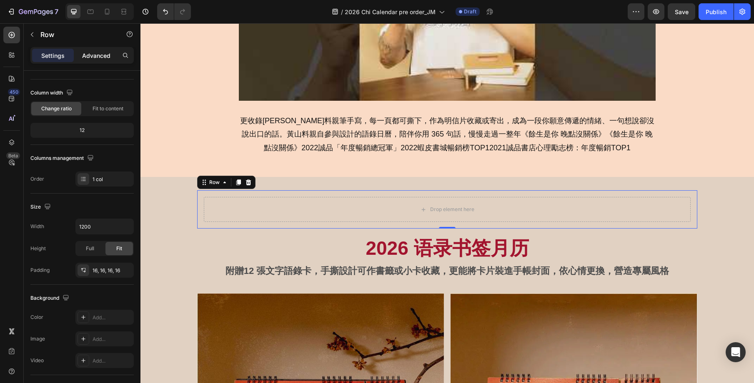
click at [93, 60] on div "Advanced" at bounding box center [96, 55] width 42 height 13
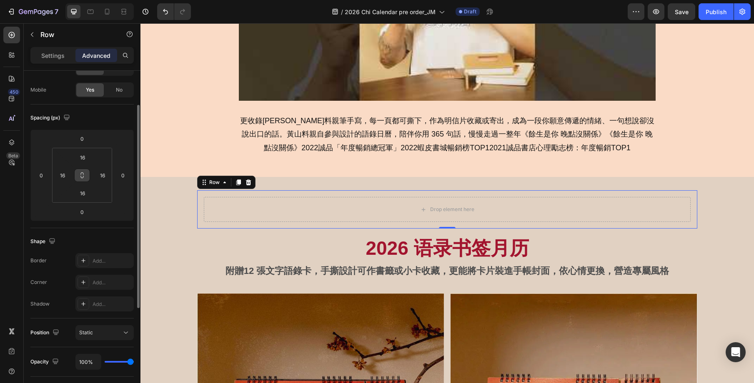
click at [80, 171] on button at bounding box center [82, 175] width 16 height 13
click at [82, 156] on input "16" at bounding box center [82, 157] width 17 height 13
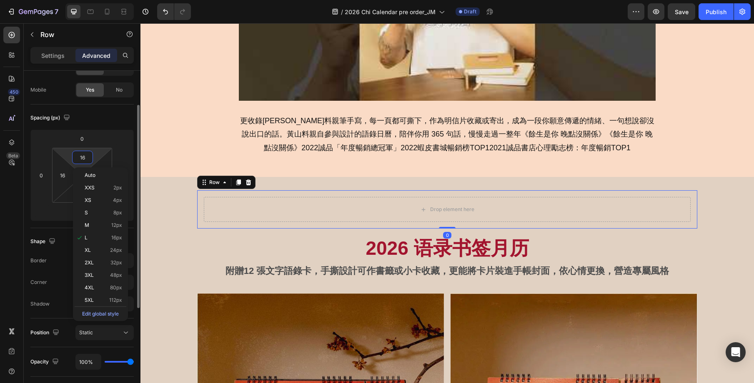
type input "0"
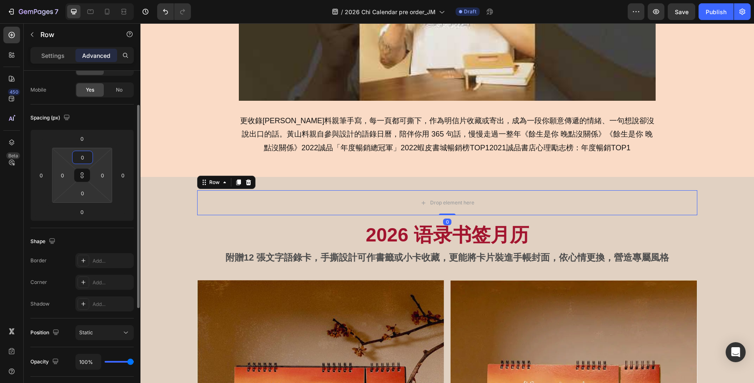
type input "0"
click at [55, 57] on p "Settings" at bounding box center [52, 55] width 23 height 9
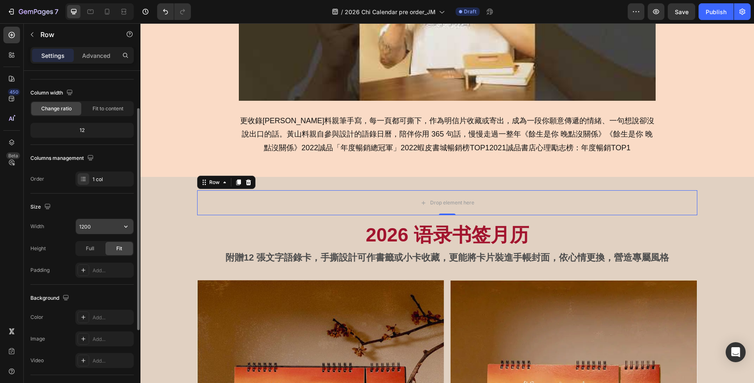
click at [99, 225] on input "1200" at bounding box center [105, 226] width 58 height 15
type input "1000"
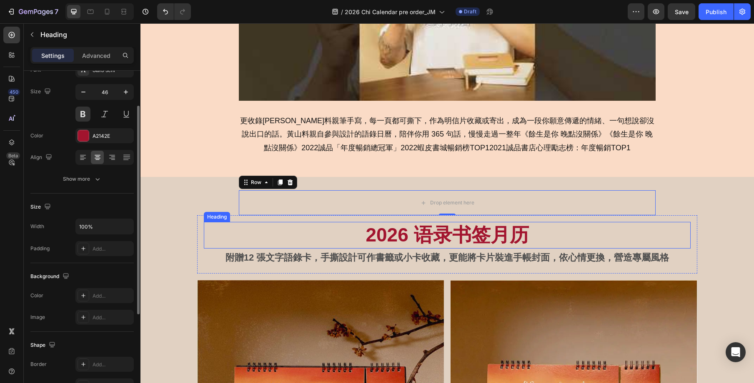
click at [525, 239] on h2 "2026 语录书签月历" at bounding box center [447, 235] width 487 height 27
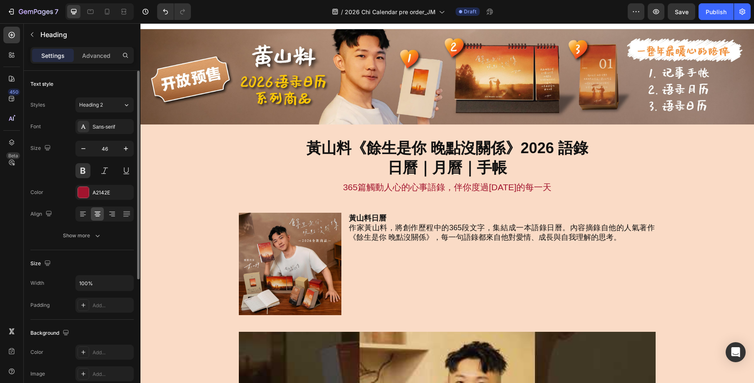
scroll to position [0, 0]
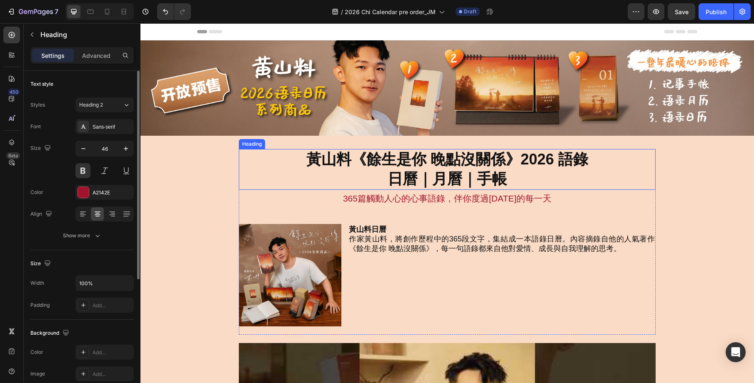
click at [418, 168] on h2 "黃山料《餘生是你 晚點沒關係》2026 語錄 日曆｜月曆｜手帳" at bounding box center [446, 169] width 283 height 41
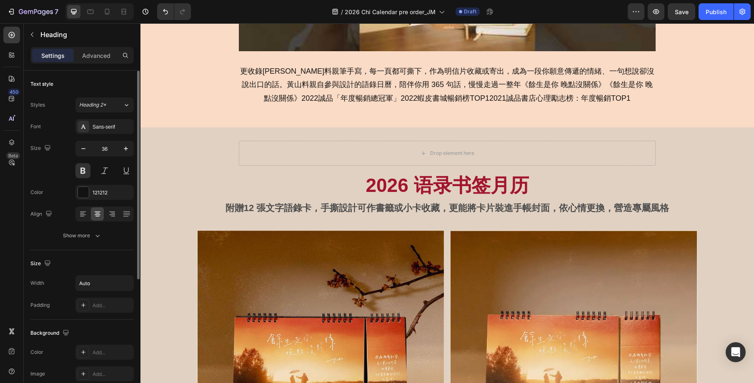
scroll to position [540, 0]
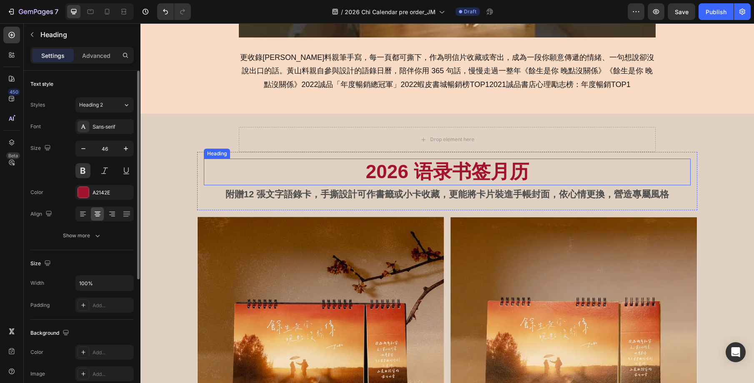
click at [463, 171] on h2 "2026 语录书签月历" at bounding box center [447, 172] width 487 height 27
click at [85, 150] on icon "button" at bounding box center [83, 149] width 8 height 8
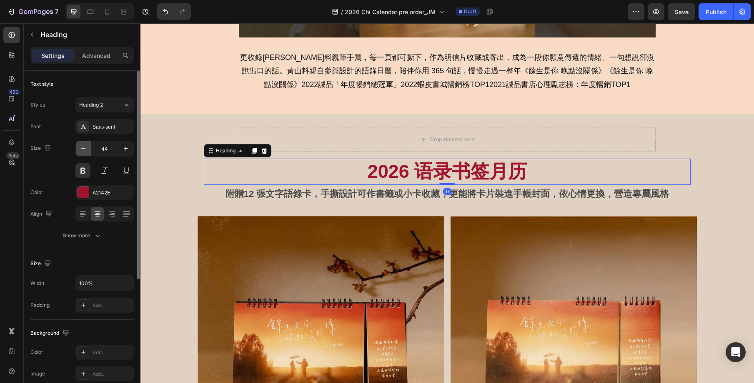
click at [85, 150] on icon "button" at bounding box center [83, 149] width 8 height 8
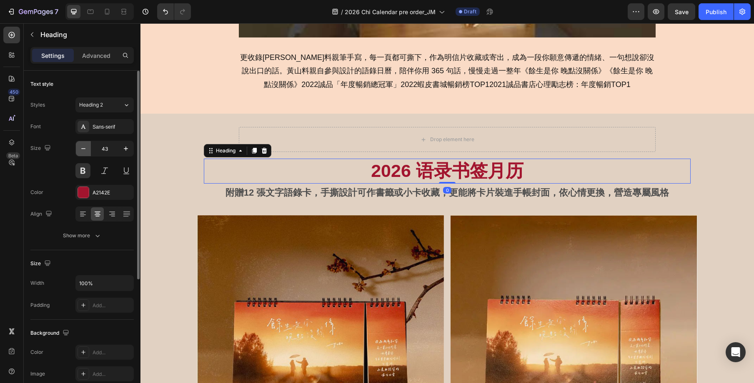
click at [85, 150] on icon "button" at bounding box center [83, 149] width 8 height 8
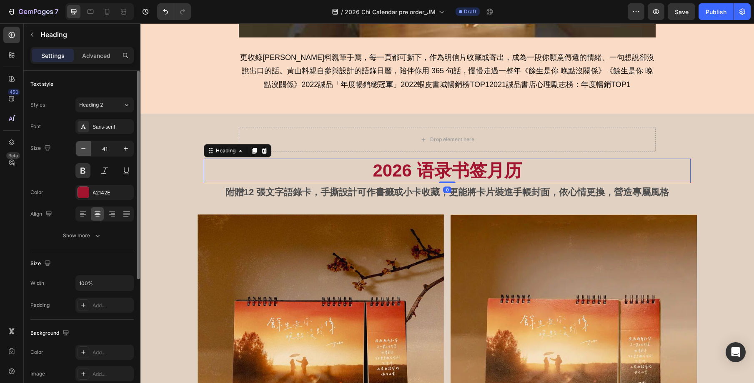
click at [85, 150] on icon "button" at bounding box center [83, 149] width 8 height 8
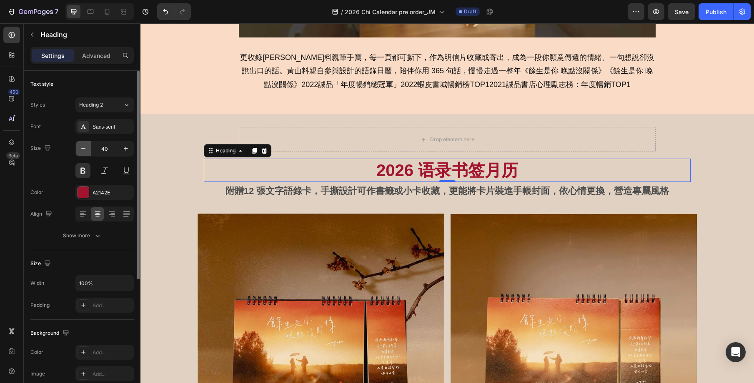
click at [85, 150] on icon "button" at bounding box center [83, 149] width 8 height 8
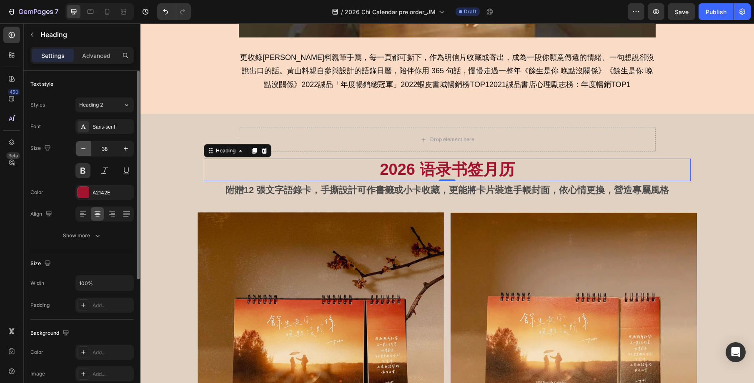
click at [85, 150] on icon "button" at bounding box center [83, 149] width 8 height 8
type input "36"
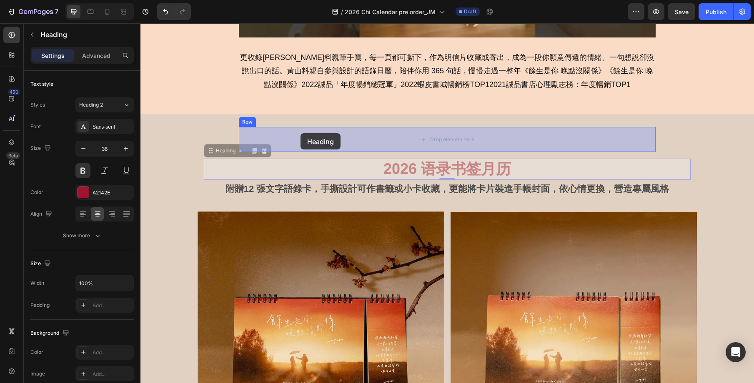
drag, startPoint x: 212, startPoint y: 152, endPoint x: 300, endPoint y: 133, distance: 90.6
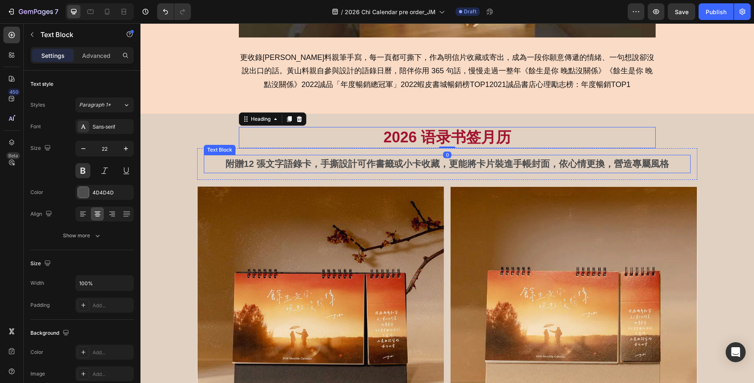
click at [378, 158] on p "附贈12 張文字語錄卡，手撕設計可作書籤或小卡收藏，更能將卡片裝進手帳封面，依心情更換，營造專屬風格" at bounding box center [447, 164] width 485 height 17
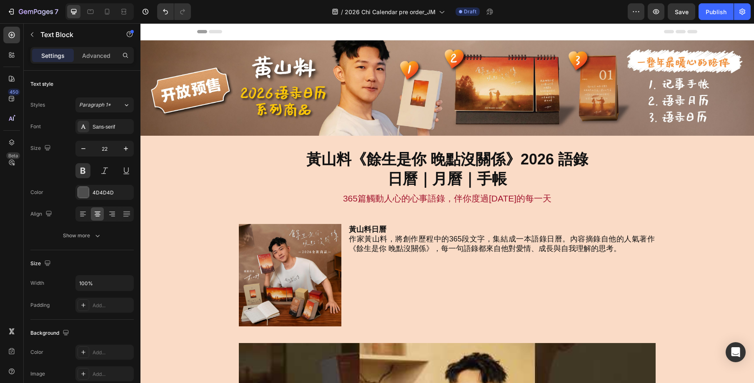
scroll to position [0, 0]
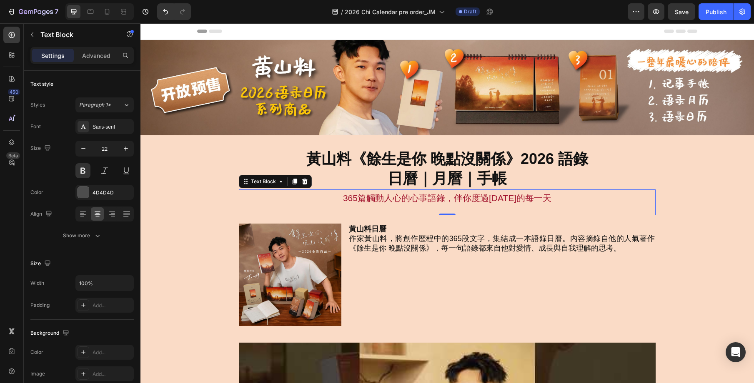
click at [387, 208] on div "365篇觸動人心的心事語錄，伴你度過2026年的每一天 Text Block 0" at bounding box center [447, 203] width 417 height 26
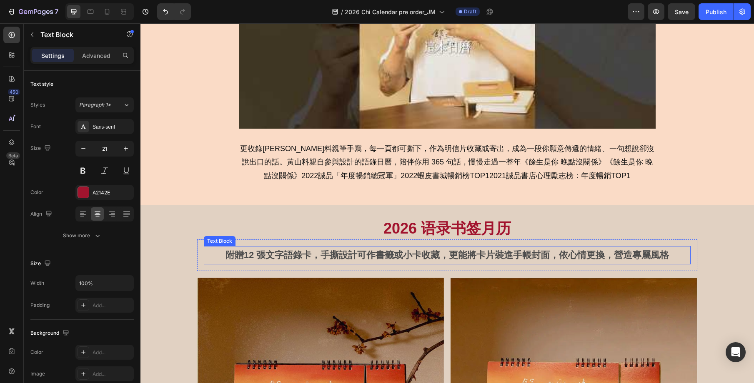
click at [389, 266] on div "附贈12 張文字語錄卡，手撕設計可作書籤或小卡收藏，更能將卡片裝進手帳封面，依心情更換，營造專屬風格 Text Block Row" at bounding box center [447, 256] width 500 height 32
click at [389, 261] on p "附贈12 張文字語錄卡，手撕設計可作書籤或小卡收藏，更能將卡片裝進手帳封面，依心情更換，營造專屬風格" at bounding box center [447, 255] width 485 height 17
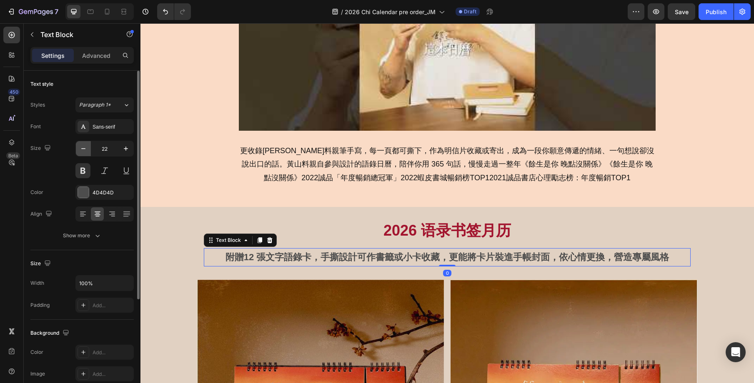
click at [85, 151] on icon "button" at bounding box center [83, 149] width 8 height 8
type input "21"
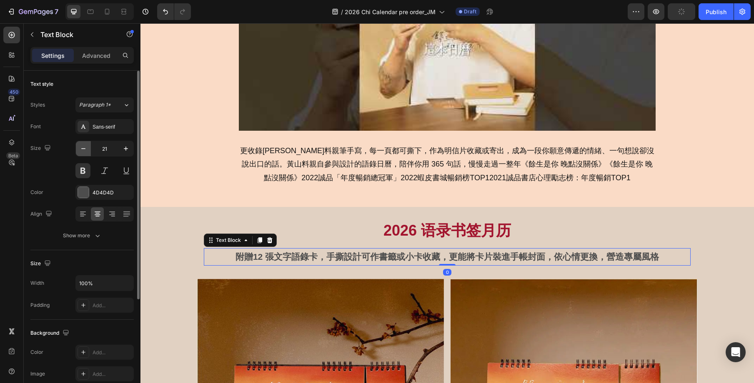
scroll to position [447, 0]
click at [107, 195] on div "4D4D4D" at bounding box center [105, 193] width 24 height 8
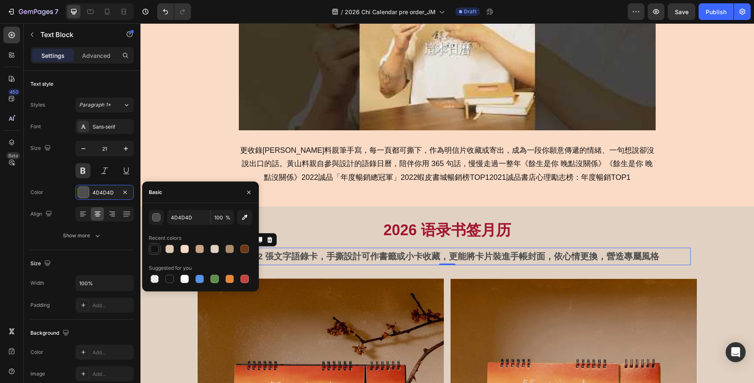
click at [155, 245] on div at bounding box center [154, 249] width 8 height 8
type input "121212"
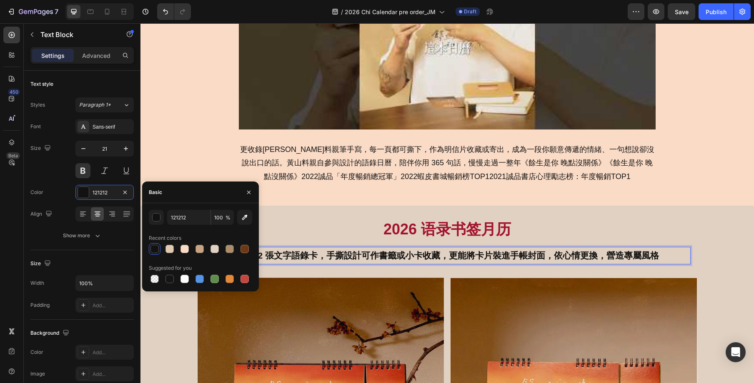
click at [471, 252] on p "附贈12 張文字語錄卡，手撕設計可作書籤或小卡收藏，更能將卡片裝進手帳封面，依心情更換，營造專屬風格" at bounding box center [447, 256] width 485 height 16
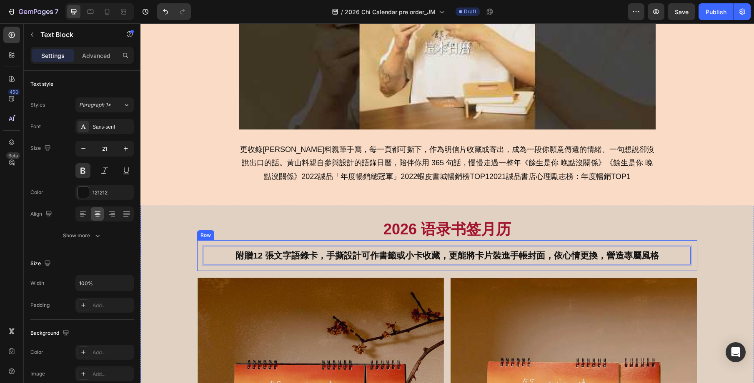
scroll to position [446, 0]
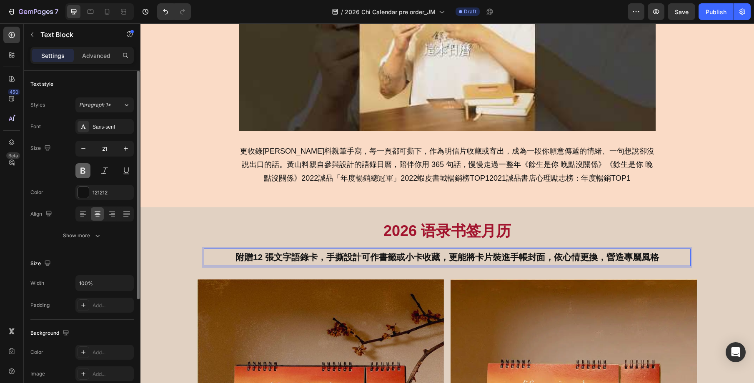
click at [81, 168] on button at bounding box center [82, 170] width 15 height 15
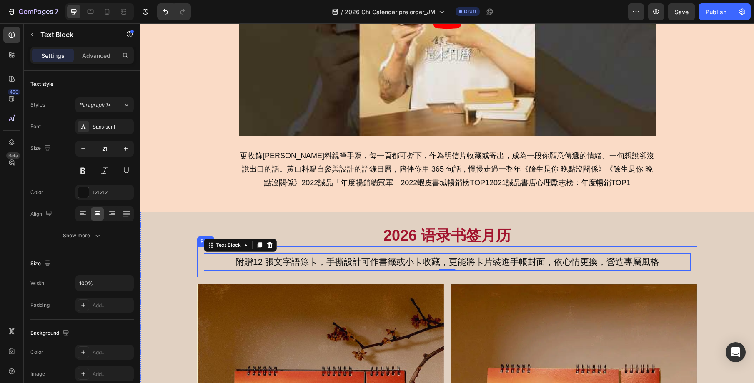
scroll to position [443, 0]
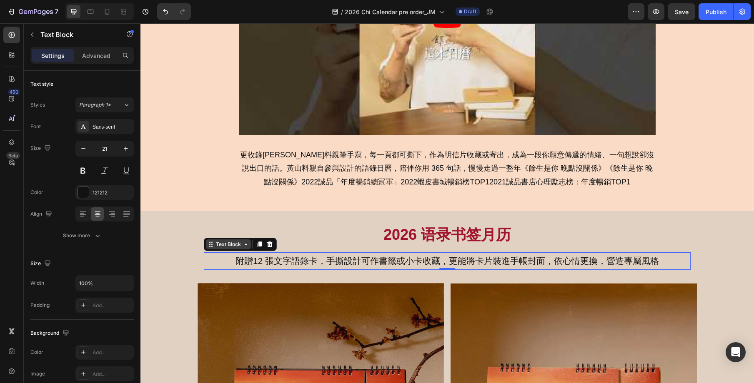
drag, startPoint x: 218, startPoint y: 247, endPoint x: 240, endPoint y: 241, distance: 23.1
click at [381, 260] on div "附贈12 張文字語錄卡，手撕設計可作書籤或小卡收藏，更能將卡片裝進手帳封面，依心情更換，營造專屬風格 Text Block 0" at bounding box center [447, 262] width 487 height 18
drag, startPoint x: 212, startPoint y: 246, endPoint x: 309, endPoint y: 247, distance: 96.7
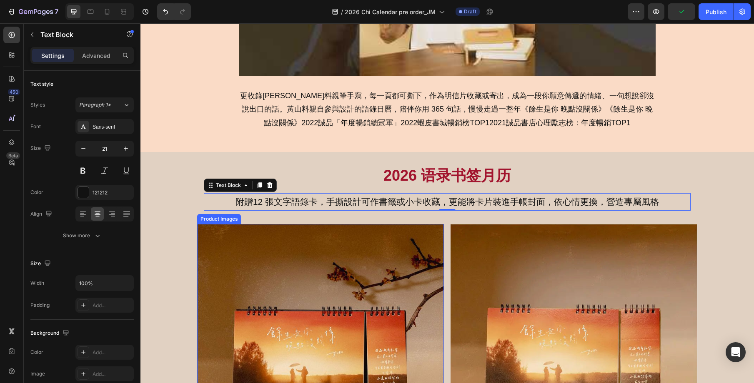
scroll to position [523, 0]
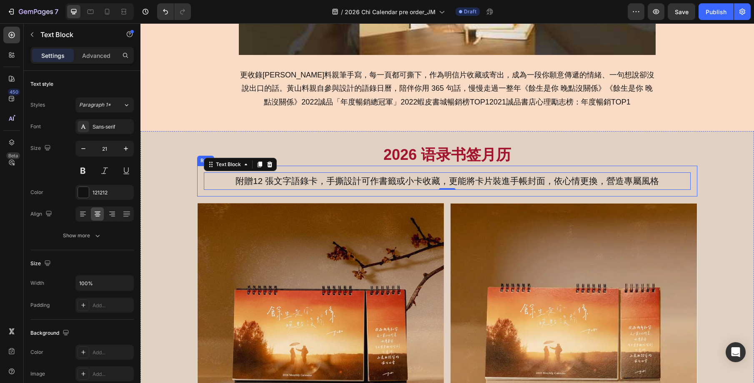
drag, startPoint x: 213, startPoint y: 165, endPoint x: 277, endPoint y: 163, distance: 63.4
click at [416, 166] on div "附贈12 張文字語錄卡，手撕設計可作書籤或小卡收藏，更能將卡片裝進手帳封面，依心情更換，營造專屬風格 Text Block 0 Row" at bounding box center [447, 181] width 500 height 31
drag, startPoint x: 225, startPoint y: 168, endPoint x: 228, endPoint y: 151, distance: 17.0
drag, startPoint x: 218, startPoint y: 165, endPoint x: 277, endPoint y: 158, distance: 59.6
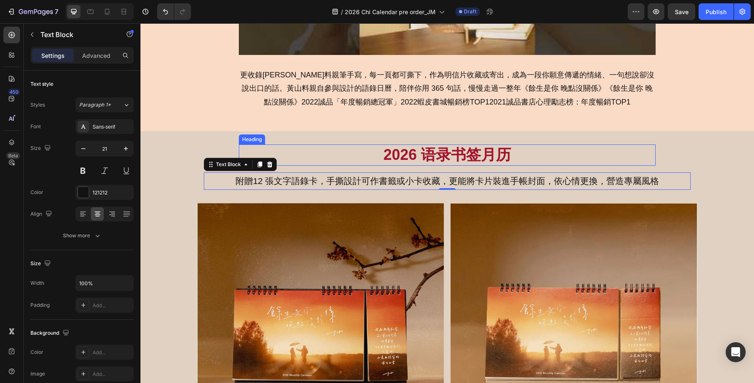
drag, startPoint x: 215, startPoint y: 167, endPoint x: 218, endPoint y: 204, distance: 36.7
click at [262, 166] on icon at bounding box center [259, 164] width 7 height 7
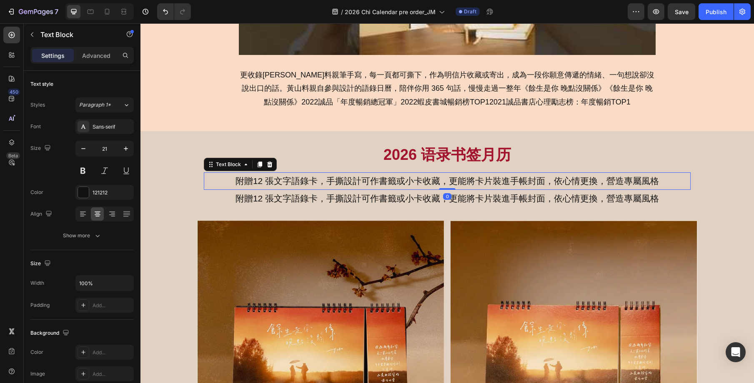
click at [294, 179] on p "附贈12 張文字語錄卡，手撕設計可作書籤或小卡收藏，更能將卡片裝進手帳封面，依心情更換，營造專屬風格" at bounding box center [447, 181] width 485 height 16
click at [268, 164] on icon at bounding box center [269, 165] width 5 height 6
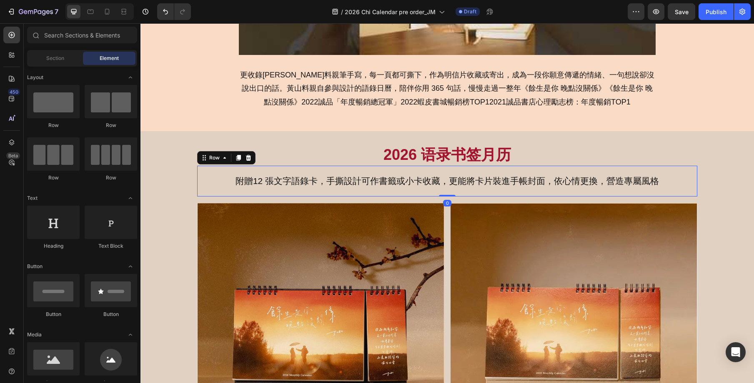
click at [272, 168] on div "附贈12 張文字語錄卡，手撕設計可作書籤或小卡收藏，更能將卡片裝進手帳封面，依心情更換，營造專屬風格 Text Block Row 0" at bounding box center [447, 181] width 500 height 31
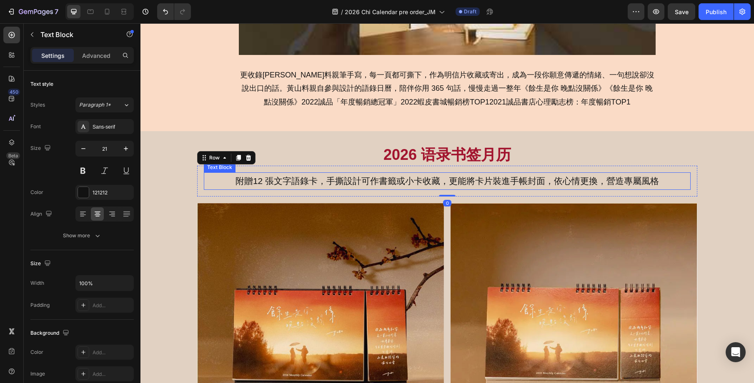
click at [246, 178] on p "附贈12 張文字語錄卡，手撕設計可作書籤或小卡收藏，更能將卡片裝進手帳封面，依心情更換，營造專屬風格" at bounding box center [447, 181] width 485 height 16
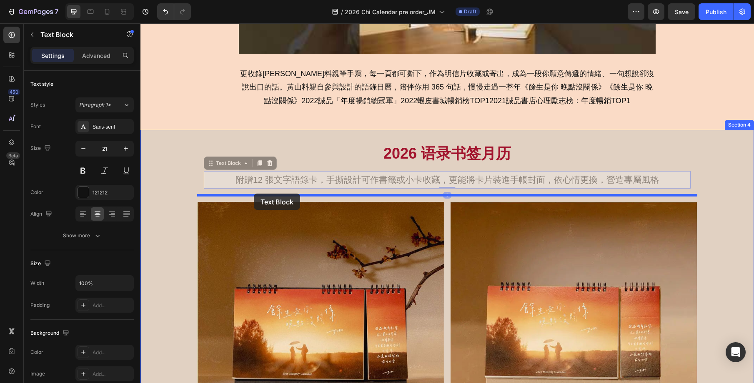
scroll to position [525, 0]
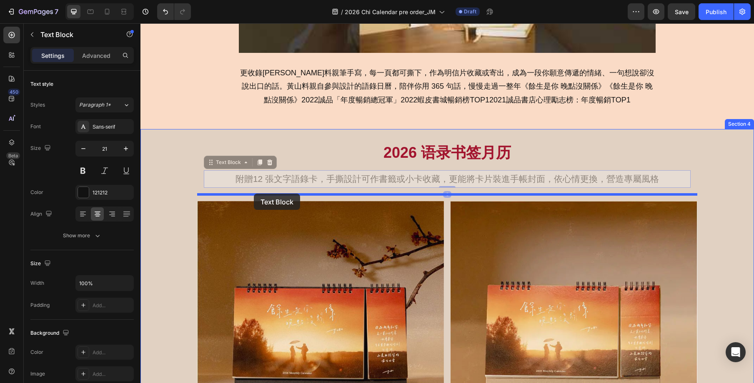
drag, startPoint x: 216, startPoint y: 167, endPoint x: 254, endPoint y: 194, distance: 46.3
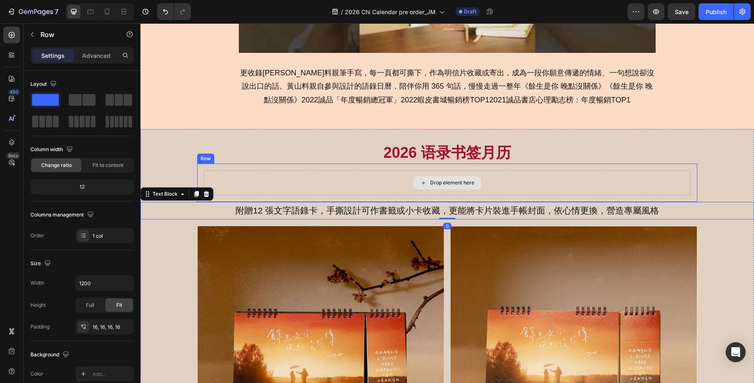
click at [255, 179] on div "Drop element here" at bounding box center [447, 182] width 487 height 25
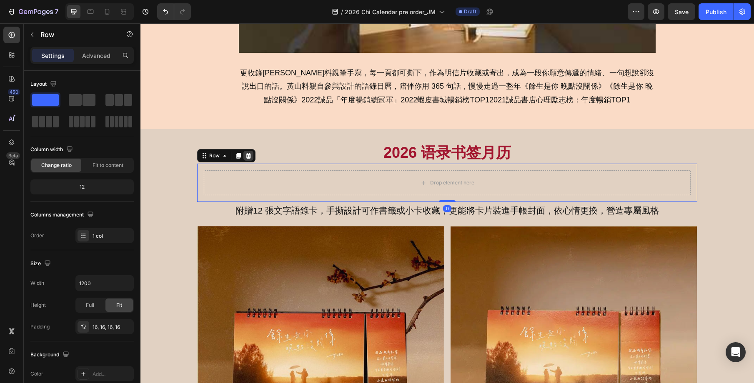
click at [250, 157] on icon at bounding box center [248, 156] width 5 height 6
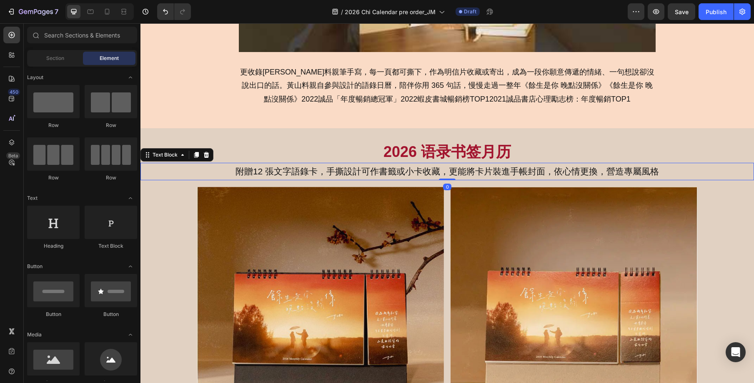
click at [236, 173] on p "附贈12 張文字語錄卡，手撕設計可作書籤或小卡收藏，更能將卡片裝進手帳封面，依心情更換，營造專屬風格" at bounding box center [447, 172] width 612 height 16
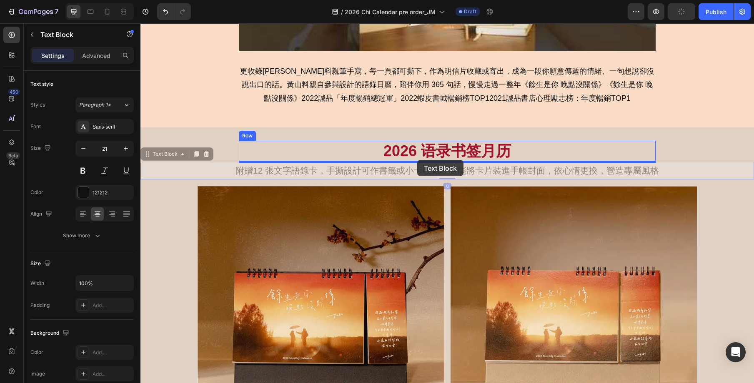
drag, startPoint x: 152, startPoint y: 154, endPoint x: 417, endPoint y: 160, distance: 265.6
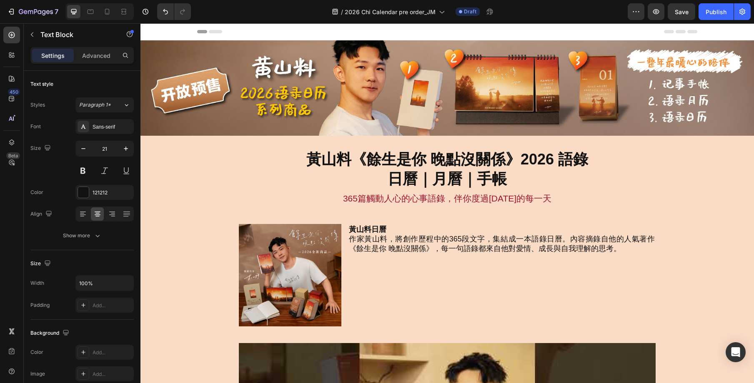
scroll to position [3, 0]
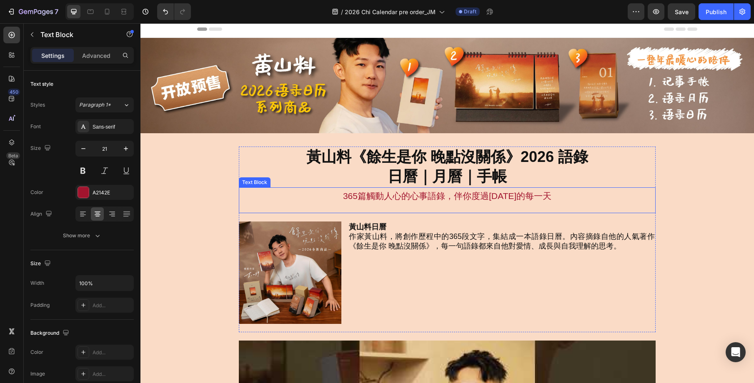
click at [442, 192] on p "365篇觸動人心的心事語錄，伴你度過[DATE]的每一天" at bounding box center [447, 196] width 415 height 16
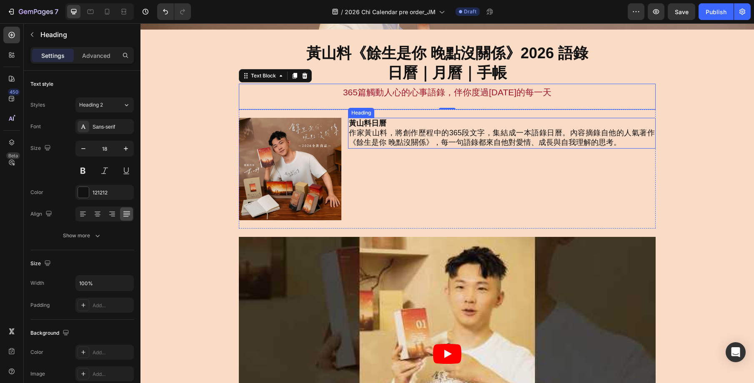
click at [445, 142] on h2 "黃山料日曆 作家黃山料，將創作歷程中的365段文字，集結成一本語錄日曆。內容摘錄自他的人氣著作《餘生是你 晚點沒關係》，每一句語錄都來自他對愛情、成長與自我理…" at bounding box center [502, 133] width 308 height 31
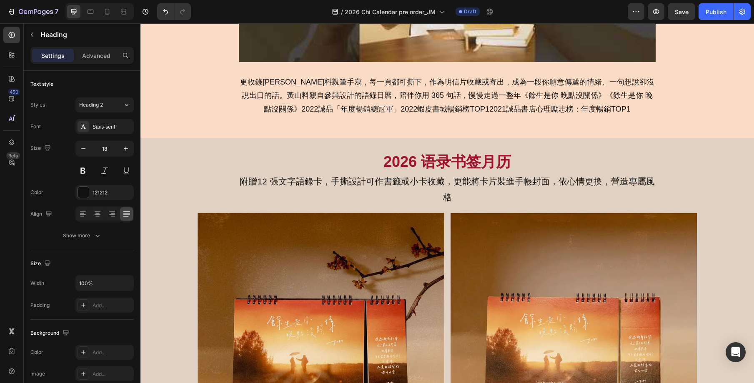
scroll to position [517, 0]
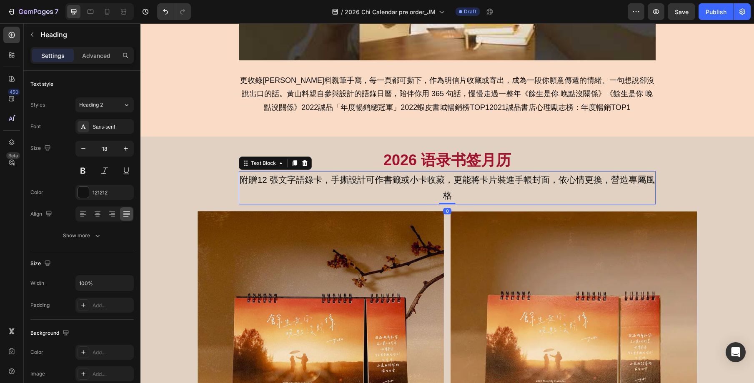
click at [452, 183] on p "附贈12 張文字語錄卡，手撕設計可作書籤或小卡收藏，更能將卡片裝進手帳封面，依心情更換，營造專屬風格" at bounding box center [447, 188] width 415 height 32
click at [84, 150] on icon "button" at bounding box center [83, 149] width 8 height 8
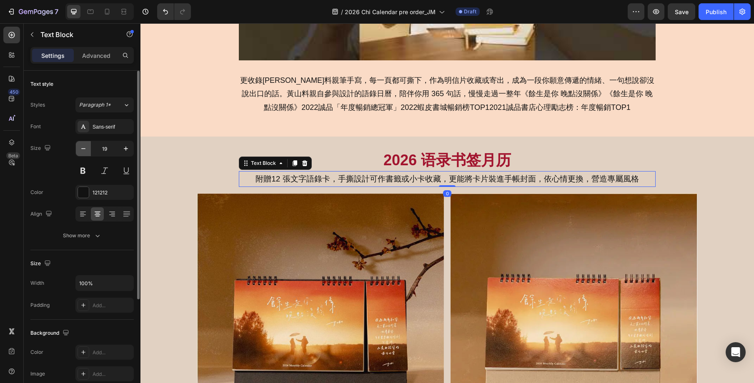
click at [84, 150] on icon "button" at bounding box center [83, 149] width 8 height 8
type input "18"
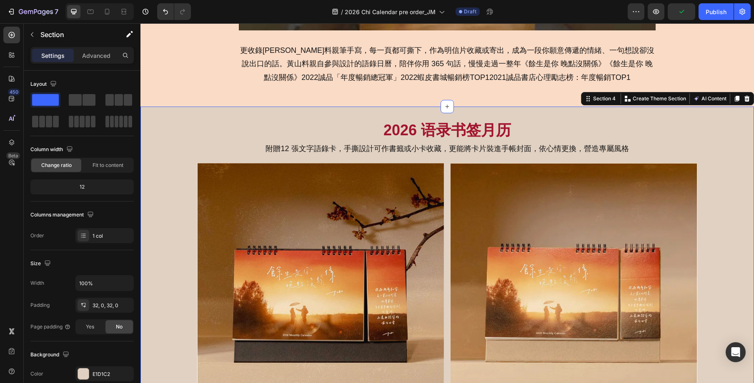
scroll to position [550, 0]
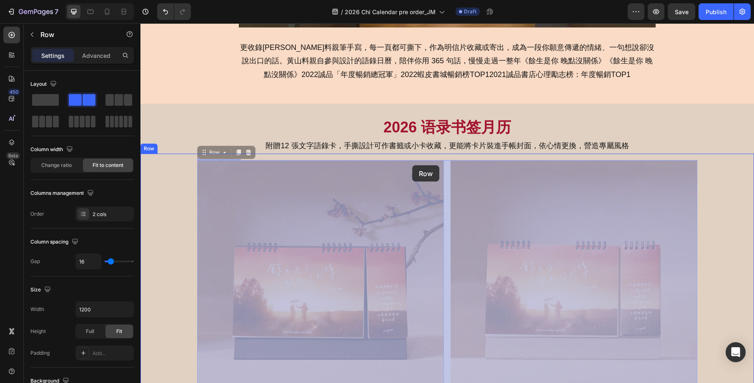
drag, startPoint x: 207, startPoint y: 153, endPoint x: 412, endPoint y: 165, distance: 205.8
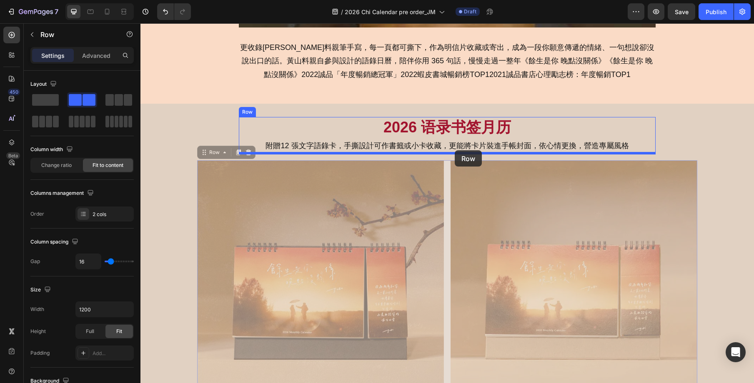
drag, startPoint x: 211, startPoint y: 154, endPoint x: 455, endPoint y: 150, distance: 243.4
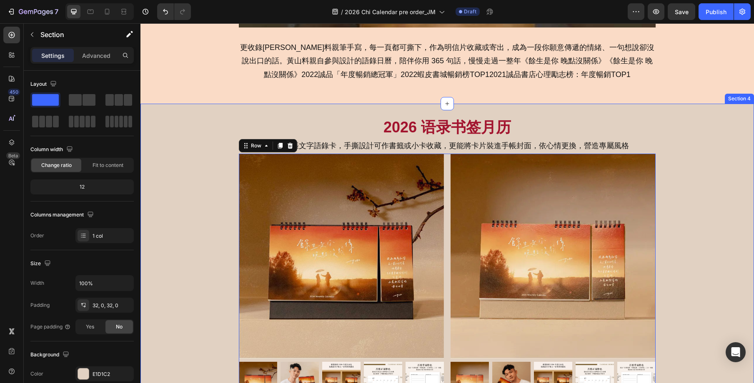
drag, startPoint x: 679, startPoint y: 205, endPoint x: 605, endPoint y: 189, distance: 75.8
click at [679, 205] on div "2026 语录书签月历 Heading 附贈12 張文字語錄卡，手撕設計可作書籤或小卡收藏，更能將卡片裝進手帳封面，依心情更換，營造專屬風格 Text Blo…" at bounding box center [446, 385] width 613 height 536
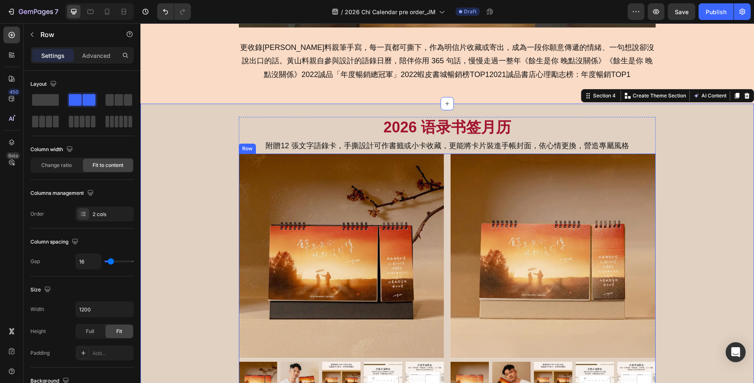
click at [448, 154] on div "Product Images 2026 黄山料 余生是你 晚点没关系语录书签月历/ 宇宙黑 [PRE-ORDER] Product Title $23.90 …" at bounding box center [447, 384] width 417 height 461
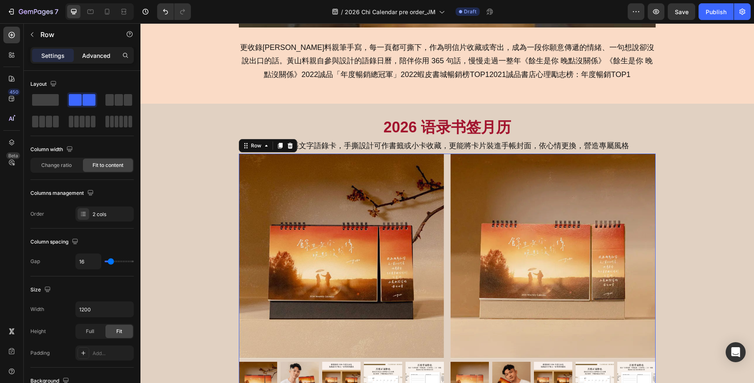
click at [94, 56] on p "Advanced" at bounding box center [96, 55] width 28 height 9
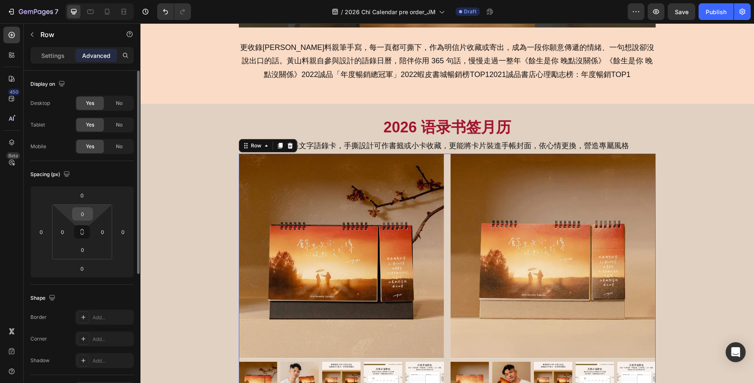
click at [85, 215] on input "0" at bounding box center [82, 214] width 17 height 13
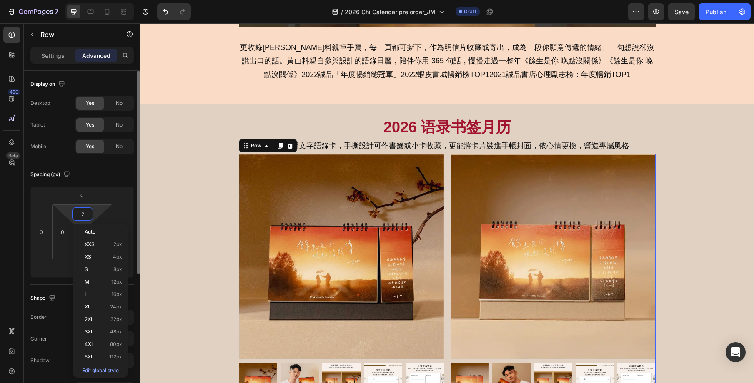
type input "20"
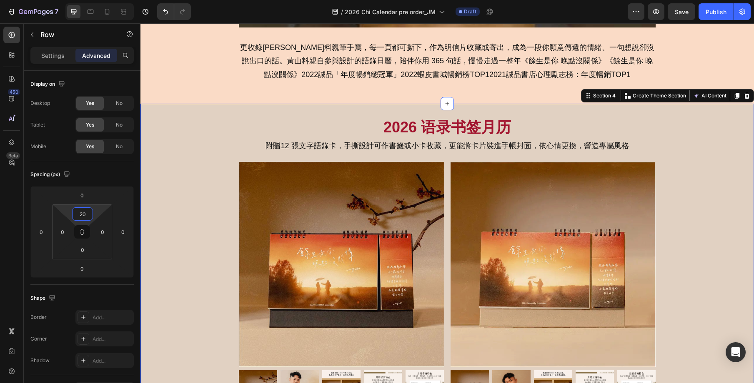
click at [679, 200] on div "2026 语录书签月历 Heading 附贈12 張文字語錄卡，手撕設計可作書籤或小卡收藏，更能將卡片裝進手帳封面，依心情更換，營造專屬風格 Text Blo…" at bounding box center [446, 389] width 613 height 544
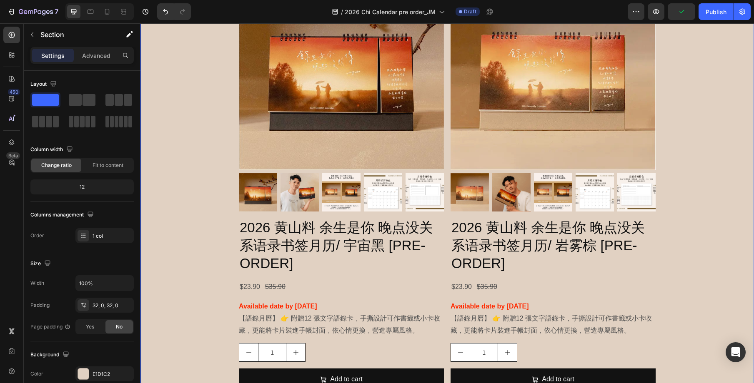
scroll to position [742, 0]
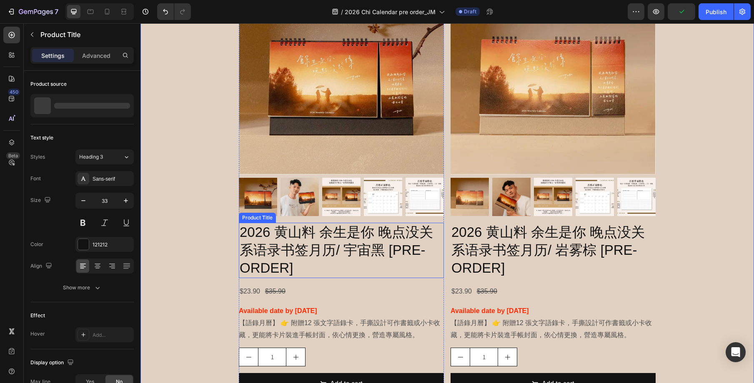
click at [335, 225] on h2 "2026 黄山料 余生是你 晚点没关系语录书签月历/ 宇宙黑 [PRE-ORDER]" at bounding box center [341, 250] width 205 height 55
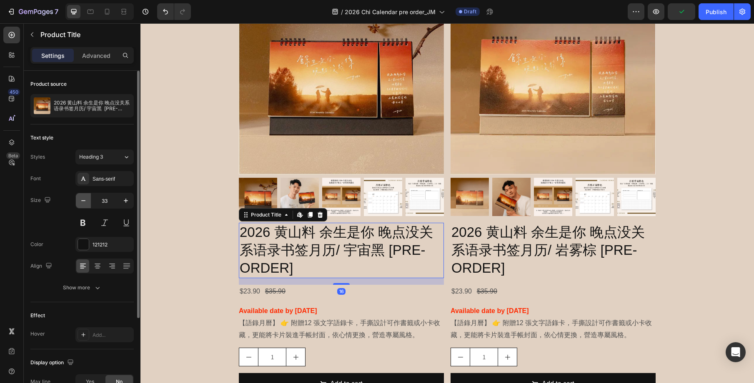
click at [85, 201] on icon "button" at bounding box center [83, 201] width 8 height 8
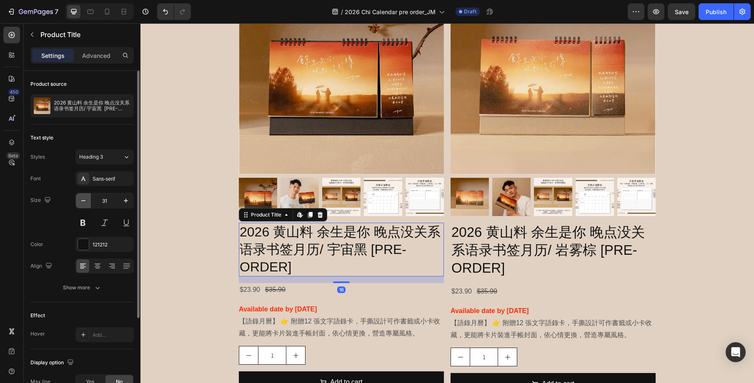
click at [85, 201] on icon "button" at bounding box center [83, 201] width 8 height 8
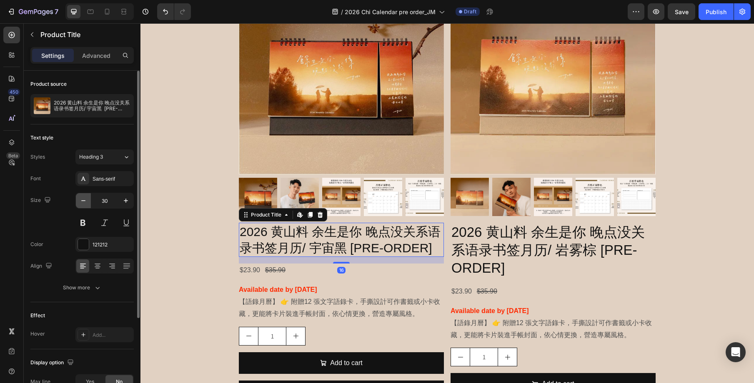
click at [85, 201] on icon "button" at bounding box center [83, 201] width 8 height 8
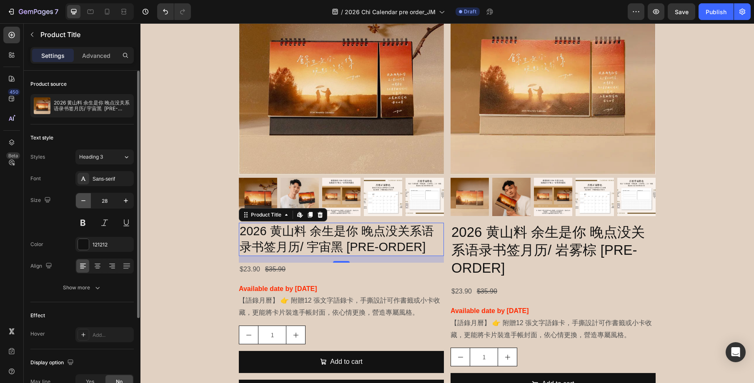
click at [85, 201] on icon "button" at bounding box center [83, 201] width 8 height 8
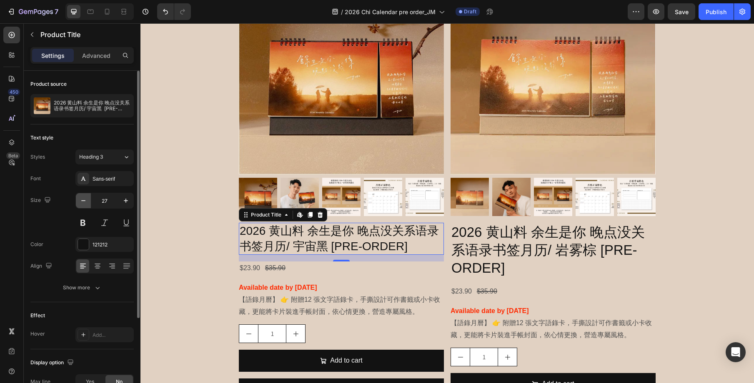
click at [85, 201] on icon "button" at bounding box center [83, 201] width 8 height 8
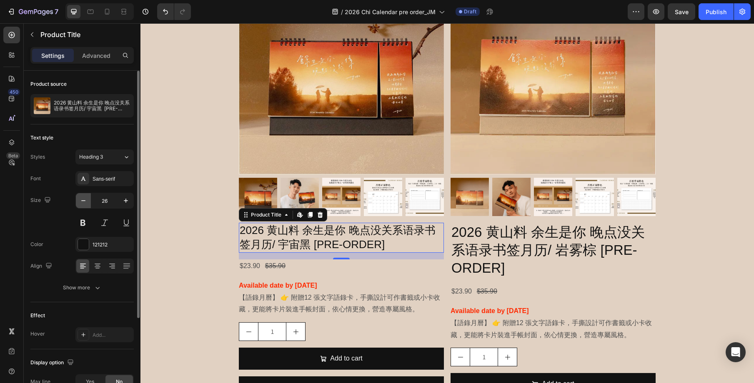
click at [85, 201] on icon "button" at bounding box center [83, 201] width 8 height 8
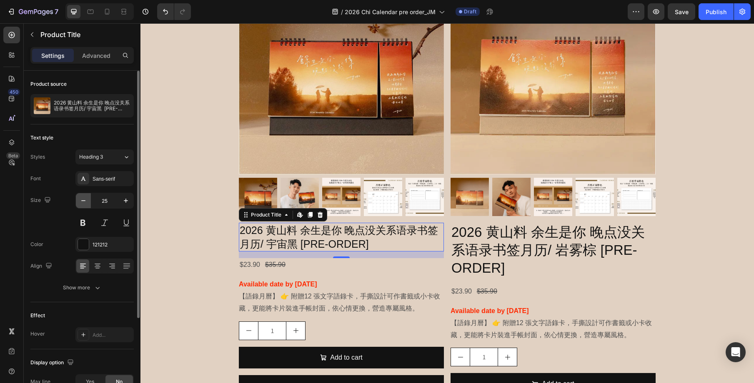
click at [85, 201] on icon "button" at bounding box center [83, 201] width 8 height 8
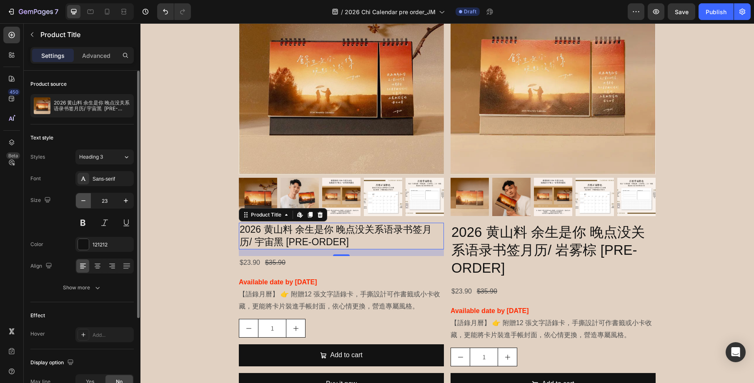
click at [85, 201] on icon "button" at bounding box center [83, 201] width 8 height 8
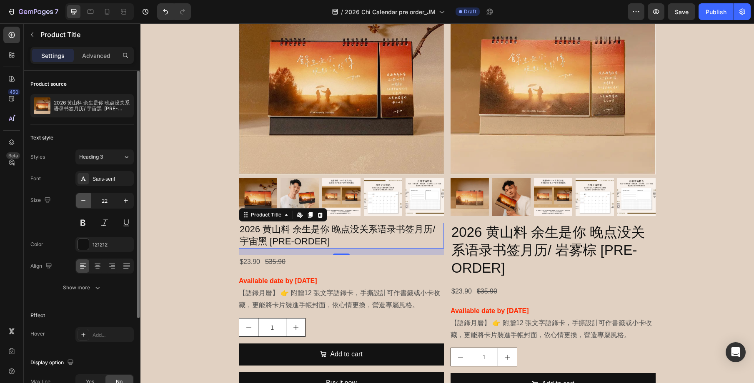
click at [85, 201] on icon "button" at bounding box center [83, 201] width 8 height 8
type input "21"
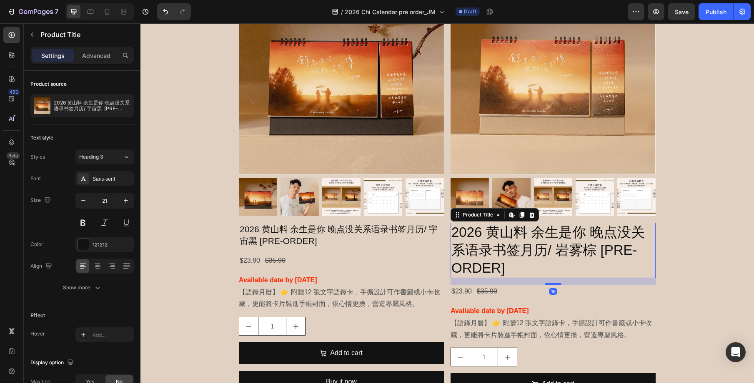
click at [516, 260] on h2 "2026 黄山料 余生是你 晚点没关系语录书签月历/ 岩雾棕 [PRE-ORDER]" at bounding box center [553, 250] width 205 height 55
click at [84, 202] on icon "button" at bounding box center [83, 201] width 8 height 8
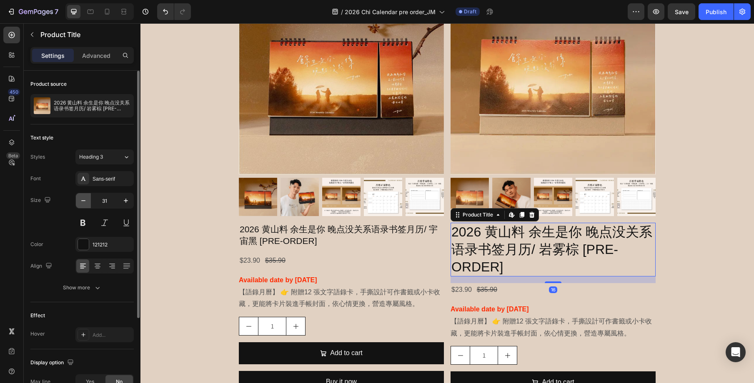
click at [84, 202] on icon "button" at bounding box center [83, 201] width 8 height 8
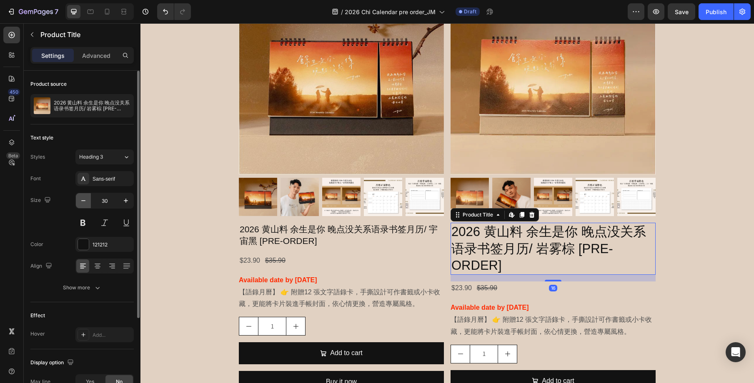
click at [84, 202] on icon "button" at bounding box center [83, 201] width 8 height 8
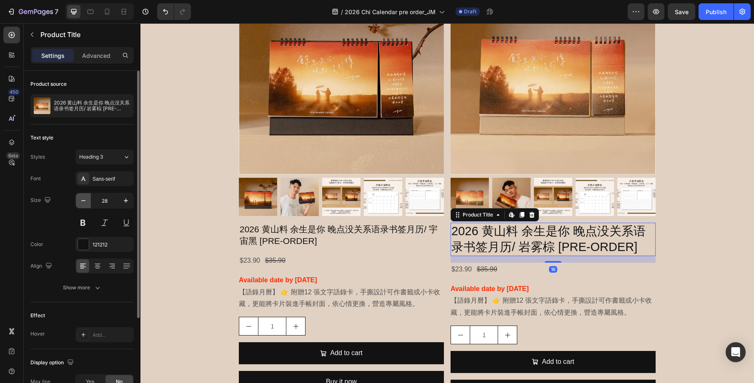
click at [84, 202] on icon "button" at bounding box center [83, 201] width 8 height 8
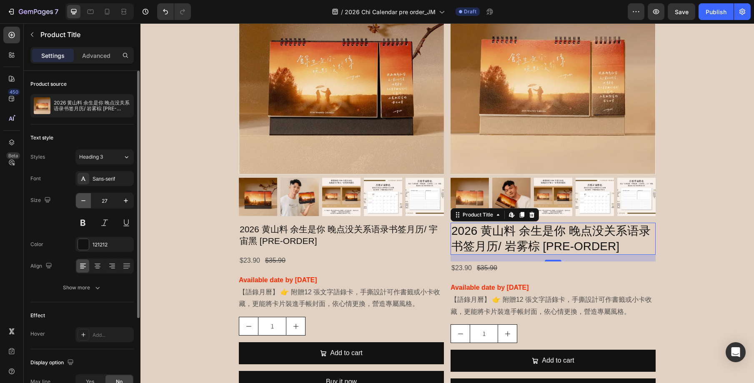
click at [84, 202] on icon "button" at bounding box center [83, 201] width 8 height 8
type input "26"
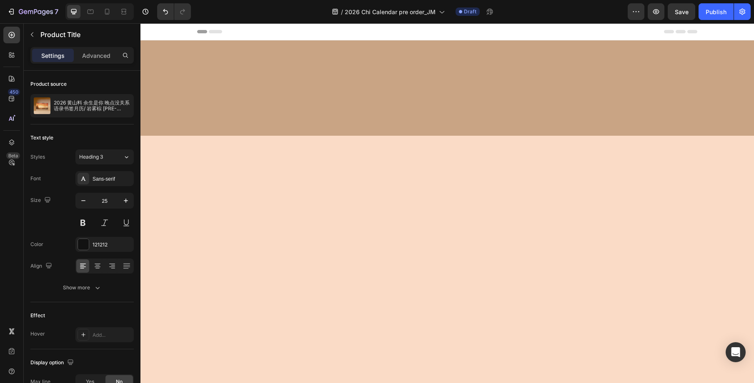
click at [84, 202] on icon "button" at bounding box center [83, 201] width 8 height 8
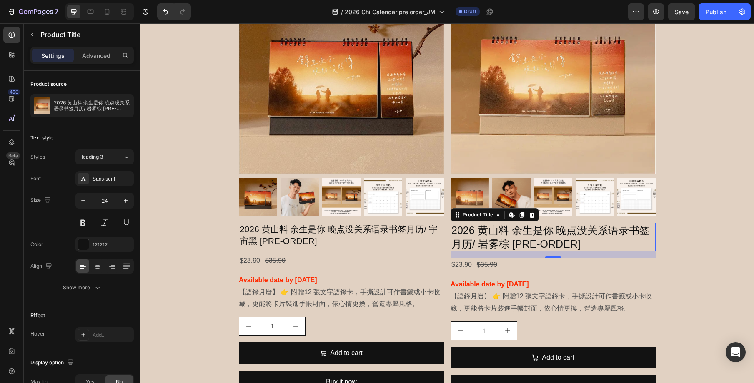
click at [84, 202] on icon "button" at bounding box center [83, 201] width 8 height 8
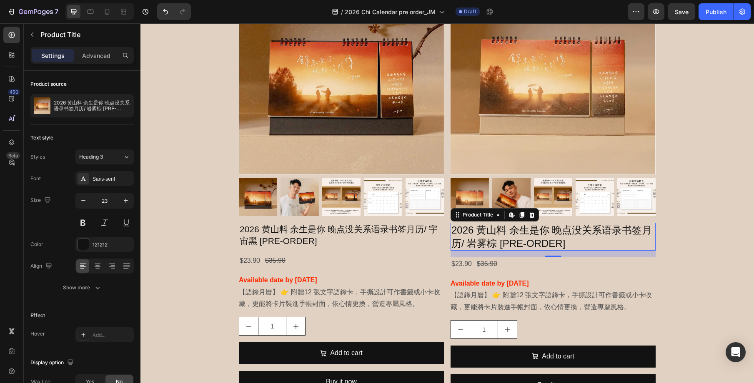
click at [84, 202] on icon "button" at bounding box center [83, 201] width 8 height 8
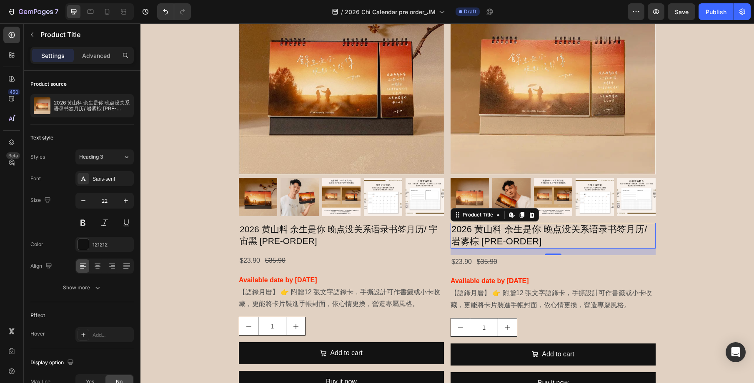
click at [84, 202] on icon "button" at bounding box center [83, 201] width 8 height 8
type input "21"
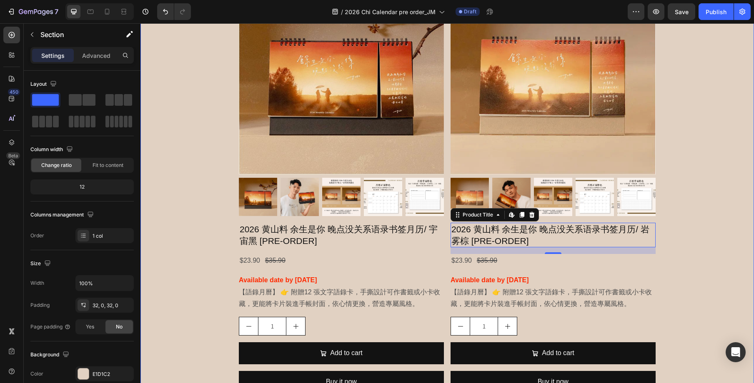
click at [675, 256] on div "2026 语录书签月历 Heading 附贈12 張文字語錄卡，手撕設計可作書籤或小卡收藏，更能將卡片裝進手帳封面，依心情更換，營造專屬風格 Text Blo…" at bounding box center [446, 181] width 613 height 513
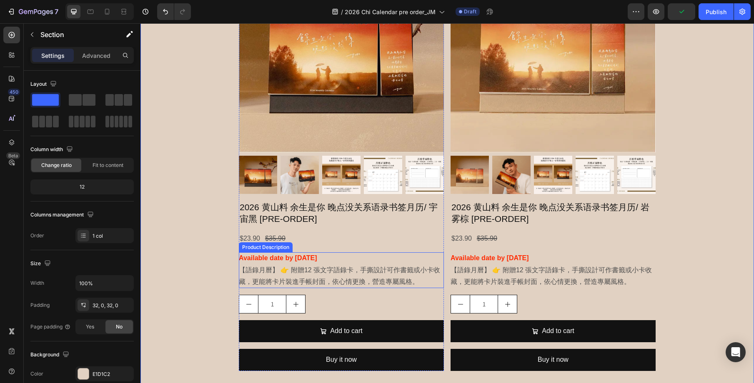
click at [423, 278] on div "Available date by [DATE] 【語錄月曆】 👉 附贈12 張文字語錄卡，手撕設計可作書籤或小卡收藏，更能將卡片裝進手帳封面，依心情更換，營…" at bounding box center [341, 271] width 205 height 36
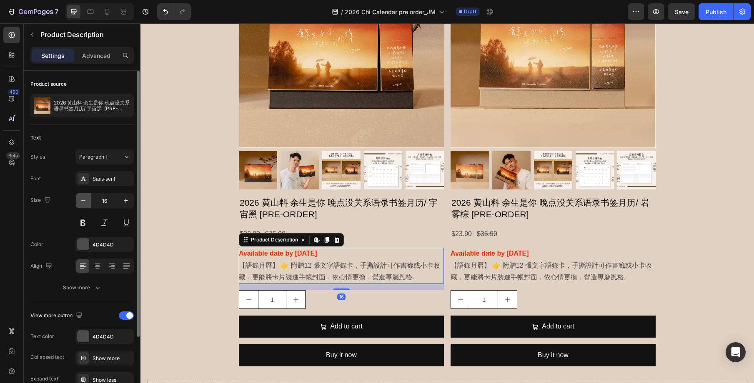
click at [82, 202] on icon "button" at bounding box center [83, 201] width 8 height 8
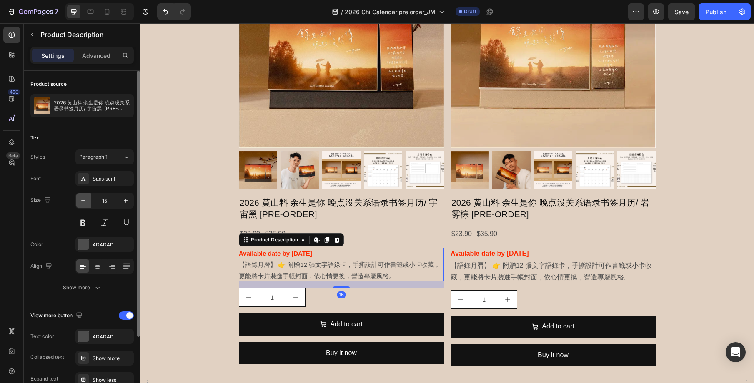
click at [82, 202] on icon "button" at bounding box center [83, 201] width 8 height 8
type input "14"
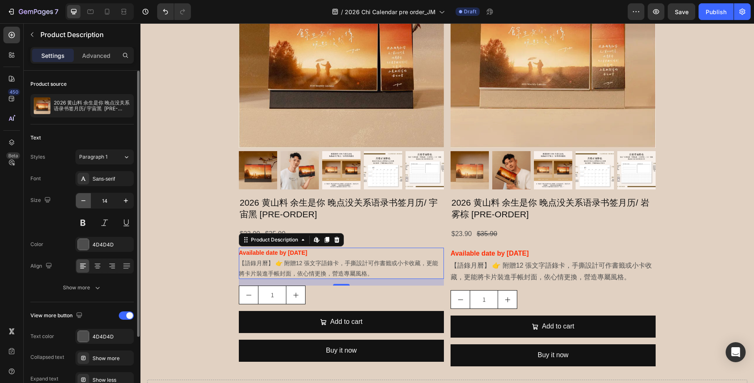
scroll to position [770, 0]
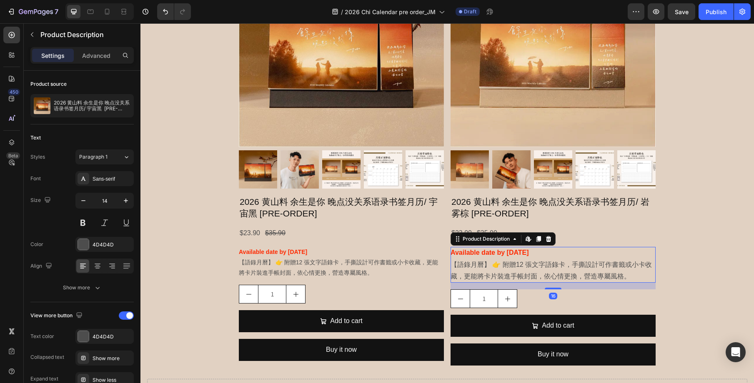
click at [481, 267] on p "【語錄月曆】 👉 附贈12 張文字語錄卡，手撕設計可作書籤或小卡收藏，更能將卡片裝進手帳封面，依心情更換，營造專屬風格。" at bounding box center [551, 270] width 201 height 19
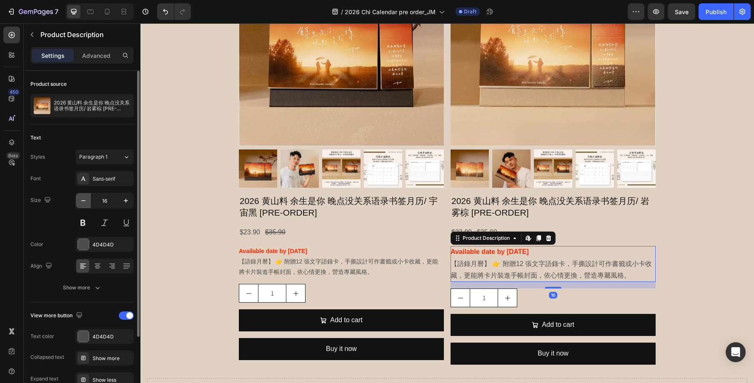
click at [88, 202] on button "button" at bounding box center [83, 200] width 15 height 15
type input "14"
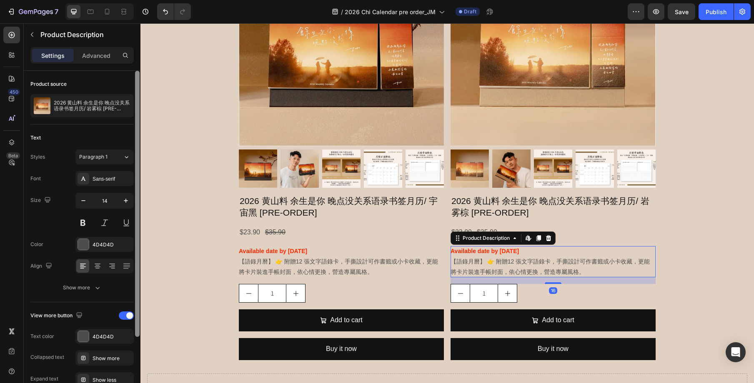
scroll to position [773, 0]
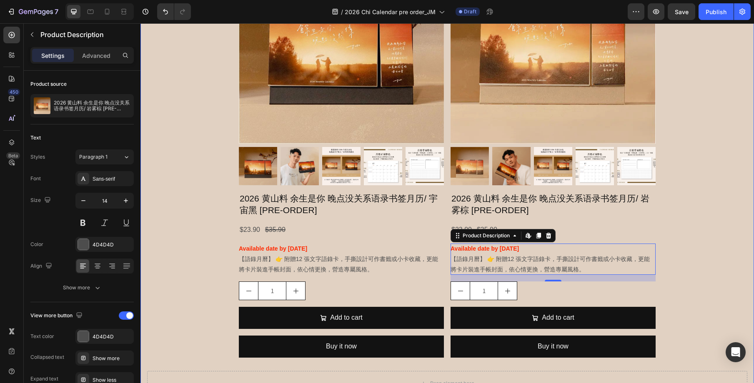
click at [663, 269] on div "2026 语录书签月历 Heading 附贈12 張文字語錄卡，手撕設計可作書籤或小卡收藏，更能將卡片裝進手帳封面，依心情更換，營造專屬風格 Text Blo…" at bounding box center [446, 148] width 613 height 509
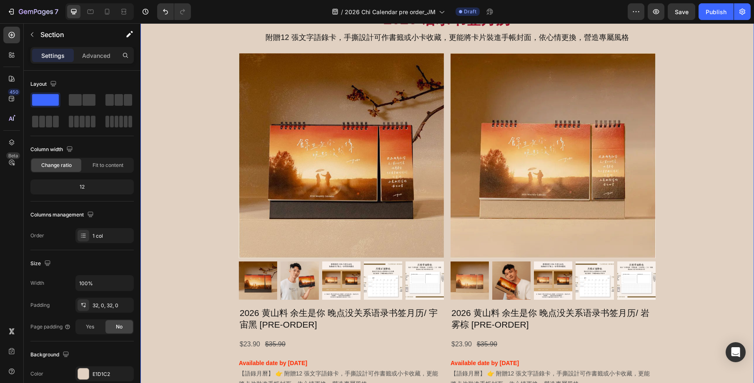
scroll to position [635, 0]
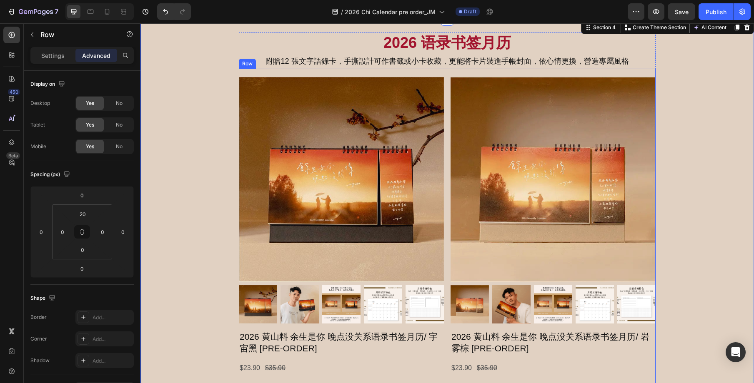
click at [447, 88] on div "Product Images 2026 黄山料 余生是你 晚点没关系语录书签月历/ 宇宙黑 [PRE-ORDER] Product Title $23.90 …" at bounding box center [447, 286] width 417 height 434
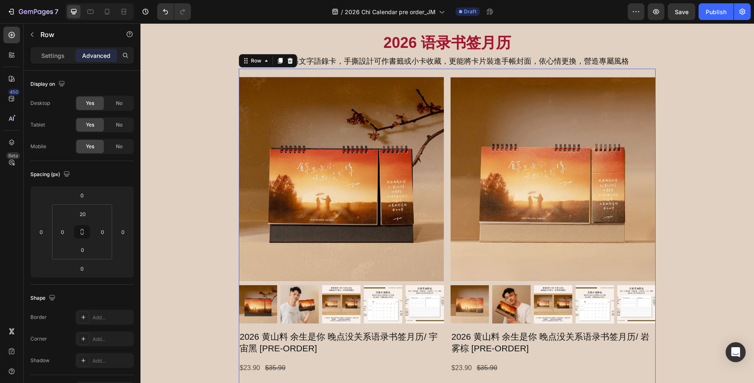
click at [447, 76] on div "Product Images 2026 黄山料 余生是你 晚点没关系语录书签月历/ 宇宙黑 [PRE-ORDER] Product Title $23.90 …" at bounding box center [447, 286] width 417 height 434
click at [446, 85] on div "Product Images 2026 黄山料 余生是你 晚点没关系语录书签月历/ 宇宙黑 [PRE-ORDER] Product Title $23.90 …" at bounding box center [447, 286] width 417 height 434
click at [49, 52] on p "Settings" at bounding box center [52, 55] width 23 height 9
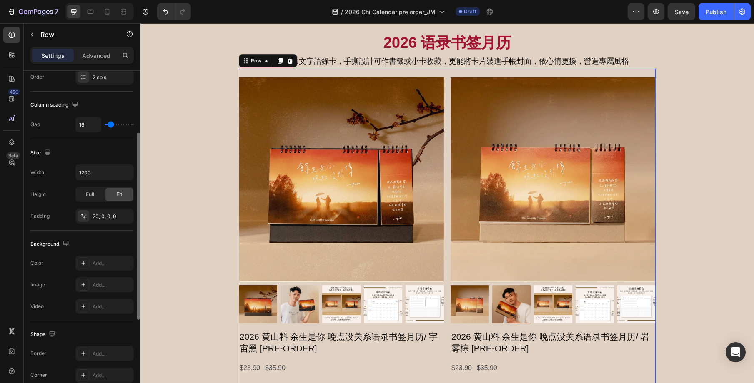
scroll to position [123, 0]
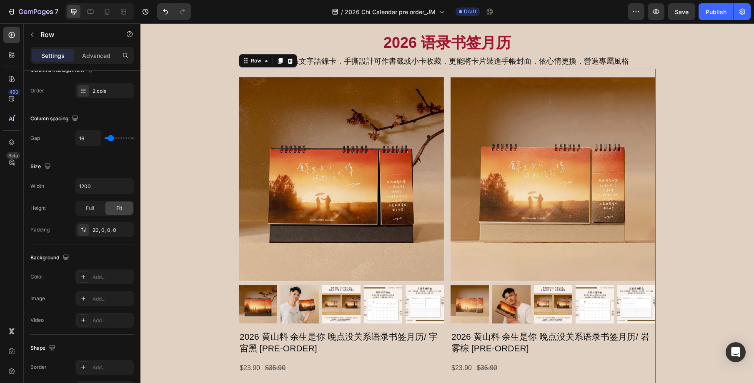
click at [445, 283] on div "Product Images 2026 黄山料 余生是你 晚点没关系语录书签月历/ 宇宙黑 [PRE-ORDER] Product Title $23.90 …" at bounding box center [447, 286] width 417 height 434
click at [442, 281] on img at bounding box center [341, 179] width 205 height 205
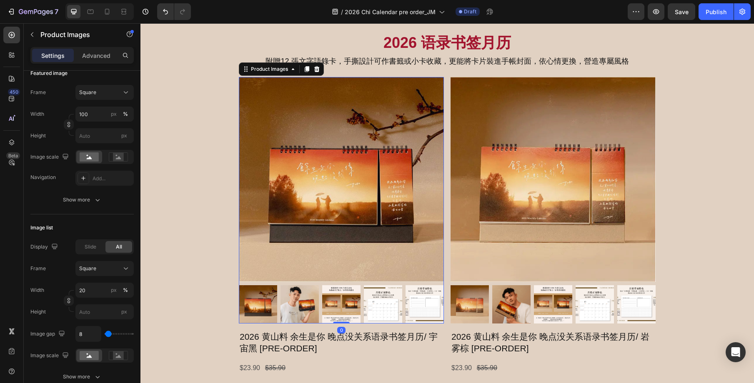
scroll to position [0, 0]
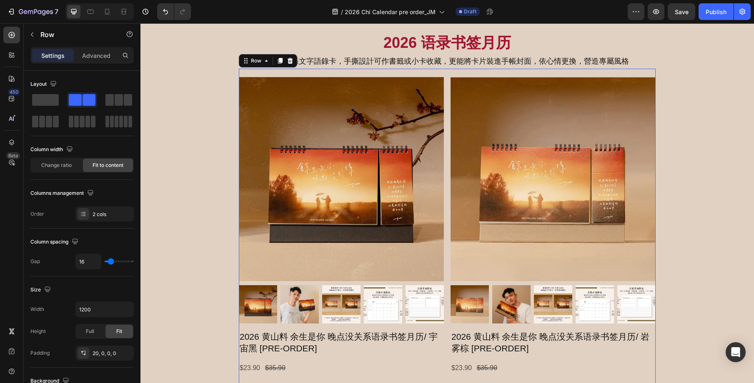
click at [446, 82] on div "Product Images 2026 黄山料 余生是你 晚点没关系语录书签月历/ 宇宙黑 [PRE-ORDER] Product Title $23.90 …" at bounding box center [447, 286] width 417 height 434
type input "28"
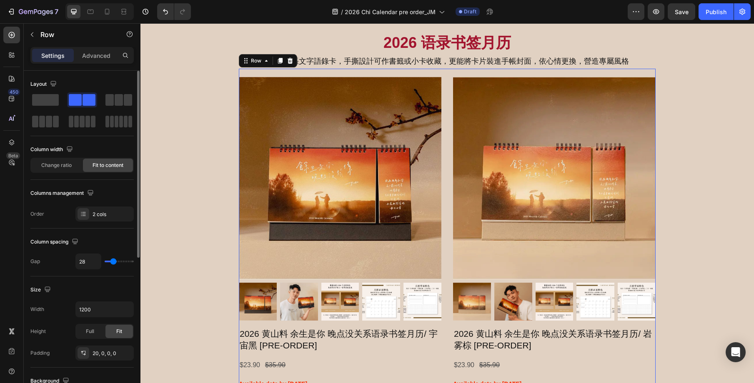
type input "29"
type input "35"
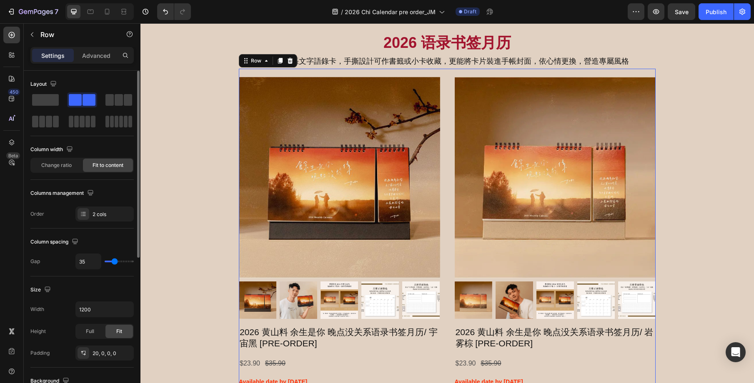
type input "32"
type input "31"
type input "29"
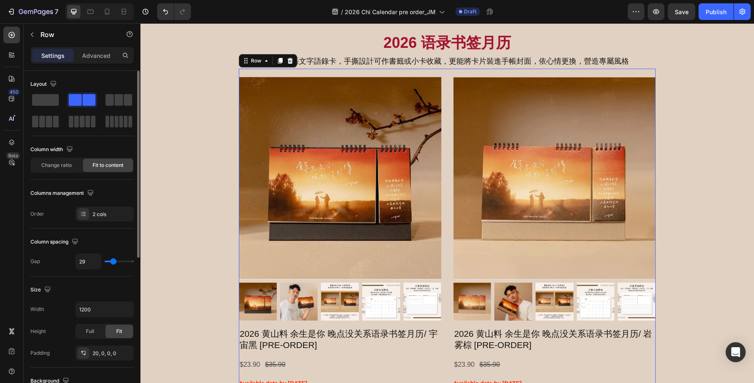
type input "29"
click at [113, 263] on input "range" at bounding box center [119, 262] width 29 height 2
click at [84, 263] on input "29" at bounding box center [88, 261] width 25 height 15
drag, startPoint x: 84, startPoint y: 263, endPoint x: 125, endPoint y: 269, distance: 40.9
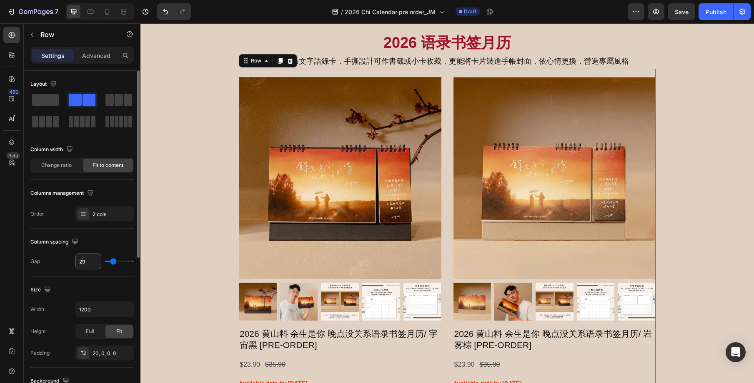
click at [85, 263] on input "29" at bounding box center [88, 261] width 25 height 15
type input "3"
type input "30"
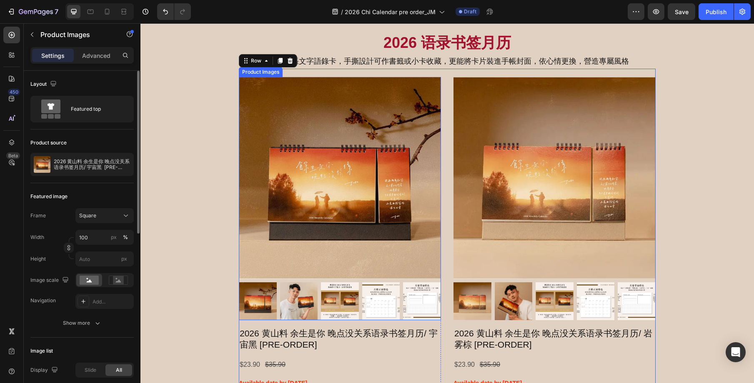
click at [438, 79] on img at bounding box center [340, 178] width 202 height 202
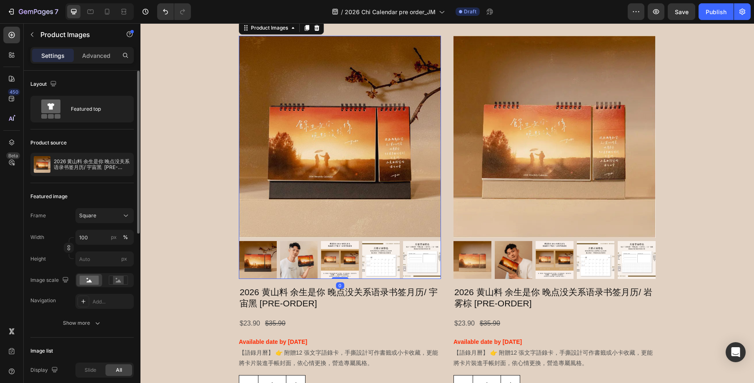
scroll to position [679, 0]
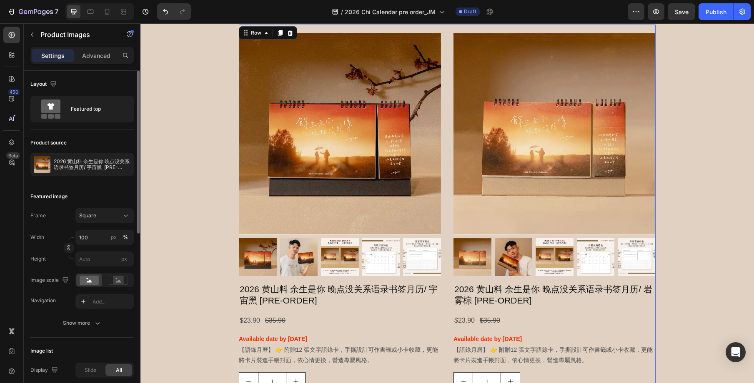
click at [444, 295] on div "Product Images 2026 黄山料 余生是你 晚点没关系语录书签月历/ 宇宙黑 [PRE-ORDER] Product Title $23.90 …" at bounding box center [447, 240] width 417 height 431
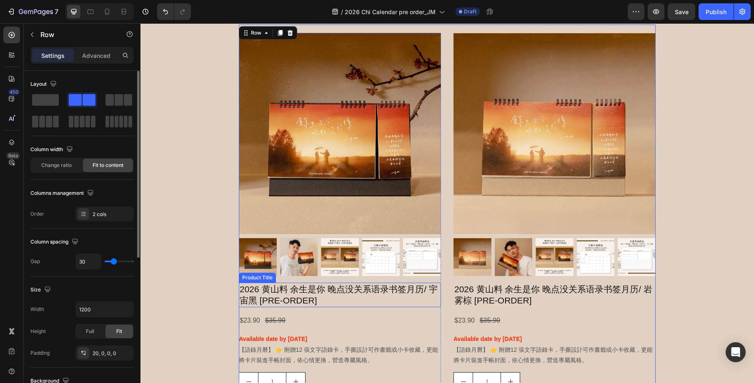
click at [439, 287] on h2 "2026 黄山料 余生是你 晚点没关系语录书签月历/ 宇宙黑 [PRE-ORDER]" at bounding box center [340, 295] width 202 height 25
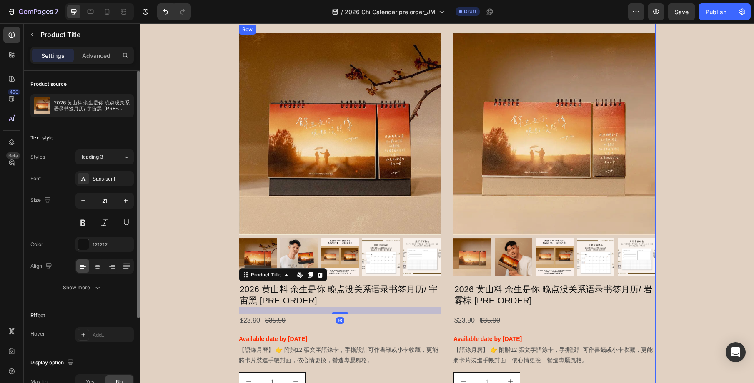
click at [441, 279] on div "Product Images 2026 黄山料 余生是你 晚点没关系语录书签月历/ 宇宙黑 [PRE-ORDER] Product Title Edit co…" at bounding box center [447, 240] width 417 height 431
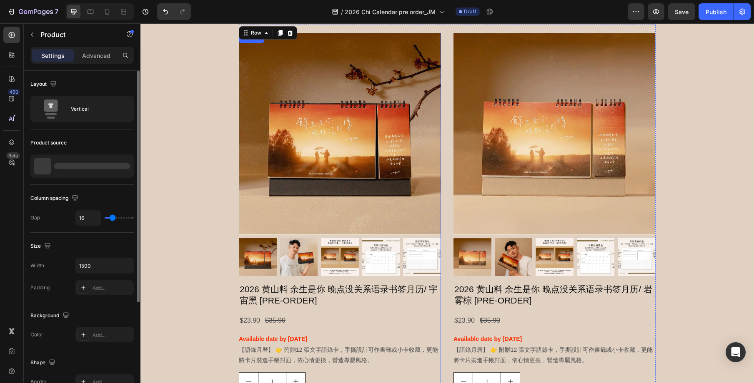
click at [441, 279] on div "Product Images 2026 黄山料 余生是你 晚点没关系语录书签月历/ 宇宙黑 [PRE-ORDER] Product Title $23.90 …" at bounding box center [340, 241] width 202 height 416
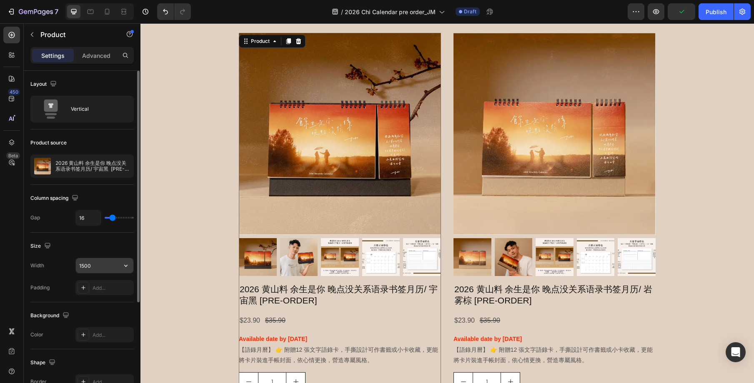
click at [105, 267] on input "1500" at bounding box center [105, 265] width 58 height 15
click at [128, 268] on icon "button" at bounding box center [126, 266] width 8 height 8
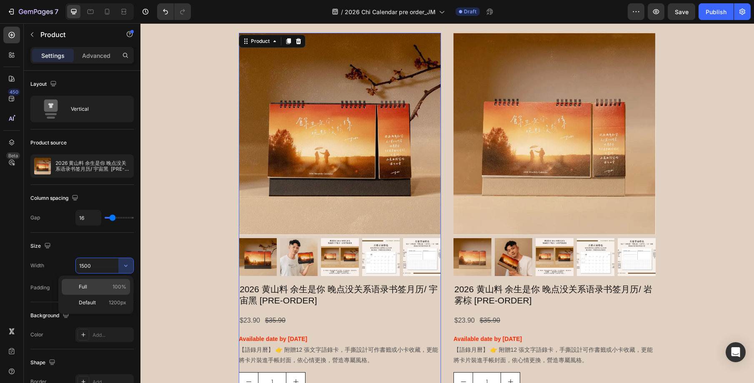
click at [109, 286] on p "Full 100%" at bounding box center [103, 287] width 48 height 8
type input "100%"
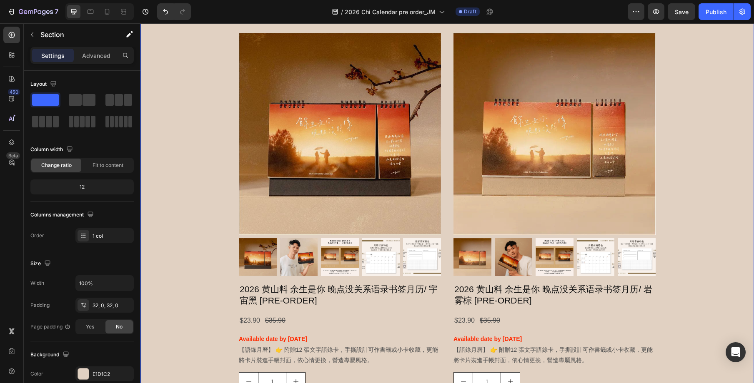
click at [663, 255] on div "2026 语录书签月历 Heading 附贈12 張文字語錄卡，手撕設計可作書籤或小卡收藏，更能將卡片裝進手帳封面，依心情更換，營造專屬風格 Text Blo…" at bounding box center [446, 240] width 613 height 505
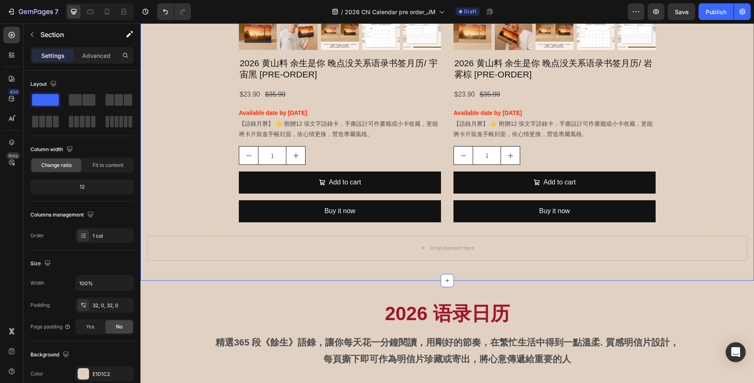
scroll to position [904, 0]
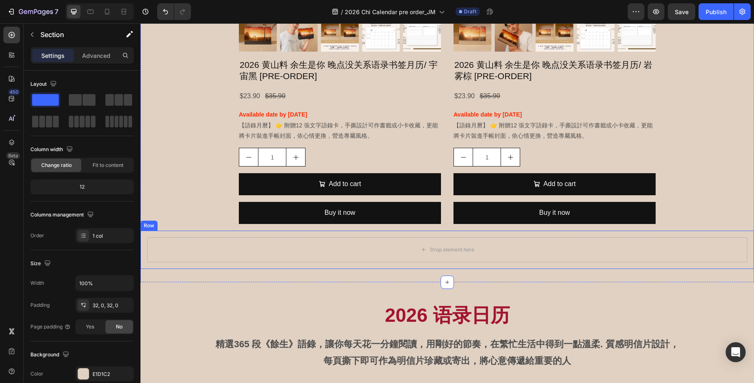
click at [686, 236] on div "Drop element here Row" at bounding box center [446, 250] width 613 height 38
click at [192, 221] on icon at bounding box center [191, 223] width 5 height 6
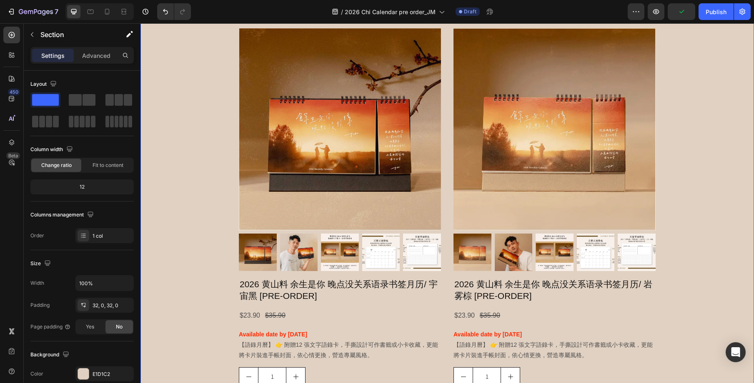
scroll to position [611, 0]
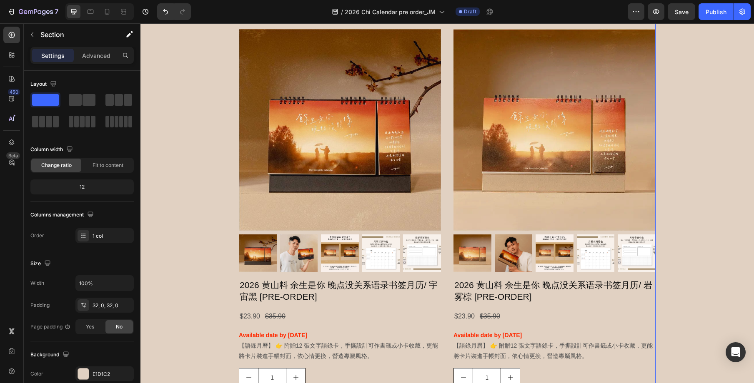
click at [446, 102] on div "Product Images 2026 黄山料 余生是你 晚点没关系语录书签月历/ 宇宙黑 [PRE-ORDER] Product Title $23.90 …" at bounding box center [447, 236] width 417 height 431
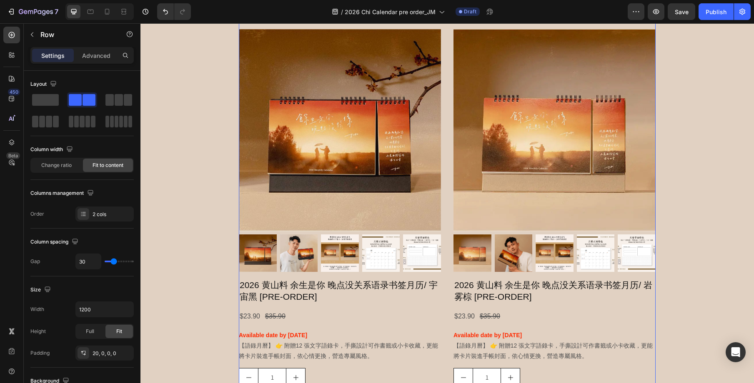
click at [446, 98] on div "Product Images 2026 黄山料 余生是你 晚点没关系语录书签月历/ 宇宙黑 [PRE-ORDER] Product Title $23.90 …" at bounding box center [447, 236] width 417 height 431
click at [438, 101] on img at bounding box center [340, 130] width 202 height 202
click at [444, 103] on div "Product Images 2026 黄山料 余生是你 晚点没关系语录书签月历/ 宇宙黑 [PRE-ORDER] Product Title $23.90 …" at bounding box center [447, 236] width 417 height 431
click at [440, 108] on img at bounding box center [340, 130] width 202 height 202
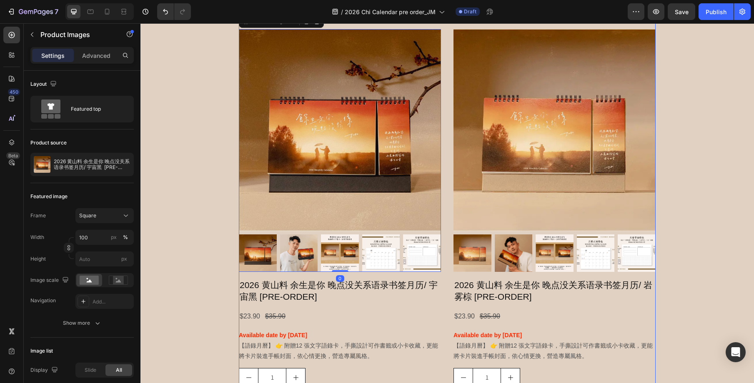
click at [444, 357] on div "Product Images 0 2026 黄山料 余生是你 晚点没关系语录书签月历/ 宇宙黑 [PRE-ORDER] Product Title $23.9…" at bounding box center [447, 236] width 417 height 431
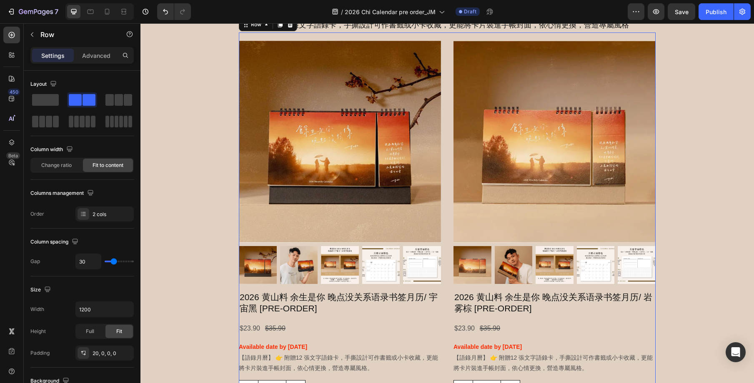
scroll to position [674, 0]
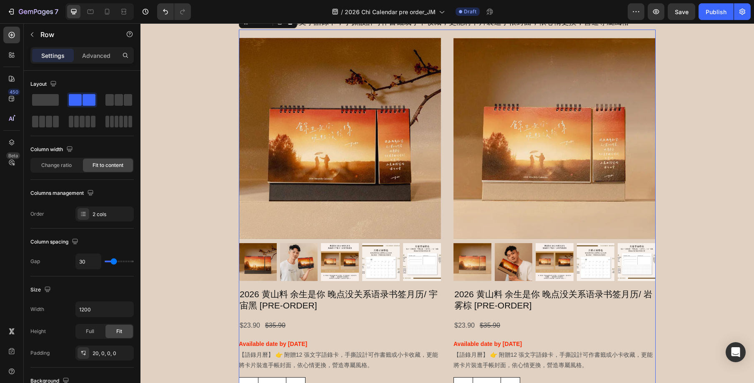
click at [442, 312] on div "Product Images 2026 黄山料 余生是你 晚点没关系语录书签月历/ 宇宙黑 [PRE-ORDER] Product Title $23.90 …" at bounding box center [447, 245] width 417 height 431
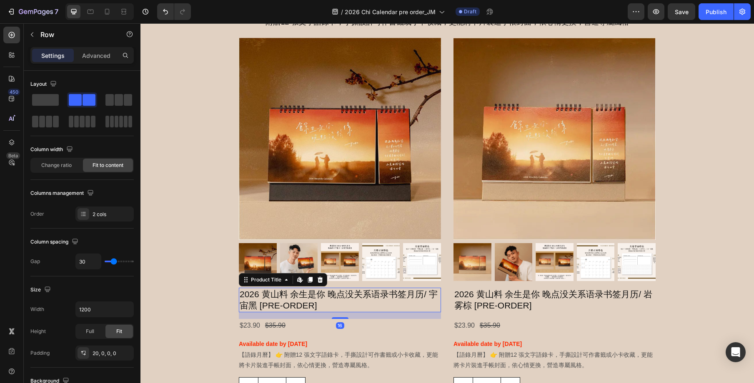
click at [438, 311] on h2 "2026 黄山料 余生是你 晚点没关系语录书签月历/ 宇宙黑 [PRE-ORDER]" at bounding box center [340, 300] width 202 height 25
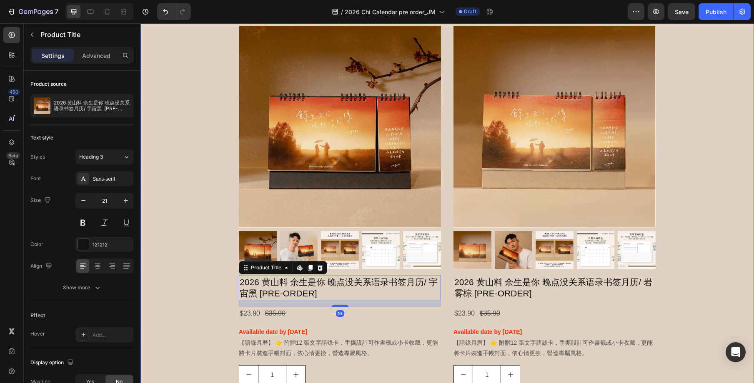
scroll to position [684, 0]
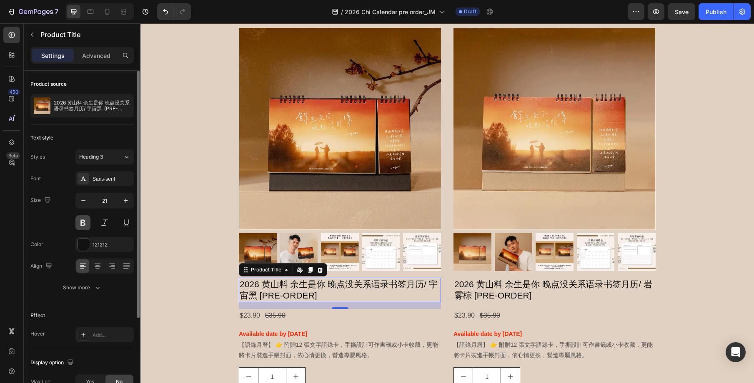
click at [82, 223] on button at bounding box center [82, 222] width 15 height 15
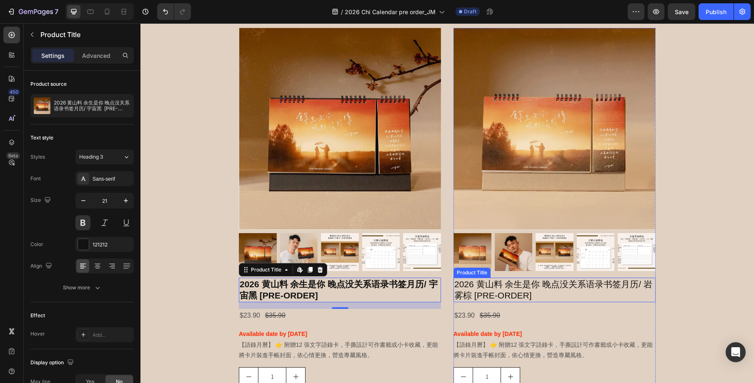
scroll to position [682, 0]
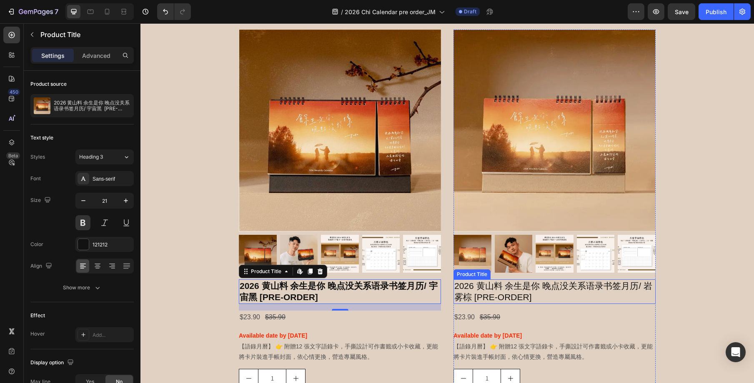
click at [551, 289] on h2 "2026 黄山料 余生是你 晚点没关系语录书签月历/ 岩雾棕 [PRE-ORDER]" at bounding box center [554, 292] width 202 height 25
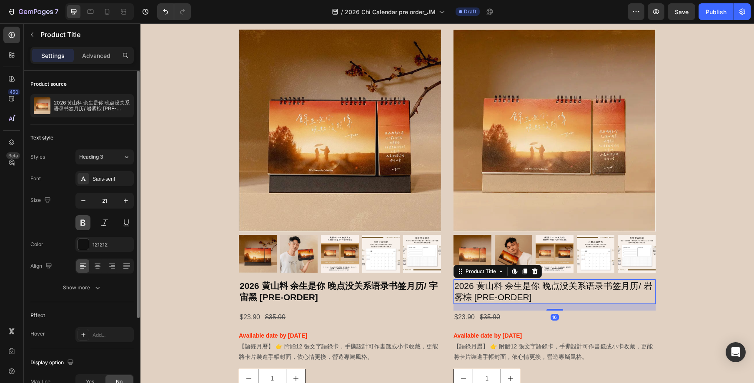
click at [84, 223] on button at bounding box center [82, 222] width 15 height 15
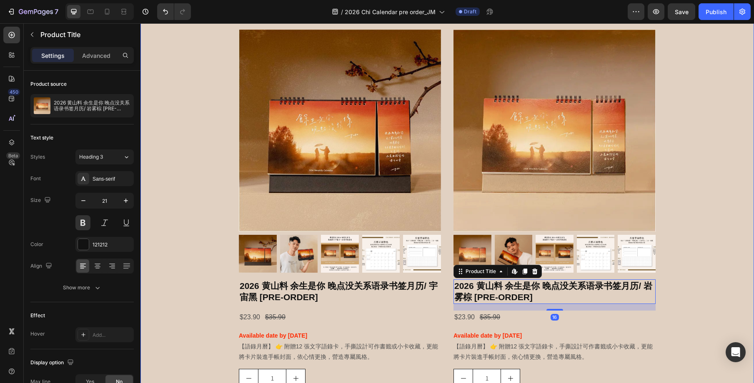
click at [714, 293] on div "2026 语录书签月历 Heading 附贈12 張文字語錄卡，手撕設計可作書籤或小卡收藏，更能將卡片裝進手帳封面，依心情更換，營造專屬風格 Text Blo…" at bounding box center [446, 218] width 613 height 467
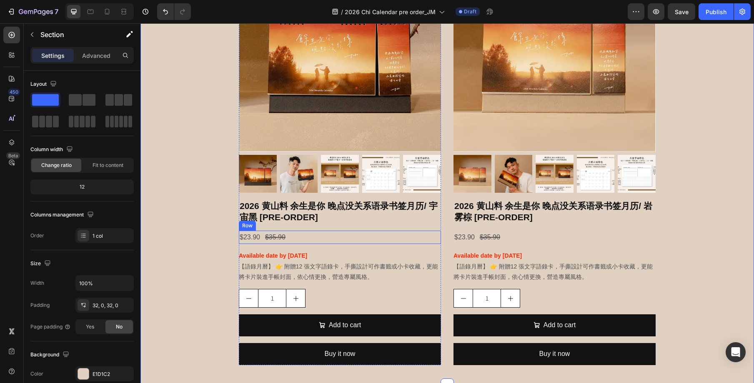
scroll to position [764, 0]
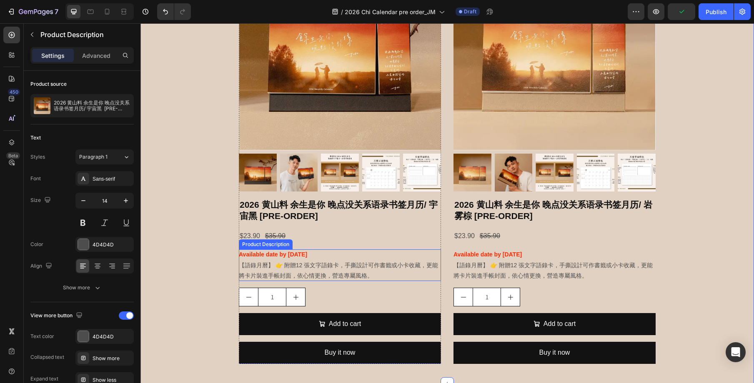
click at [303, 256] on strong "Available date by [DATE]" at bounding box center [273, 254] width 68 height 7
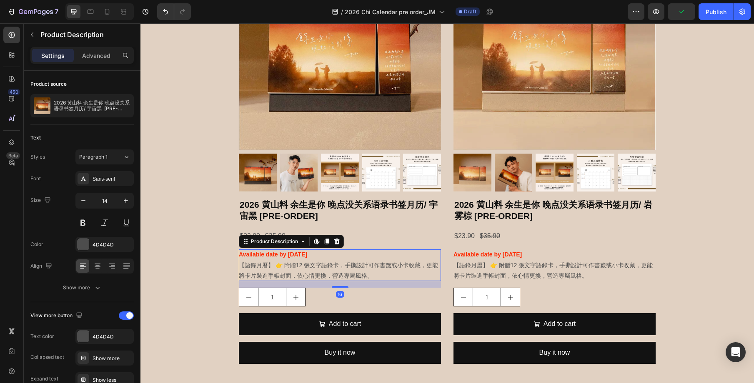
click at [301, 254] on strong "Available date by [DATE]" at bounding box center [273, 254] width 68 height 7
click at [306, 255] on strong "Available date by [DATE]" at bounding box center [273, 254] width 68 height 7
click at [87, 244] on div at bounding box center [83, 244] width 11 height 11
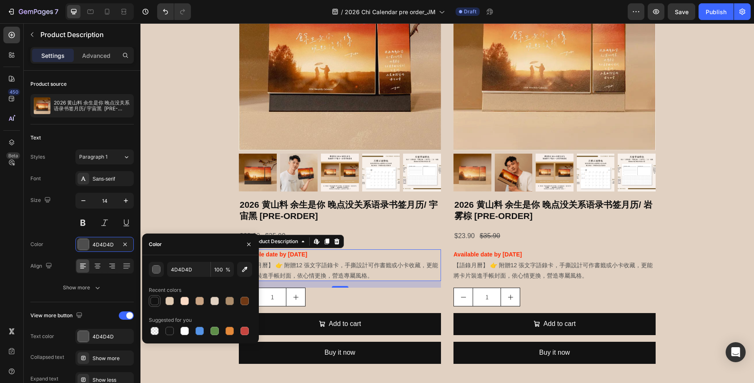
click at [153, 303] on div at bounding box center [154, 301] width 8 height 8
type input "121212"
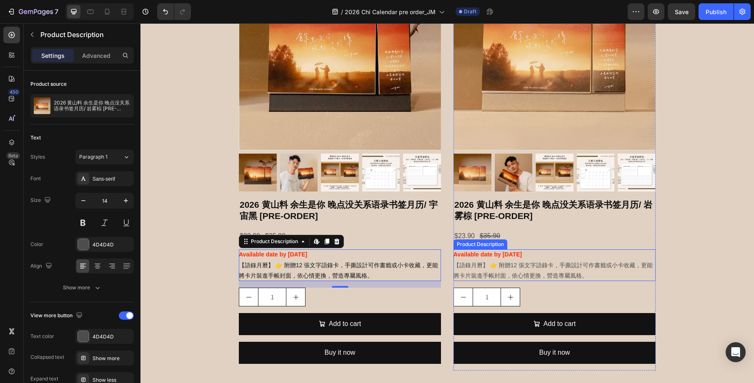
click at [509, 275] on p "【語錄月曆】 👉 附贈12 張文字語錄卡，手撕設計可作書籤或小卡收藏，更能將卡片裝進手帳封面，依心情更換，營造專屬風格。" at bounding box center [552, 270] width 199 height 17
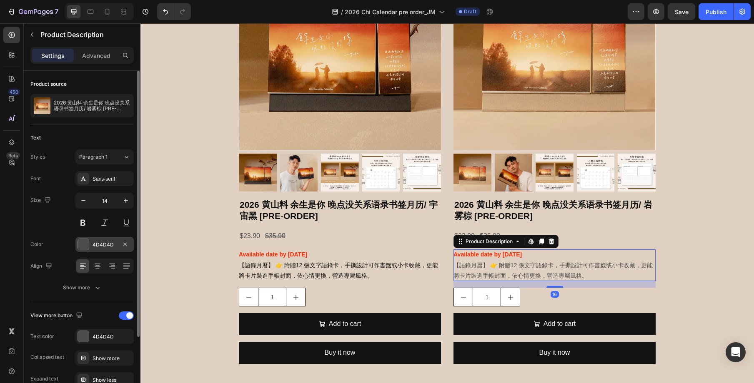
click at [85, 245] on div at bounding box center [83, 244] width 11 height 11
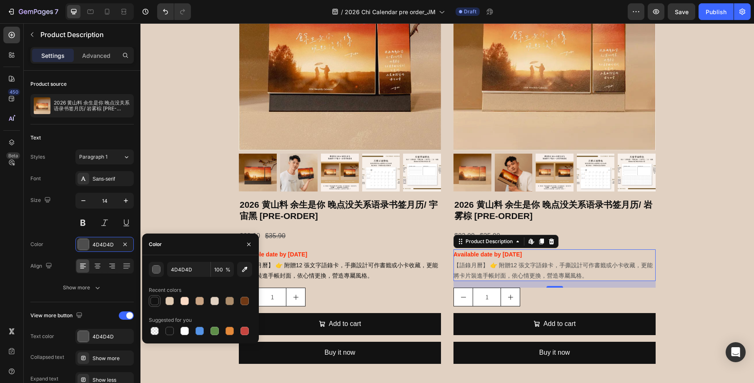
click at [156, 297] on div at bounding box center [154, 301] width 8 height 8
type input "121212"
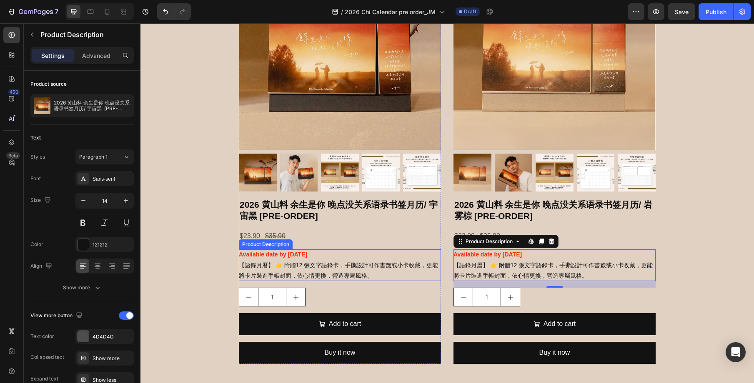
click at [319, 251] on div "Available date by [DATE] 【語錄月曆】 👉 附贈12 張文字語錄卡，手撕設計可作書籤或小卡收藏，更能將卡片裝進手帳封面，依心情更換，營…" at bounding box center [340, 266] width 202 height 32
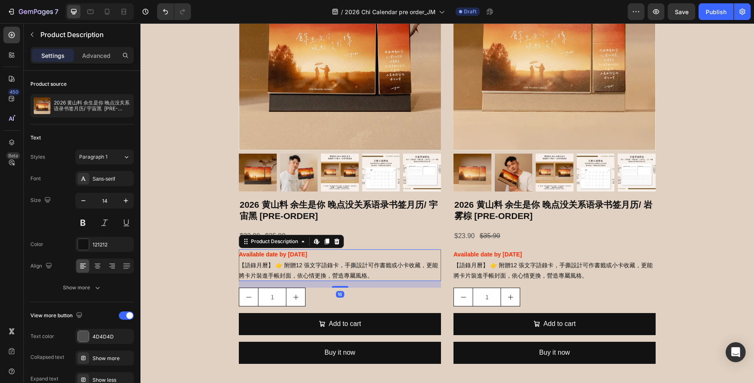
click at [302, 253] on strong "Available date by [DATE]" at bounding box center [273, 254] width 68 height 7
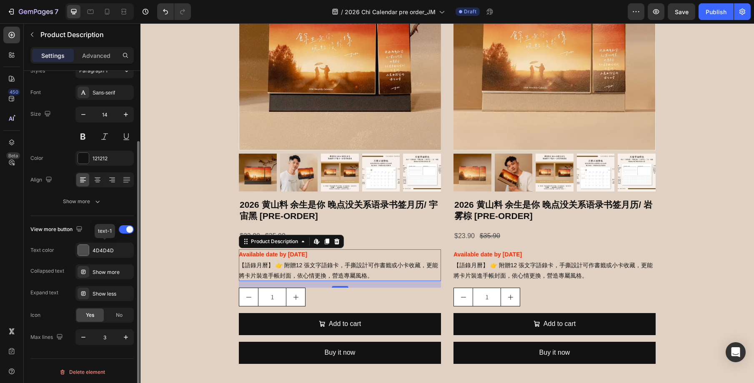
scroll to position [88, 0]
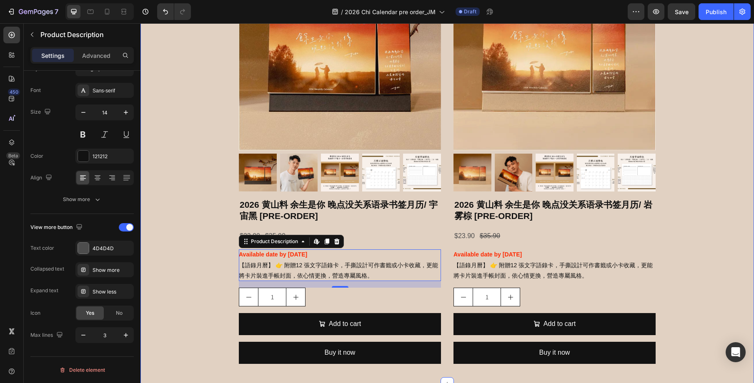
click at [704, 288] on div "2026 语录书签月历 Heading 附贈12 張文字語錄卡，手撕設計可作書籤或小卡收藏，更能將卡片裝進手帳封面，依心情更換，營造專屬風格 Text Blo…" at bounding box center [446, 137] width 613 height 467
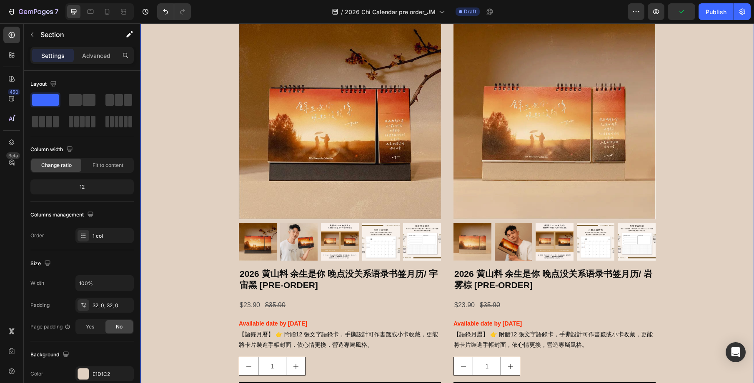
scroll to position [694, 0]
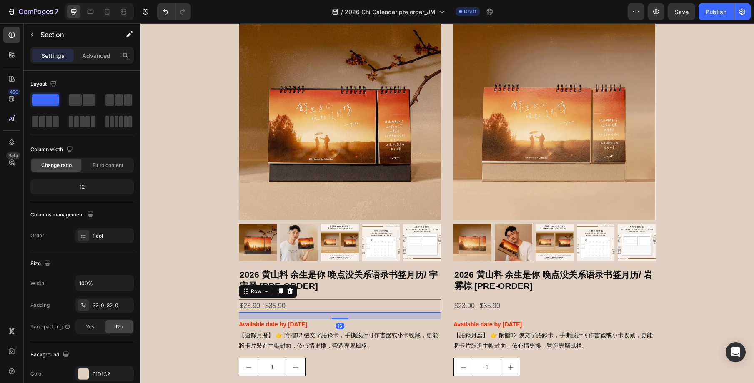
click at [294, 305] on div "$23.90 Product Price Product Price $35.90 Product Price Product Price Row 16" at bounding box center [340, 307] width 202 height 14
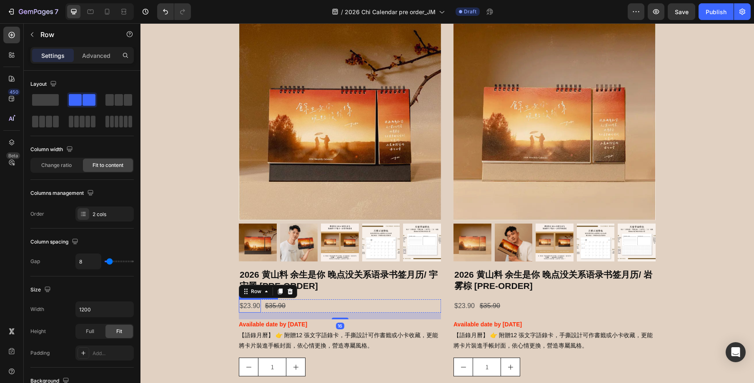
click at [250, 305] on div "$23.90" at bounding box center [250, 307] width 22 height 14
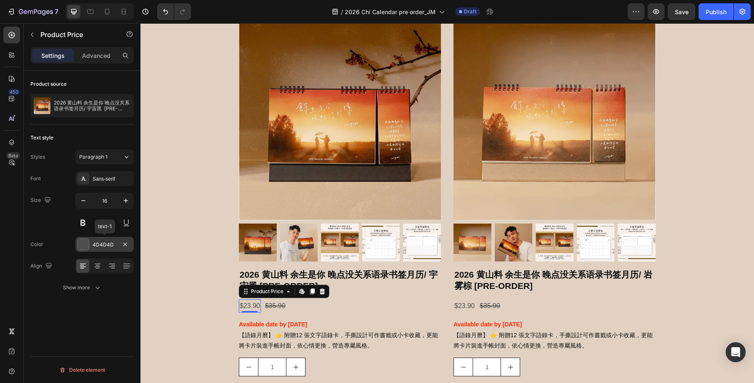
click at [84, 242] on div at bounding box center [83, 244] width 11 height 11
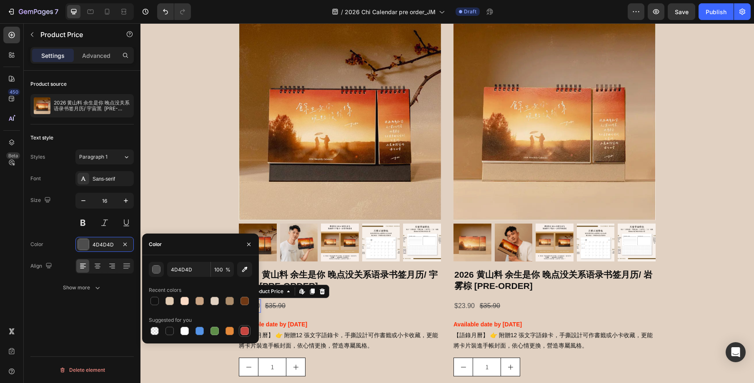
click at [248, 333] on div at bounding box center [244, 331] width 8 height 8
type input "C5453F"
click at [341, 315] on div "2026 黄山料 余生是你 晚点没关系语录书签月历/ 宇宙黑 [PRE-ORDER] Product Title $23.90 Product Price E…" at bounding box center [340, 351] width 202 height 166
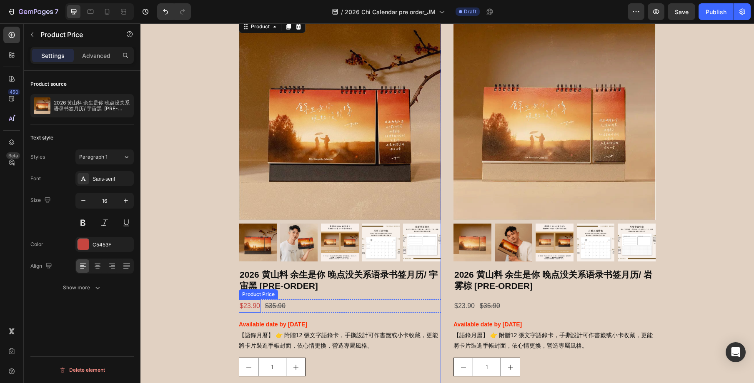
click at [255, 307] on div "$23.90" at bounding box center [250, 307] width 22 height 14
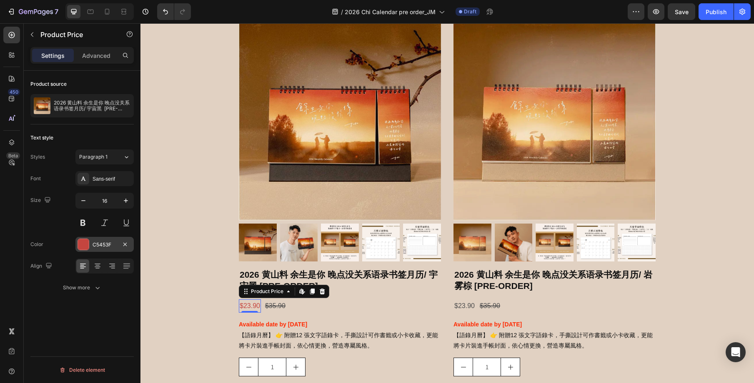
click at [101, 246] on div "C5453F" at bounding box center [105, 245] width 24 height 8
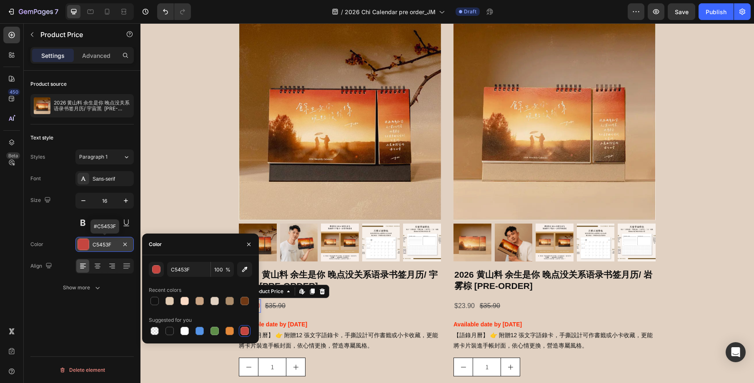
click at [101, 246] on div "C5453F" at bounding box center [105, 245] width 24 height 8
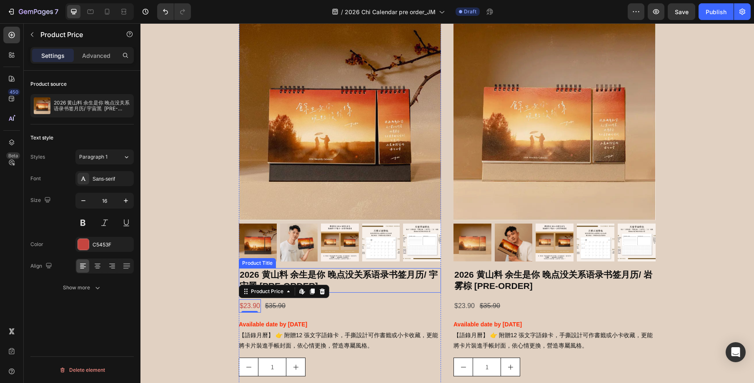
click at [370, 281] on h2 "2026 黄山料 余生是你 晚点没关系语录书签月历/ 宇宙黑 [PRE-ORDER]" at bounding box center [340, 280] width 202 height 25
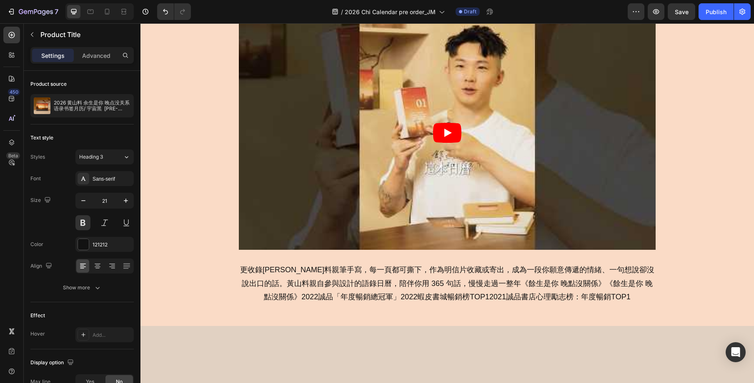
scroll to position [0, 0]
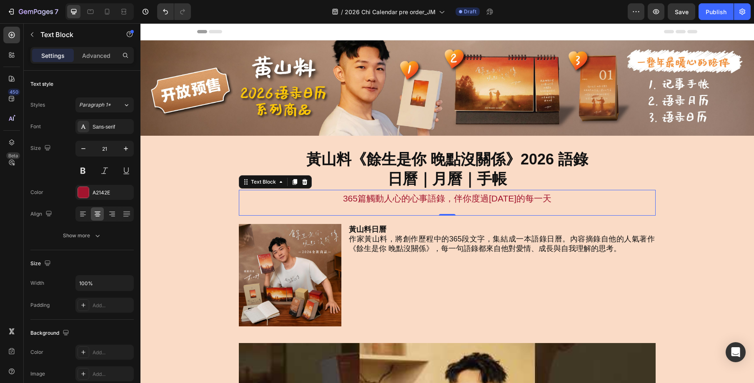
click at [419, 200] on p "365篇觸動人心的心事語錄，伴你度過[DATE]的每一天" at bounding box center [447, 199] width 415 height 16
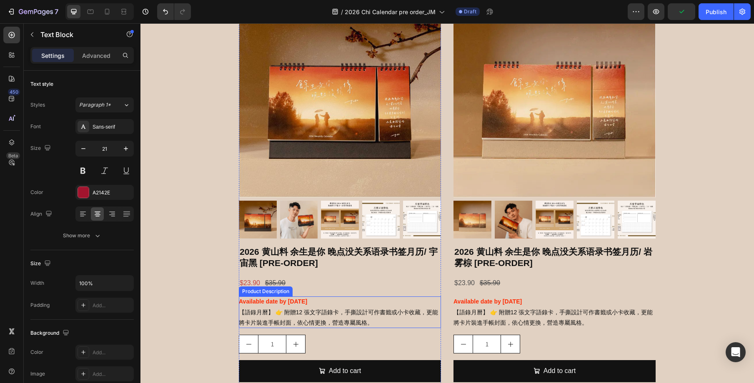
scroll to position [716, 0]
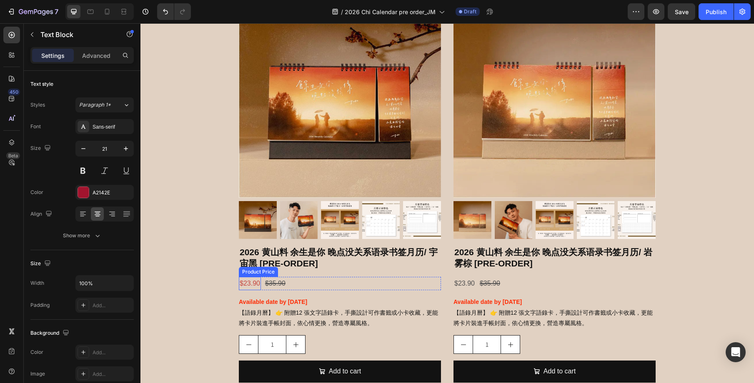
click at [253, 284] on div "$23.90" at bounding box center [250, 284] width 22 height 14
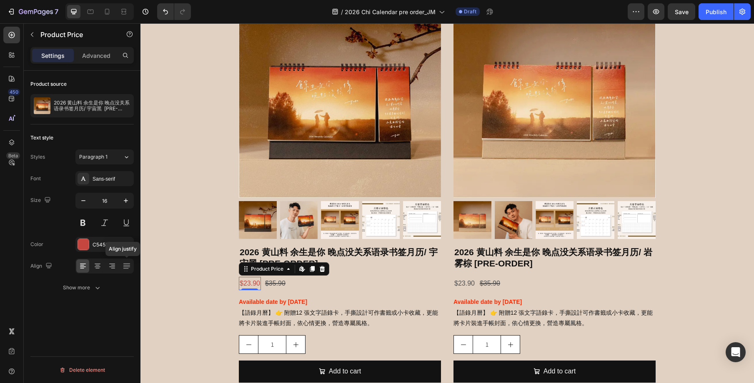
scroll to position [715, 0]
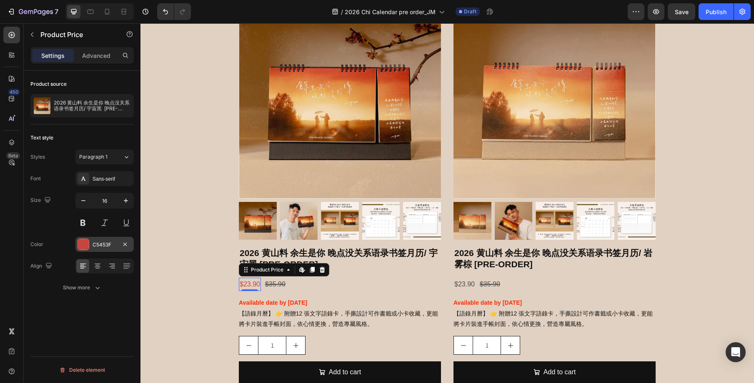
click at [106, 245] on div "C5453F" at bounding box center [105, 245] width 24 height 8
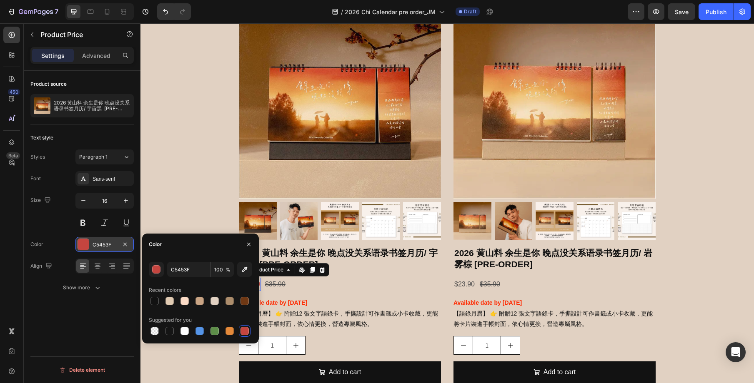
click at [106, 245] on div "C5453F" at bounding box center [105, 245] width 24 height 8
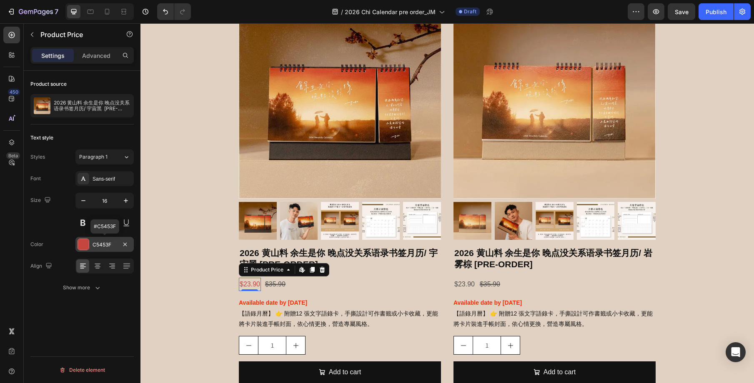
click at [106, 245] on div "C5453F" at bounding box center [105, 245] width 24 height 8
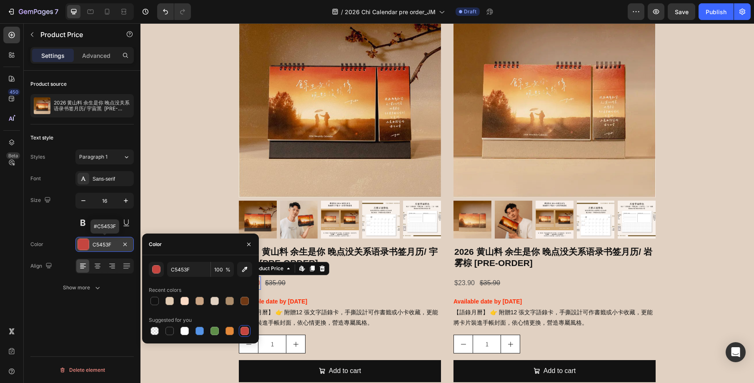
scroll to position [718, 0]
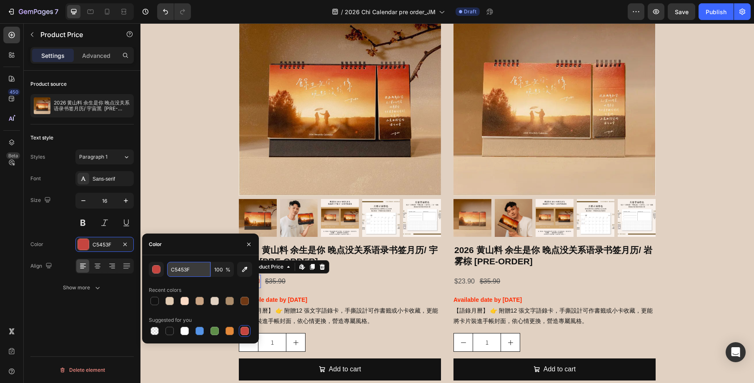
click at [192, 265] on input "C5453F" at bounding box center [188, 269] width 43 height 15
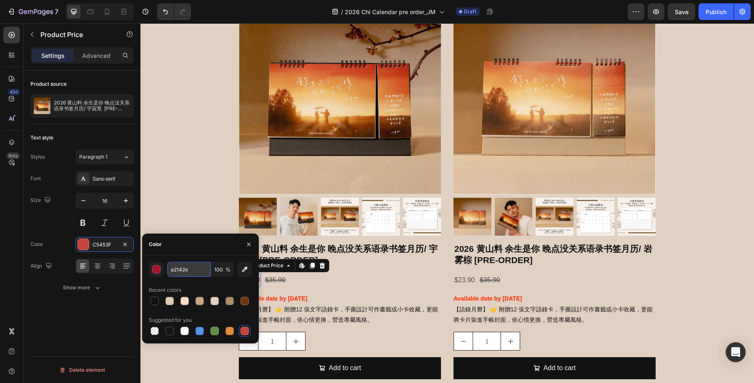
type input "A2142E"
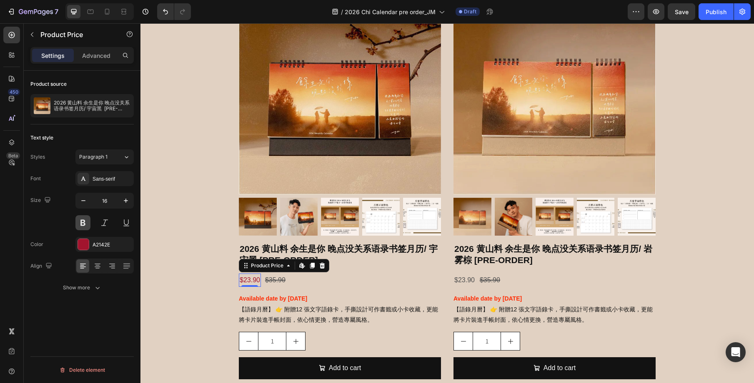
click at [87, 225] on button at bounding box center [82, 222] width 15 height 15
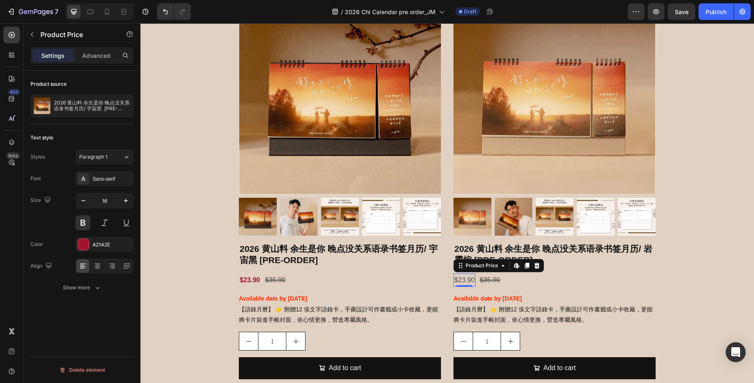
click at [466, 281] on div "$23.90" at bounding box center [464, 281] width 22 height 14
click at [81, 220] on button at bounding box center [82, 222] width 15 height 15
click at [106, 241] on div "4D4D4D" at bounding box center [105, 245] width 24 height 8
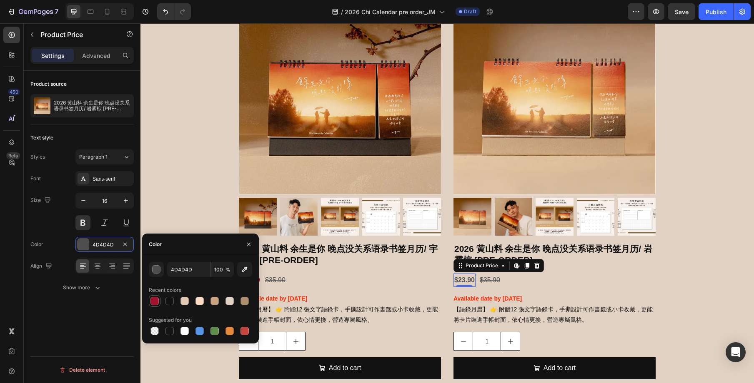
click at [157, 302] on div at bounding box center [154, 301] width 8 height 8
type input "A2142E"
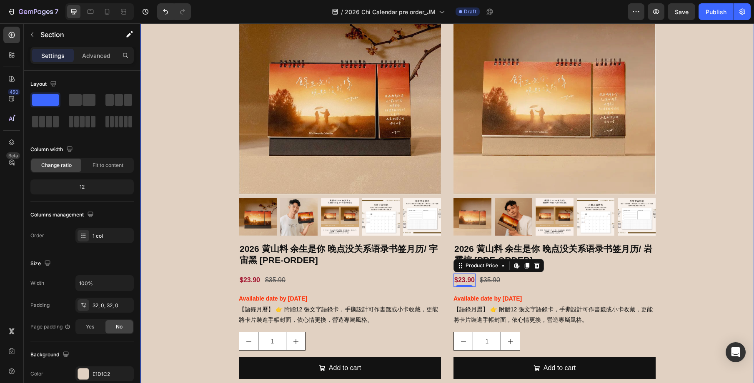
click at [702, 296] on div "2026 语录书签月历 Heading 附贈12 張文字語錄卡，手撕設計可作書籤或小卡收藏，更能將卡片裝進手帳封面，依心情更換，營造專屬風格 Text Blo…" at bounding box center [446, 181] width 613 height 467
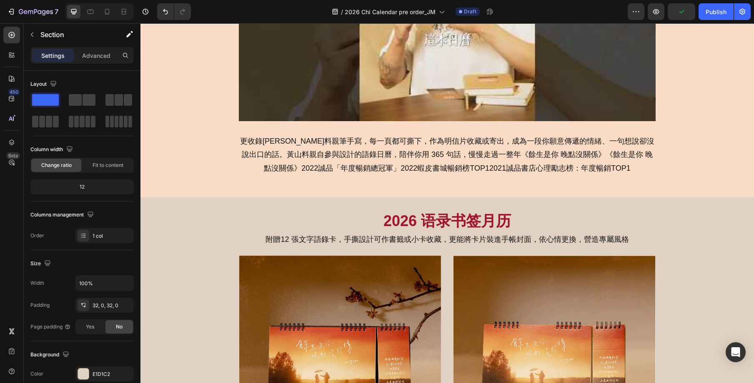
scroll to position [483, 0]
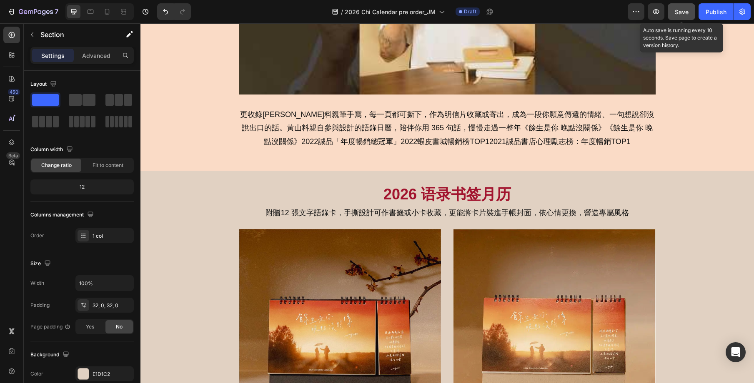
click at [682, 11] on span "Save" at bounding box center [682, 11] width 14 height 7
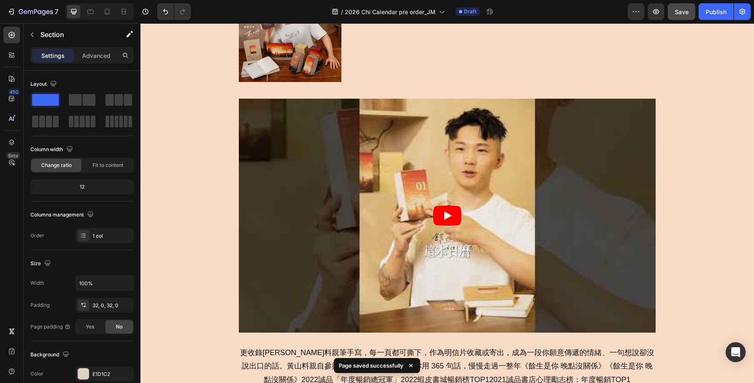
scroll to position [0, 0]
